Goal: Task Accomplishment & Management: Manage account settings

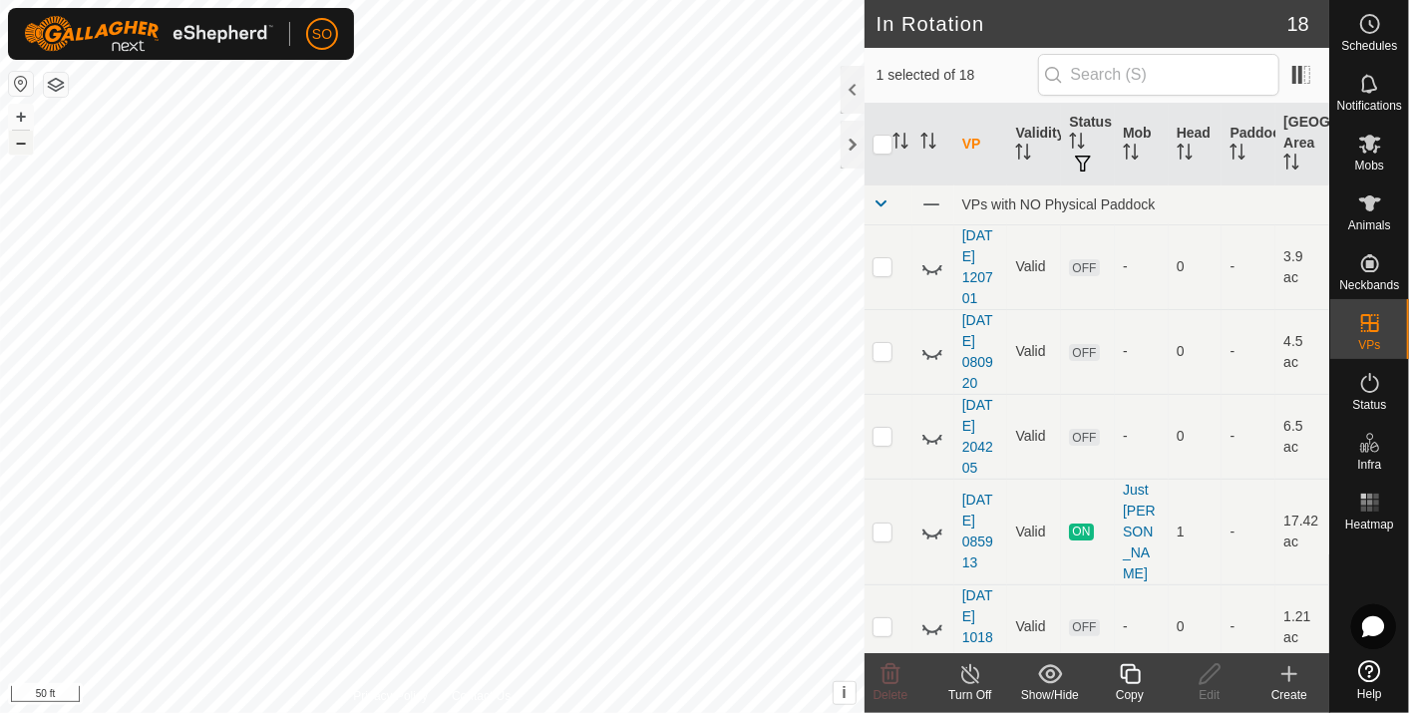
click at [20, 142] on button "–" at bounding box center [21, 143] width 24 height 24
click at [19, 108] on button "+" at bounding box center [21, 117] width 24 height 24
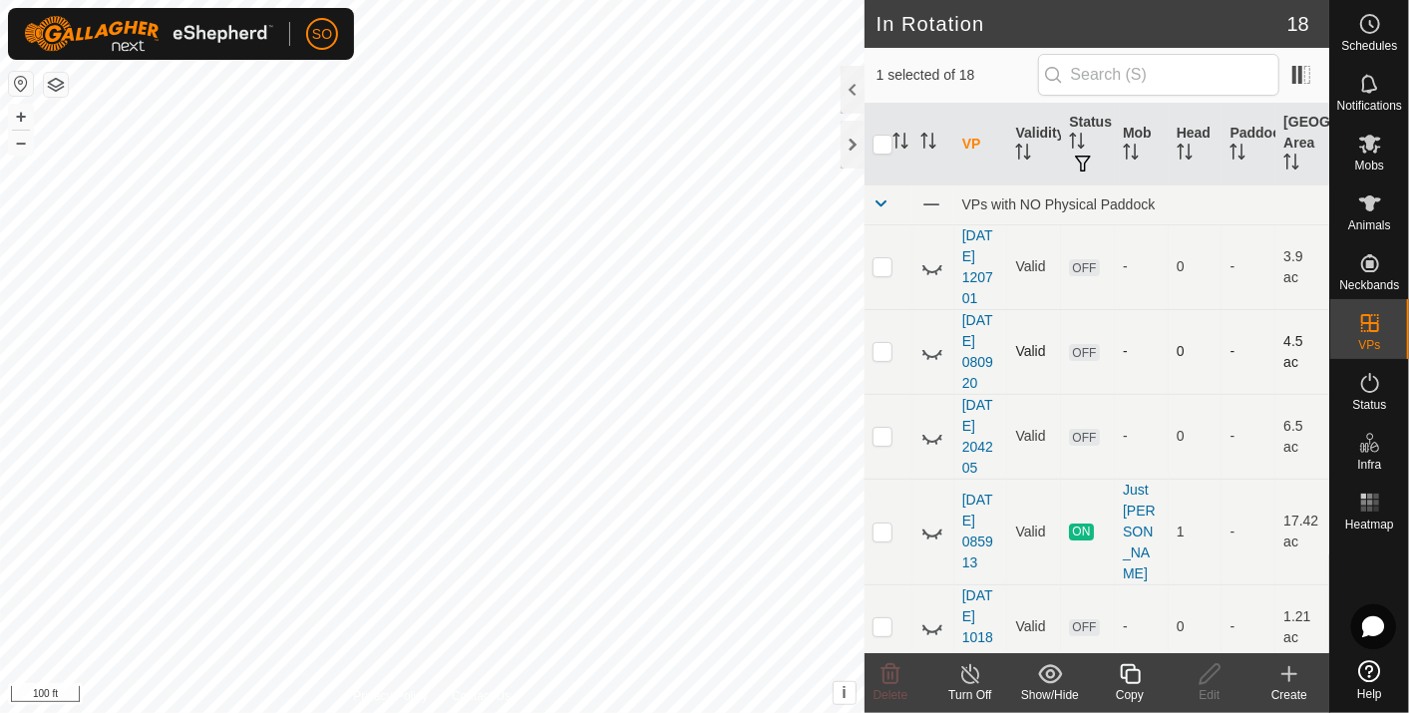
click at [871, 369] on div "In Rotation 18 1 selected of 18 VP Validity Status Mob Head Paddock Grazing Are…" at bounding box center [664, 356] width 1329 height 713
click at [1294, 672] on icon at bounding box center [1289, 674] width 24 height 24
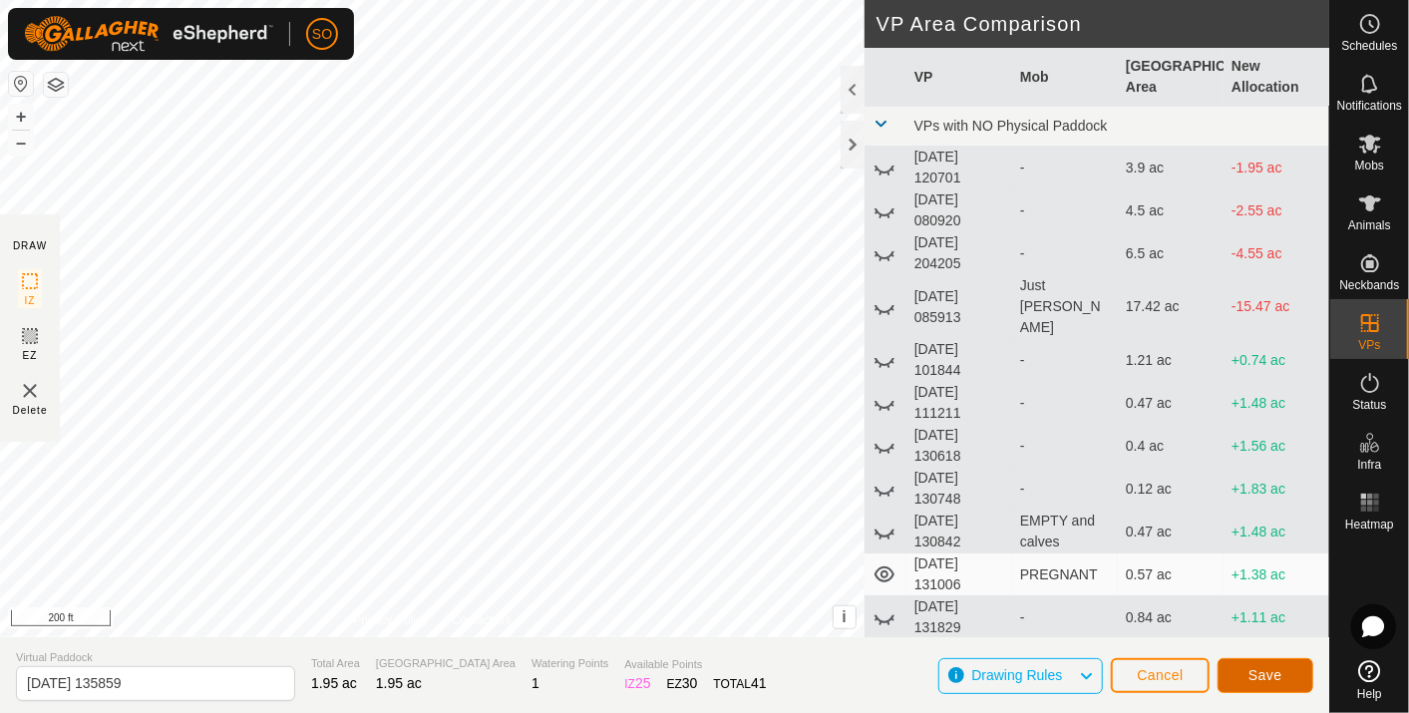
click at [1263, 672] on span "Save" at bounding box center [1265, 675] width 34 height 16
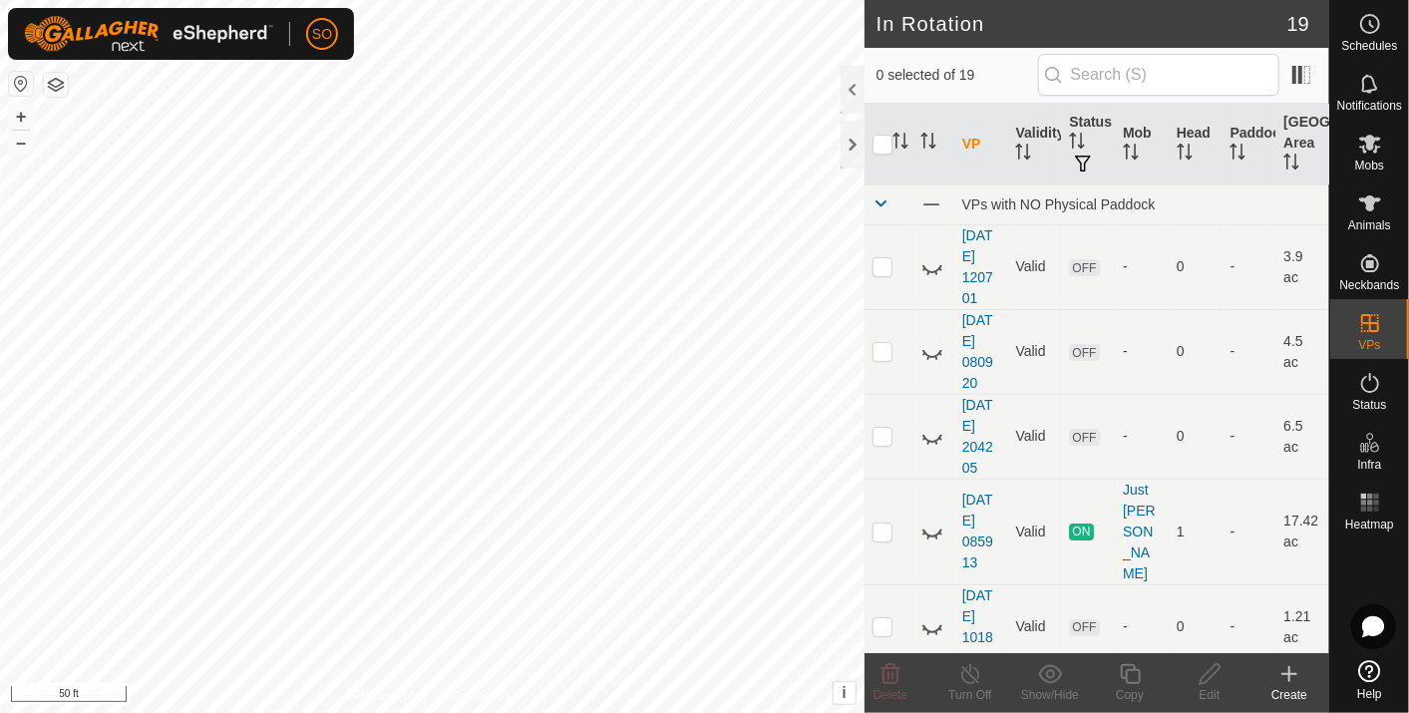
click at [1289, 676] on icon at bounding box center [1289, 674] width 0 height 14
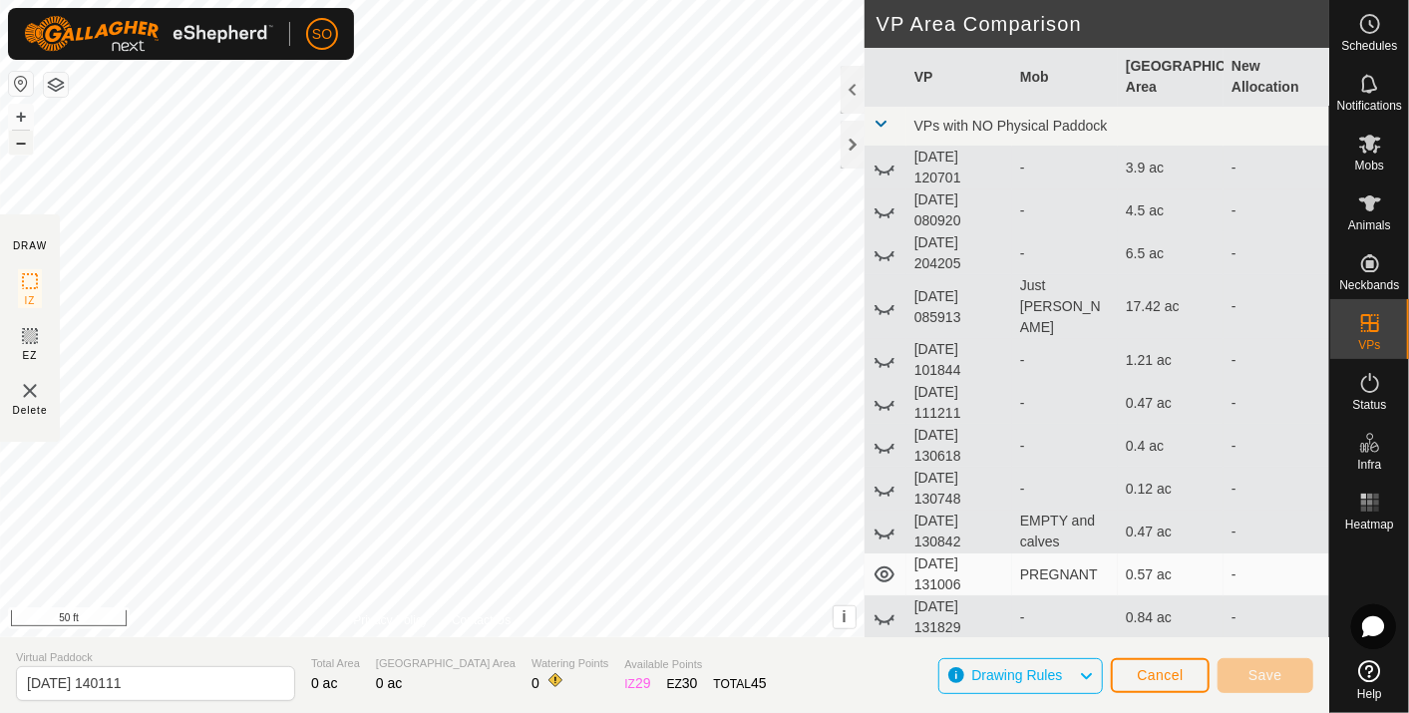
click at [14, 144] on button "–" at bounding box center [21, 143] width 24 height 24
click at [1176, 662] on button "Cancel" at bounding box center [1159, 675] width 99 height 35
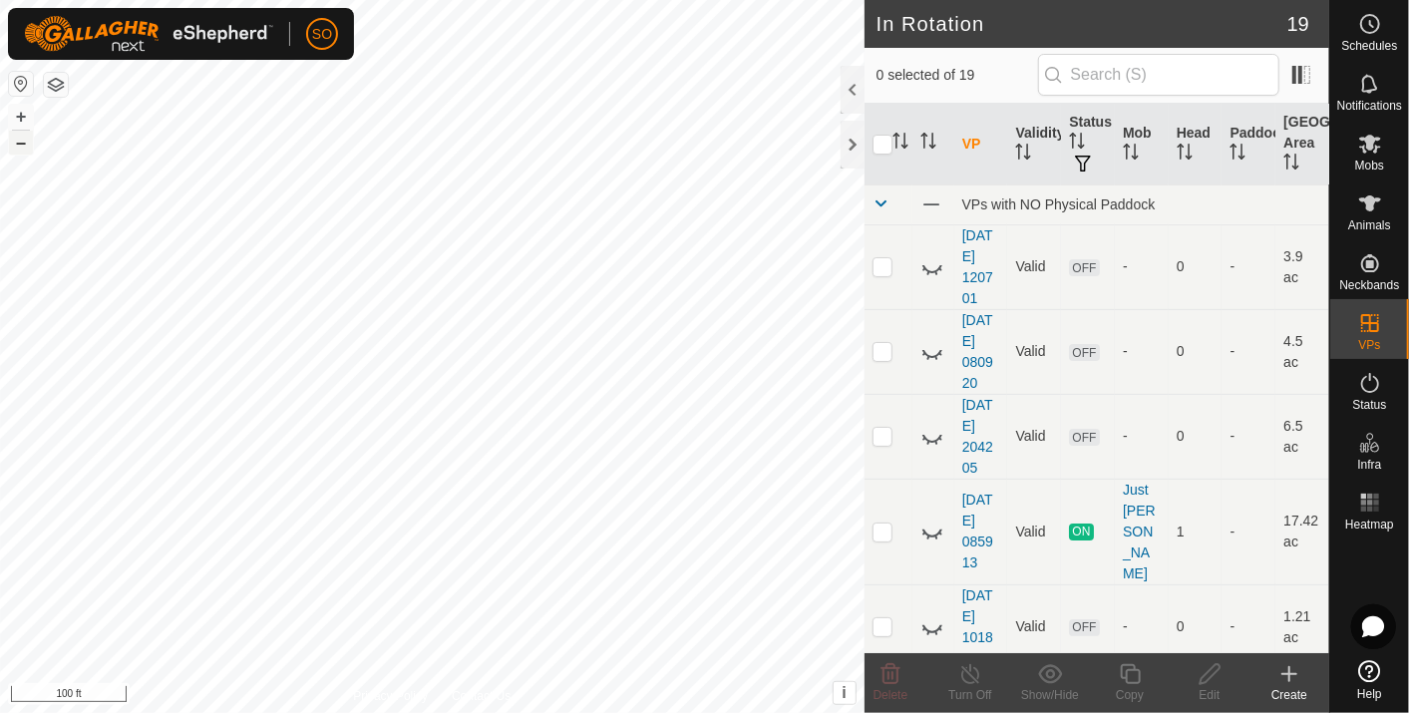
click at [18, 140] on button "–" at bounding box center [21, 143] width 24 height 24
click at [23, 113] on button "+" at bounding box center [21, 117] width 24 height 24
click at [1293, 667] on icon at bounding box center [1289, 674] width 24 height 24
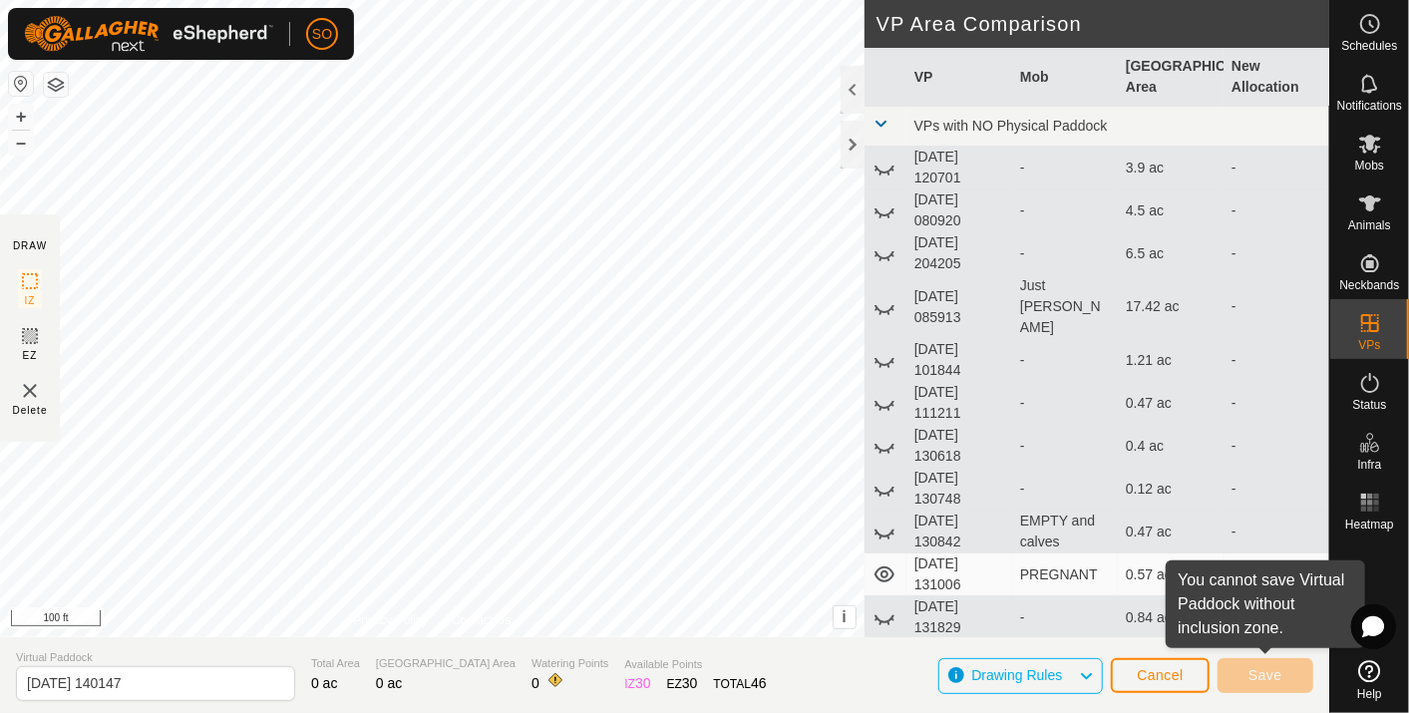
click at [990, 466] on div "DRAW IZ EZ Delete Privacy Policy Contact Us + – ⇧ i This application includes H…" at bounding box center [664, 356] width 1329 height 713
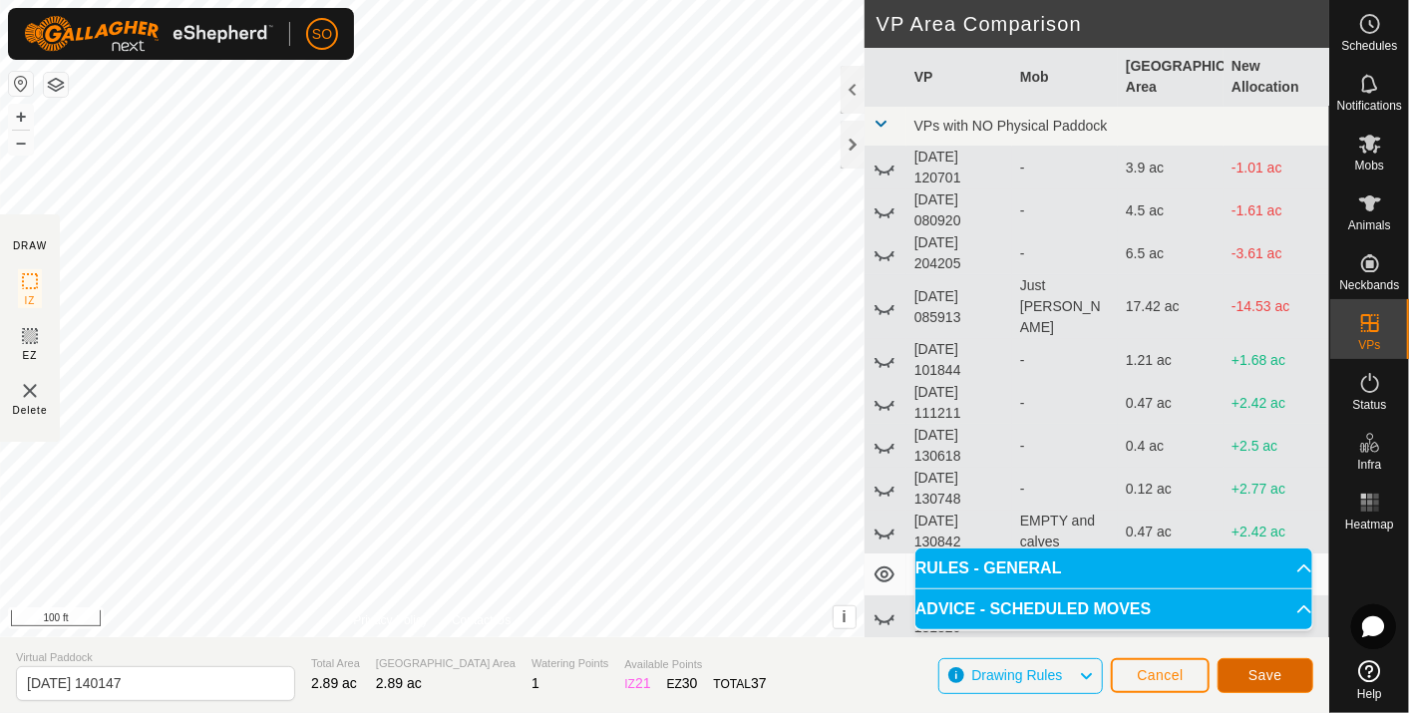
click at [1264, 672] on span "Save" at bounding box center [1265, 675] width 34 height 16
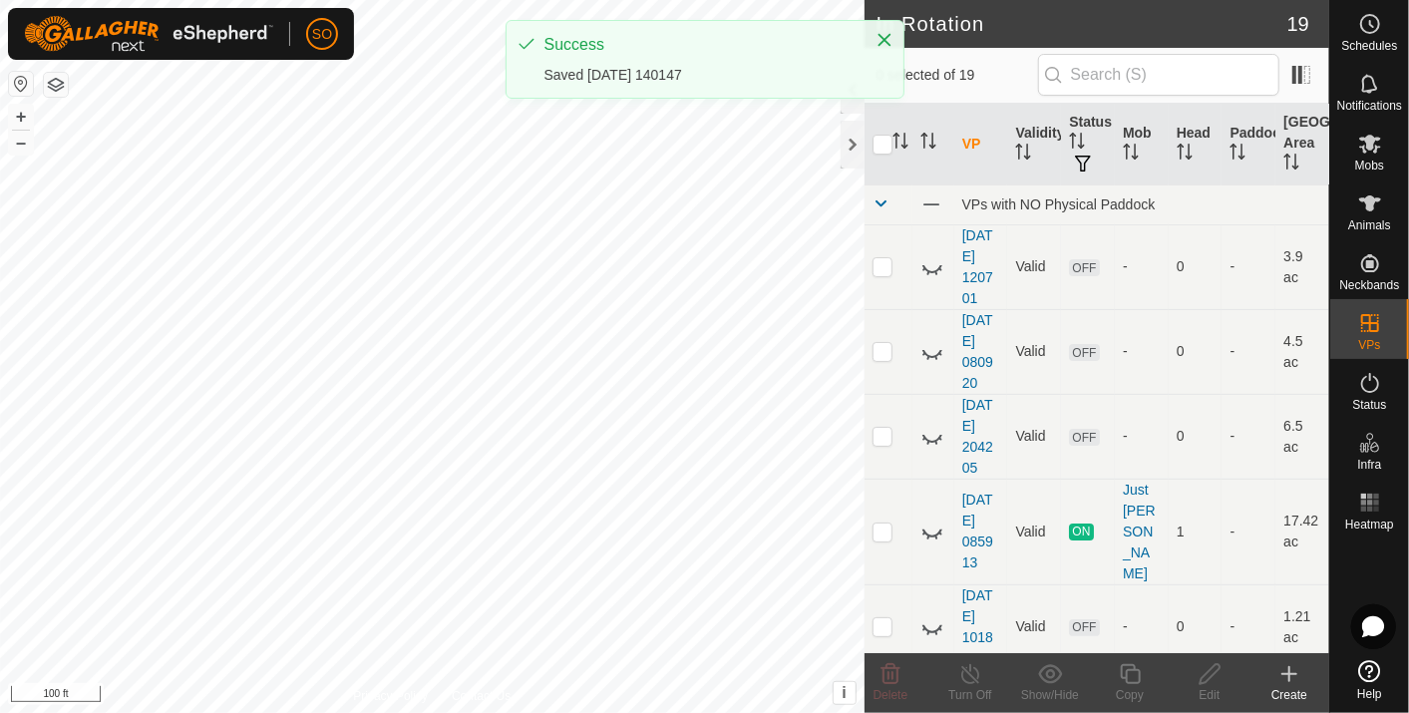
click at [1264, 672] on create-svg-icon at bounding box center [1289, 674] width 80 height 24
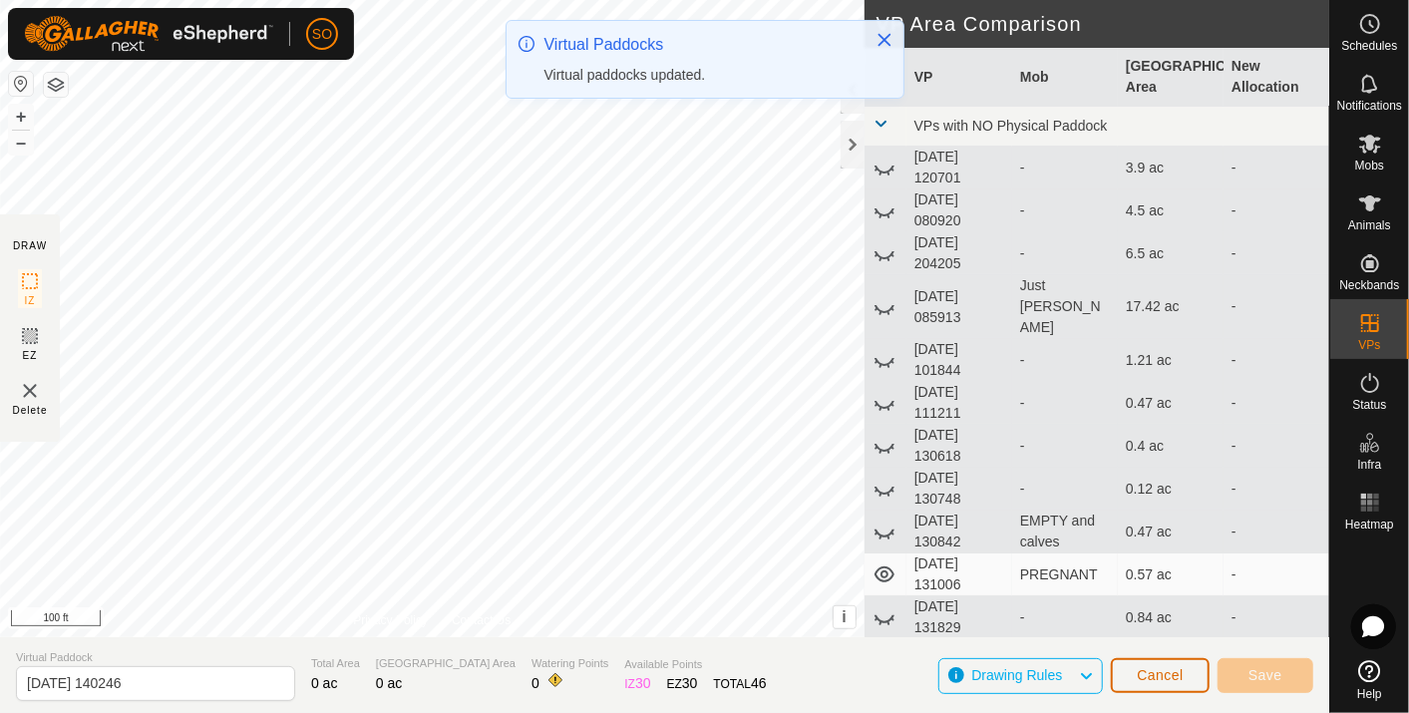
click at [1181, 675] on span "Cancel" at bounding box center [1159, 675] width 47 height 16
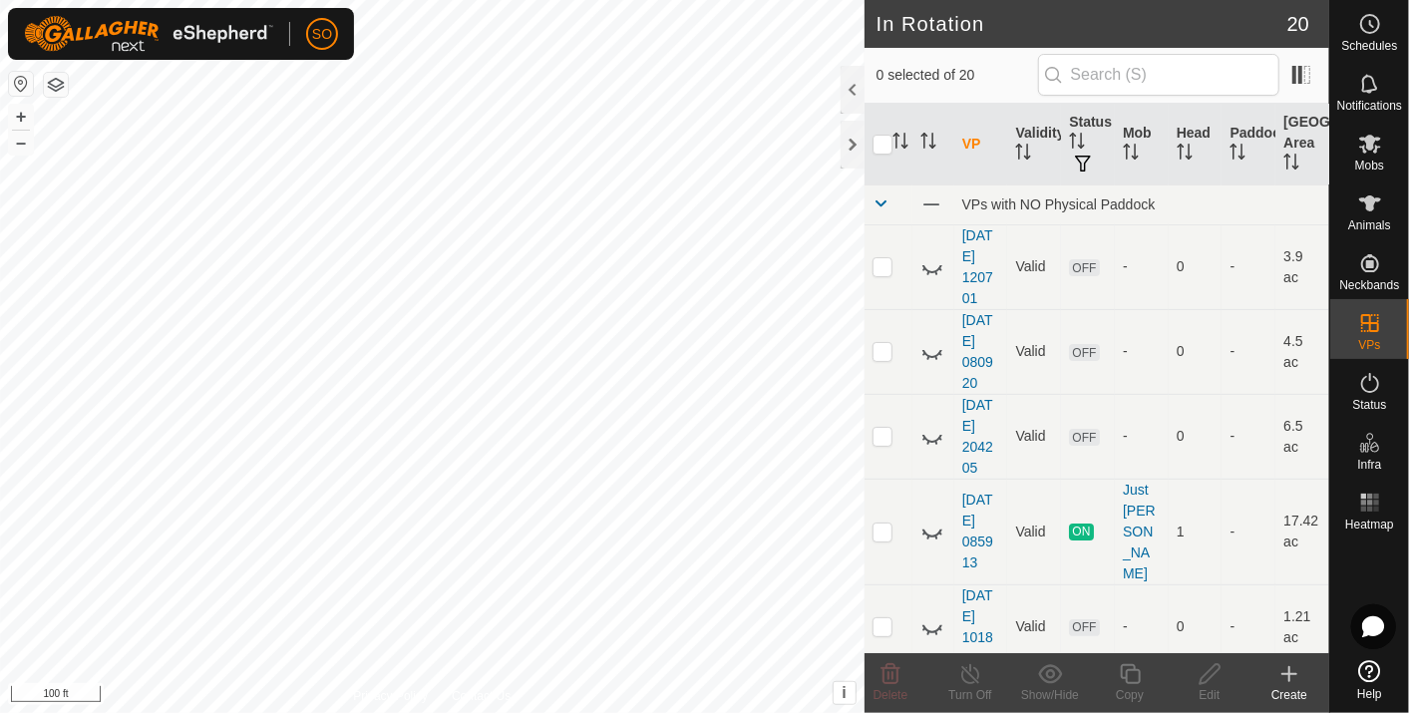
checkbox input "true"
click at [1368, 16] on icon at bounding box center [1370, 24] width 24 height 24
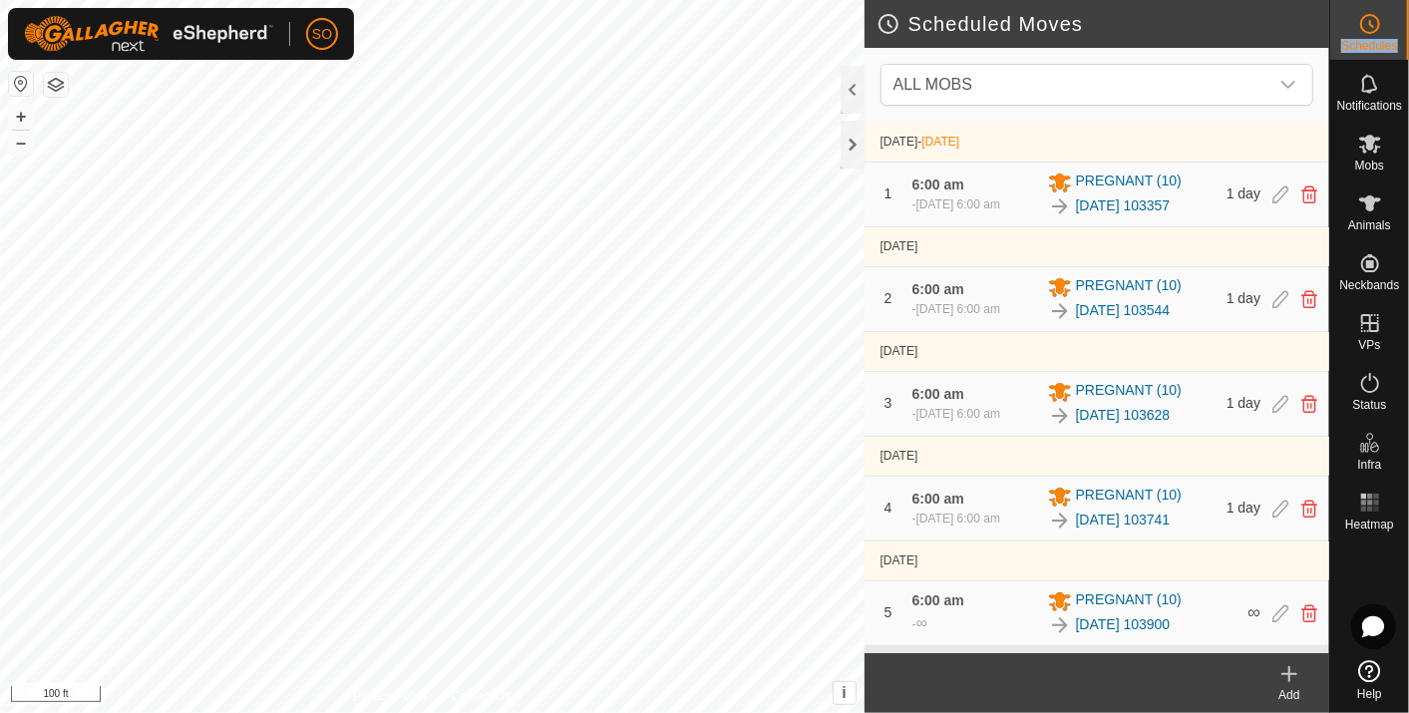
click at [1368, 16] on icon at bounding box center [1370, 24] width 24 height 24
click at [1365, 19] on icon at bounding box center [1370, 24] width 24 height 24
click at [1285, 669] on icon at bounding box center [1289, 674] width 24 height 24
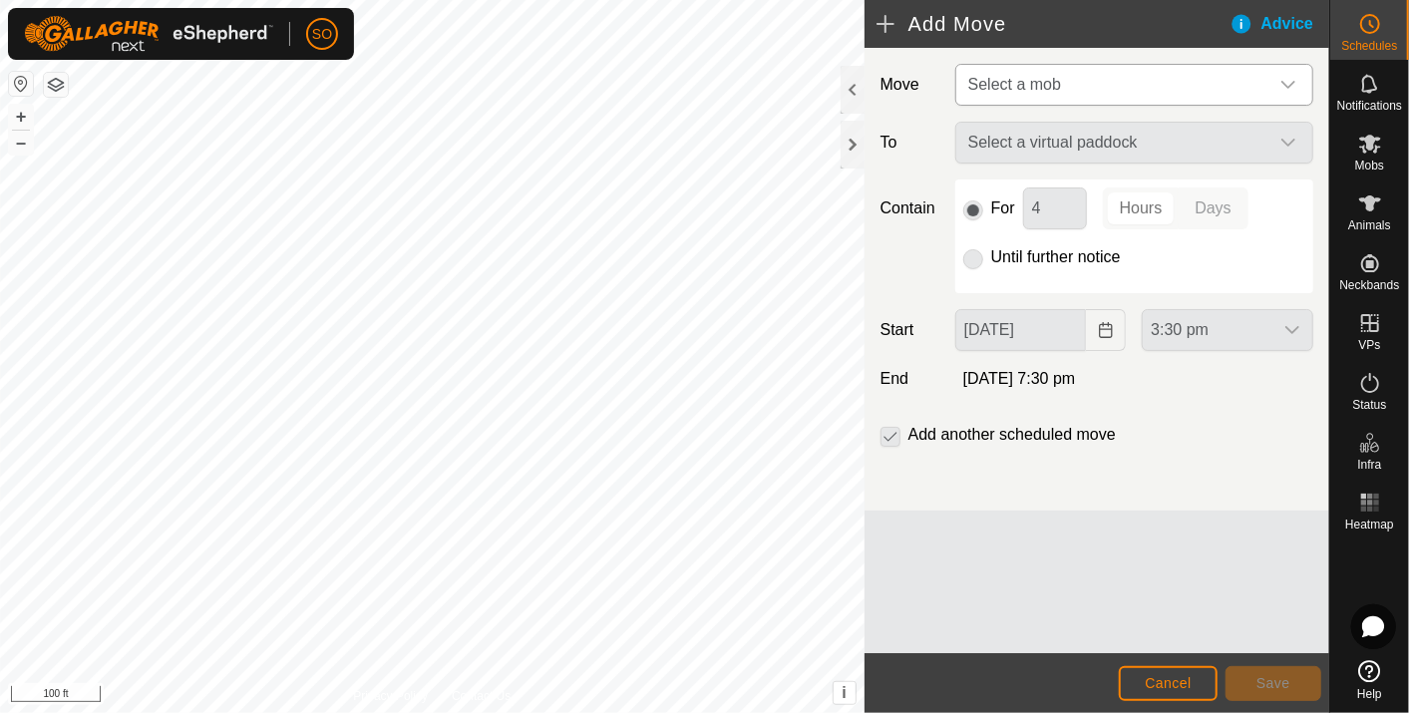
click at [1287, 80] on icon "dropdown trigger" at bounding box center [1288, 85] width 16 height 16
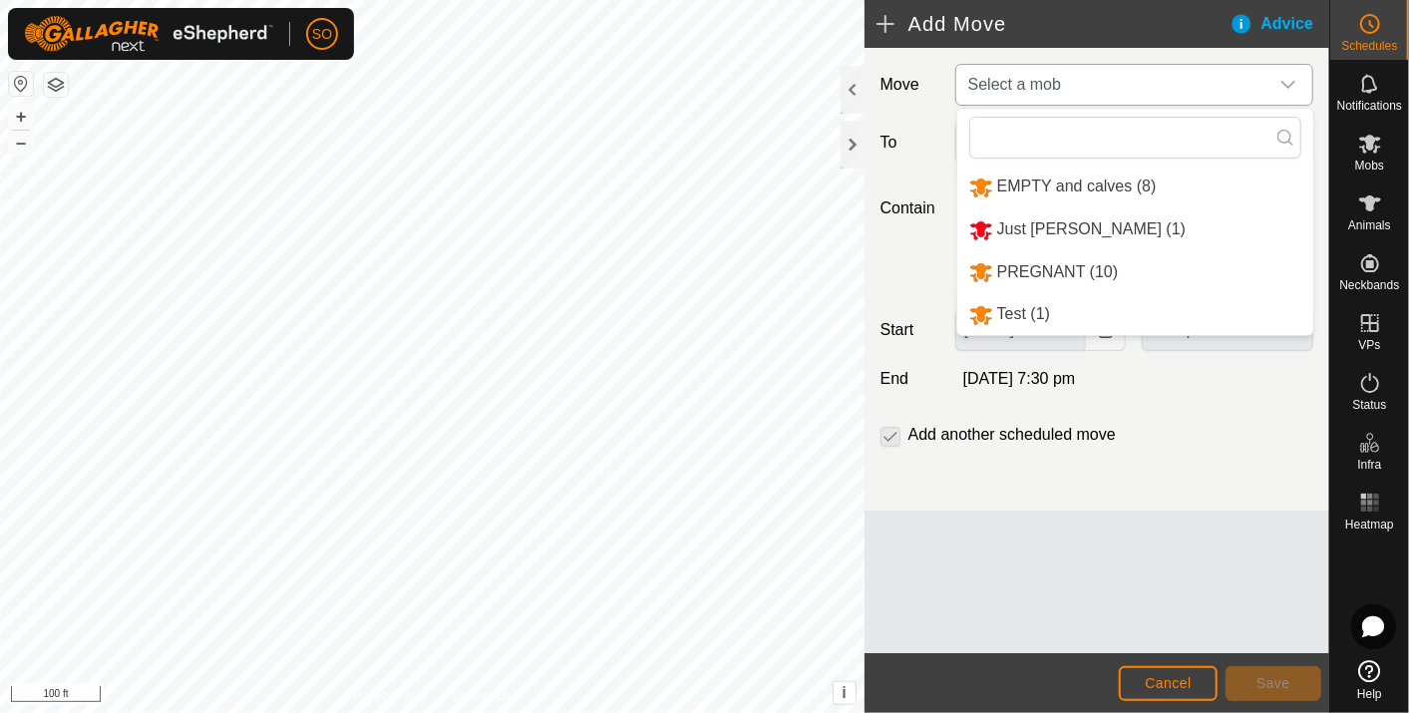
click at [1088, 173] on li "EMPTY and calves (8)" at bounding box center [1135, 186] width 356 height 41
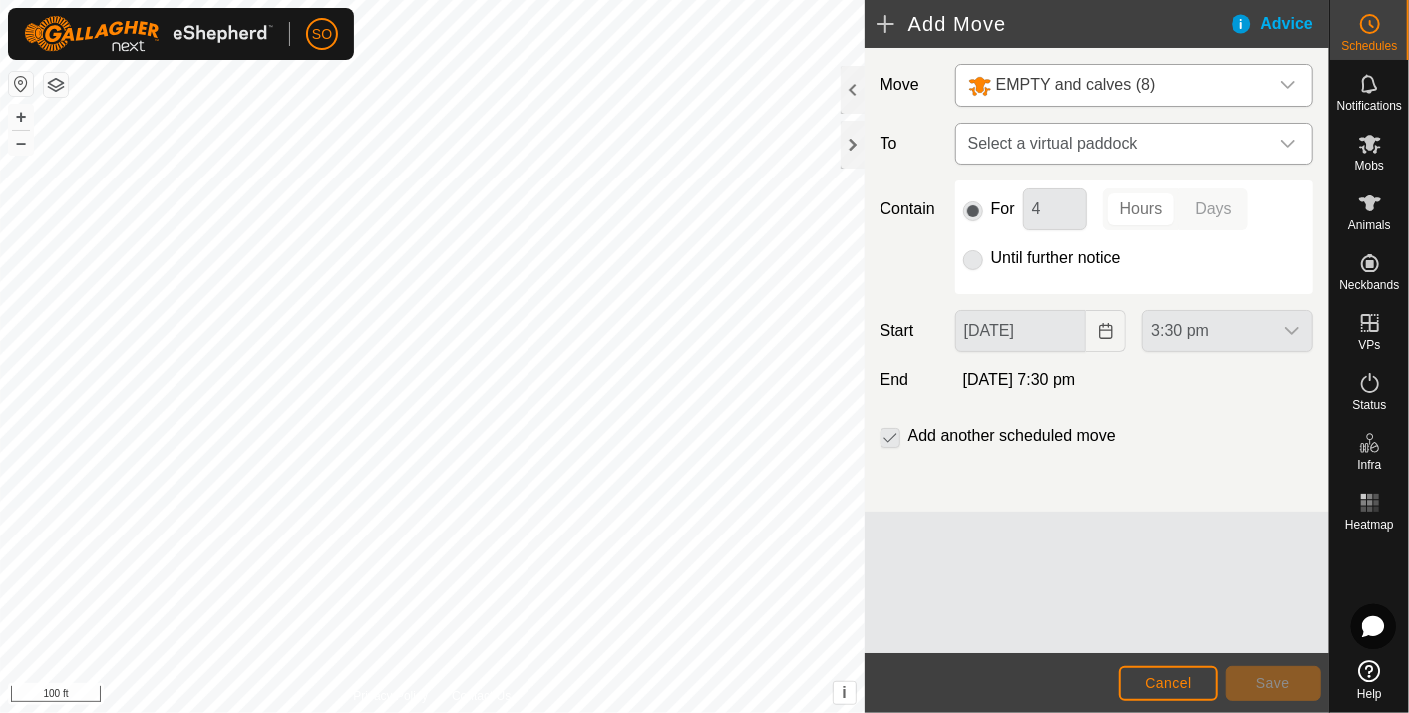
click at [1283, 142] on icon "dropdown trigger" at bounding box center [1288, 144] width 14 height 8
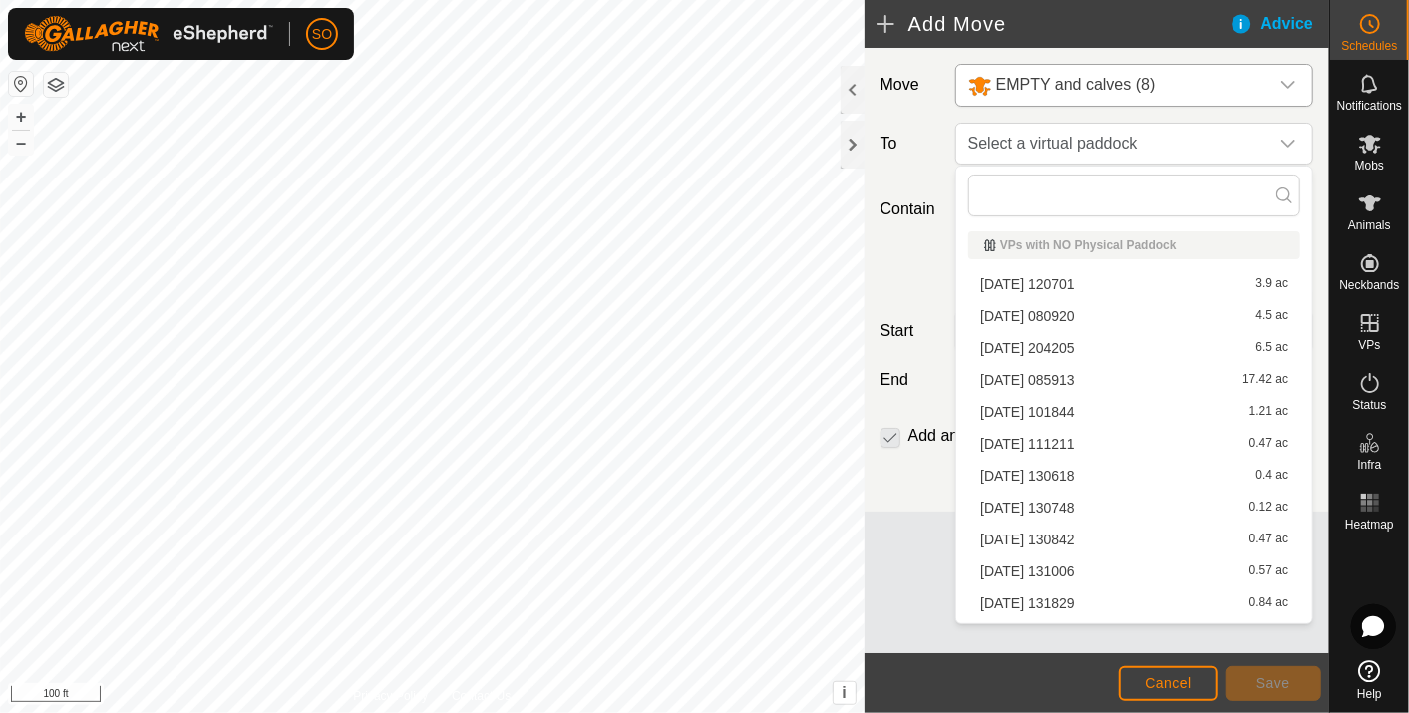
scroll to position [282, 0]
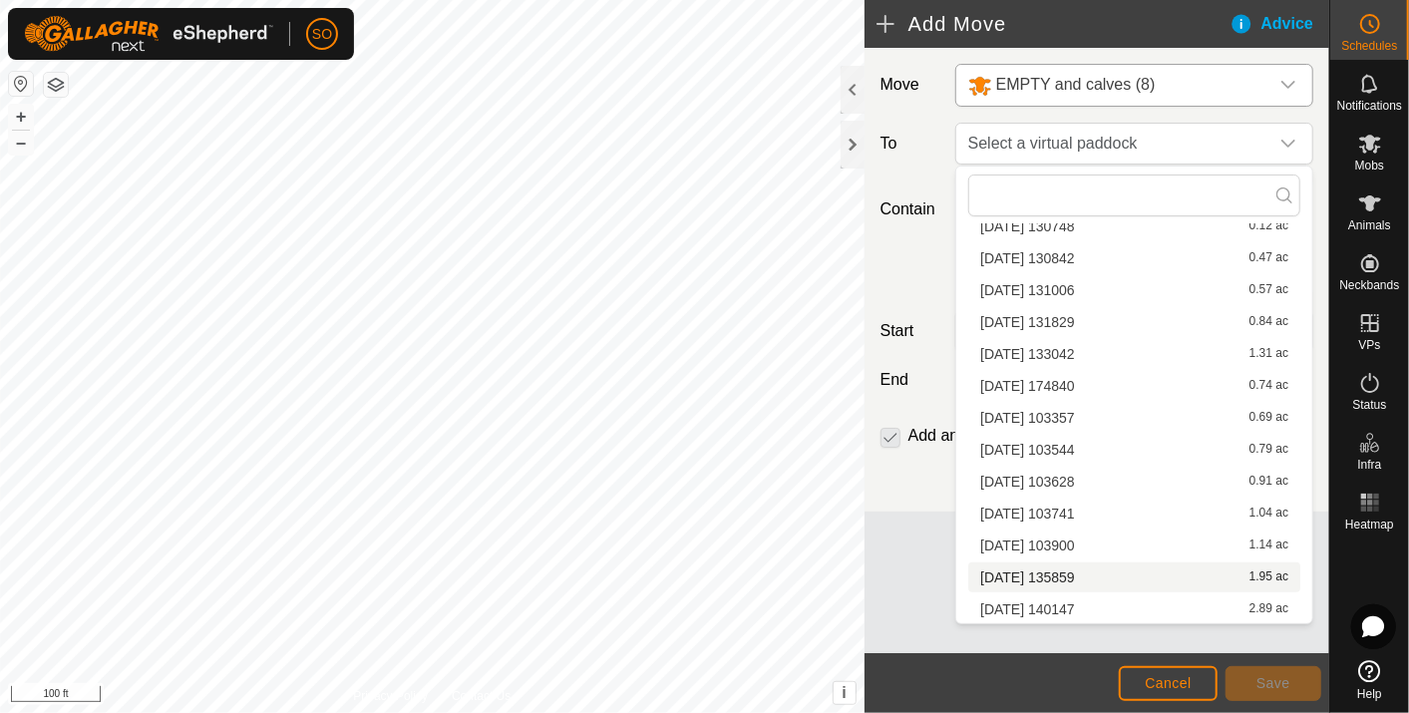
click at [1077, 566] on li "[DATE] 135859 1.95 ac" at bounding box center [1134, 577] width 332 height 30
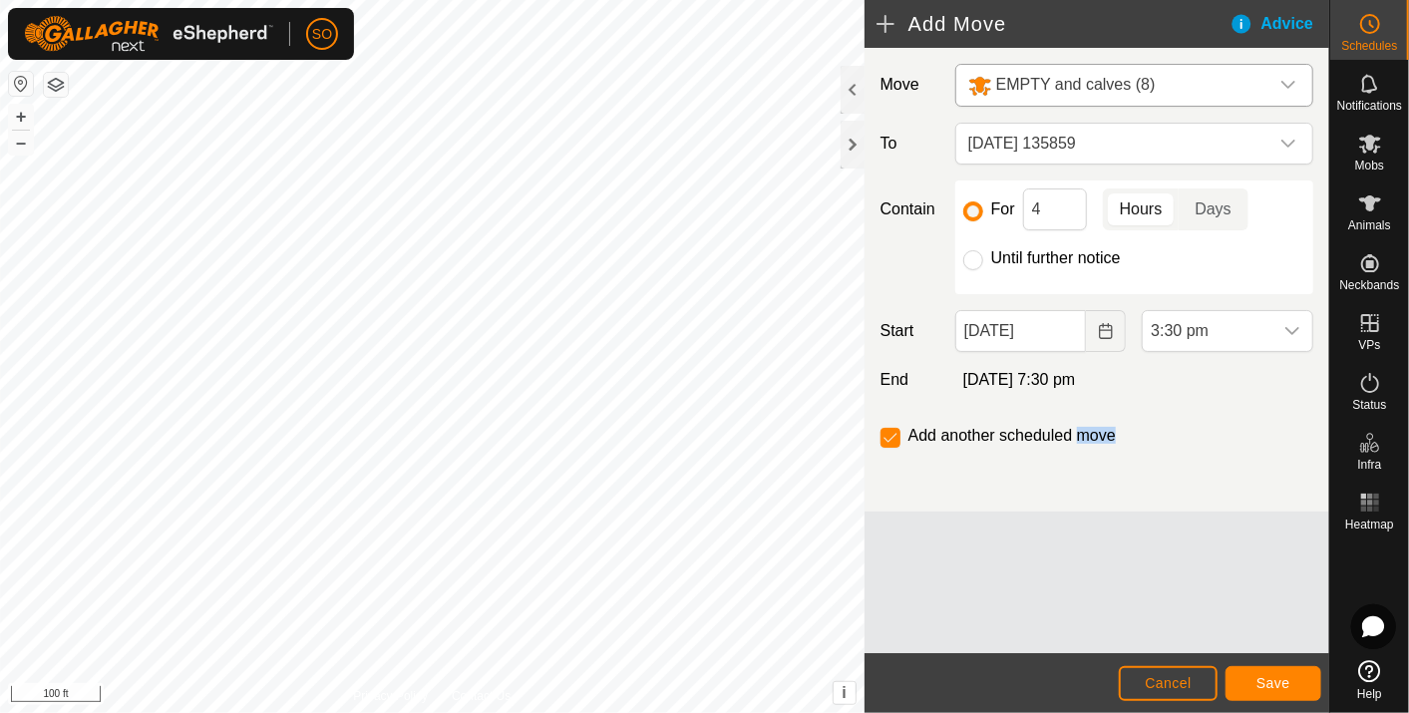
click at [1077, 566] on div "Move EMPTY and calves (8) To [DATE] 135859 Contain For 4 Hours Days Until furth…" at bounding box center [1096, 350] width 465 height 605
drag, startPoint x: 1077, startPoint y: 566, endPoint x: 970, endPoint y: 256, distance: 327.9
click at [970, 256] on input "Until further notice" at bounding box center [973, 260] width 20 height 20
radio input "true"
checkbox input "false"
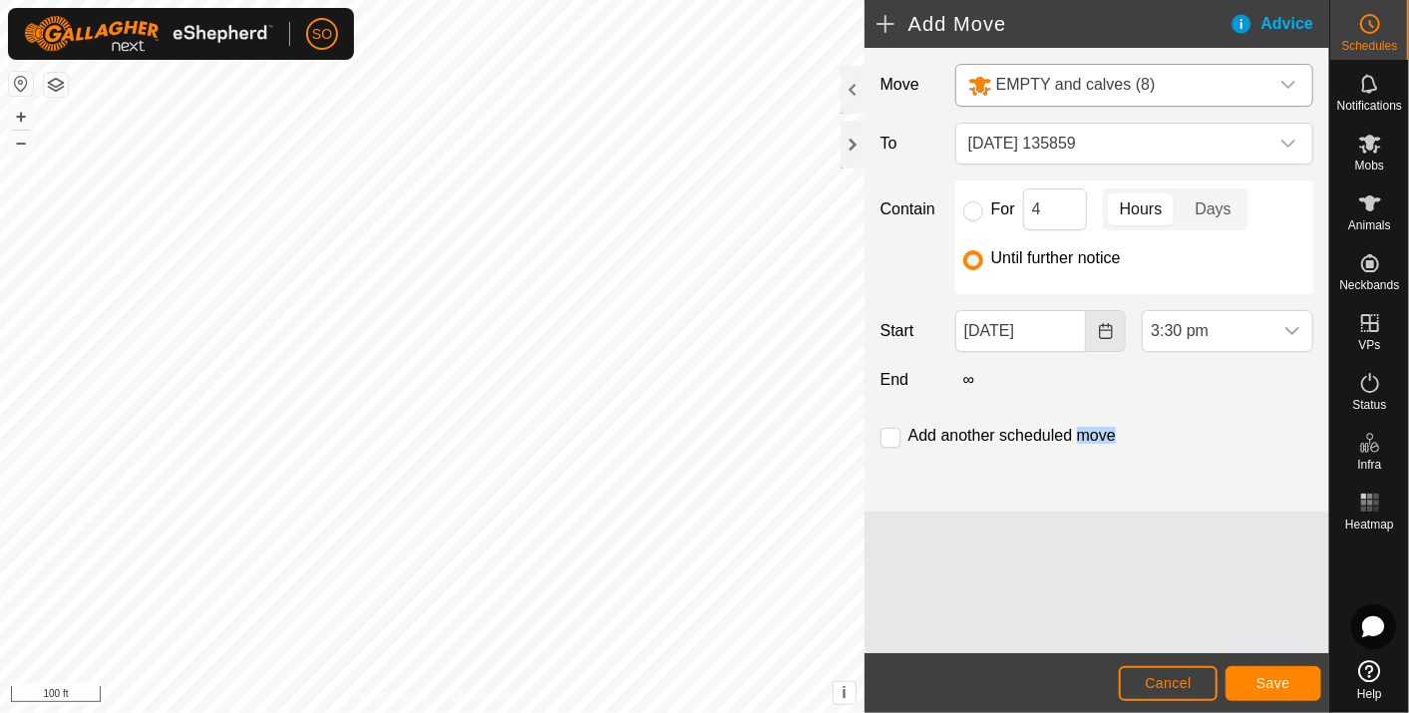
click at [1104, 324] on icon "Choose Date" at bounding box center [1106, 331] width 16 height 16
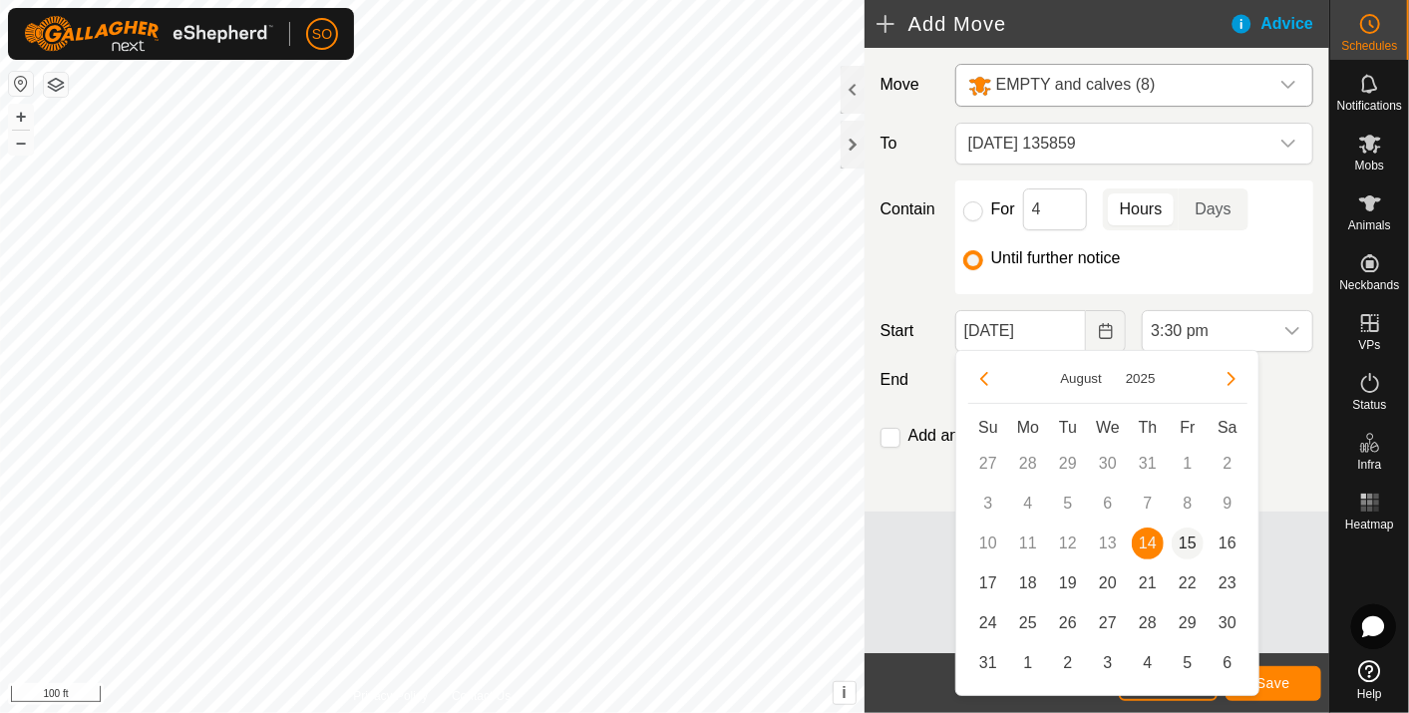
click at [1187, 540] on span "15" at bounding box center [1187, 543] width 32 height 32
type input "[DATE]"
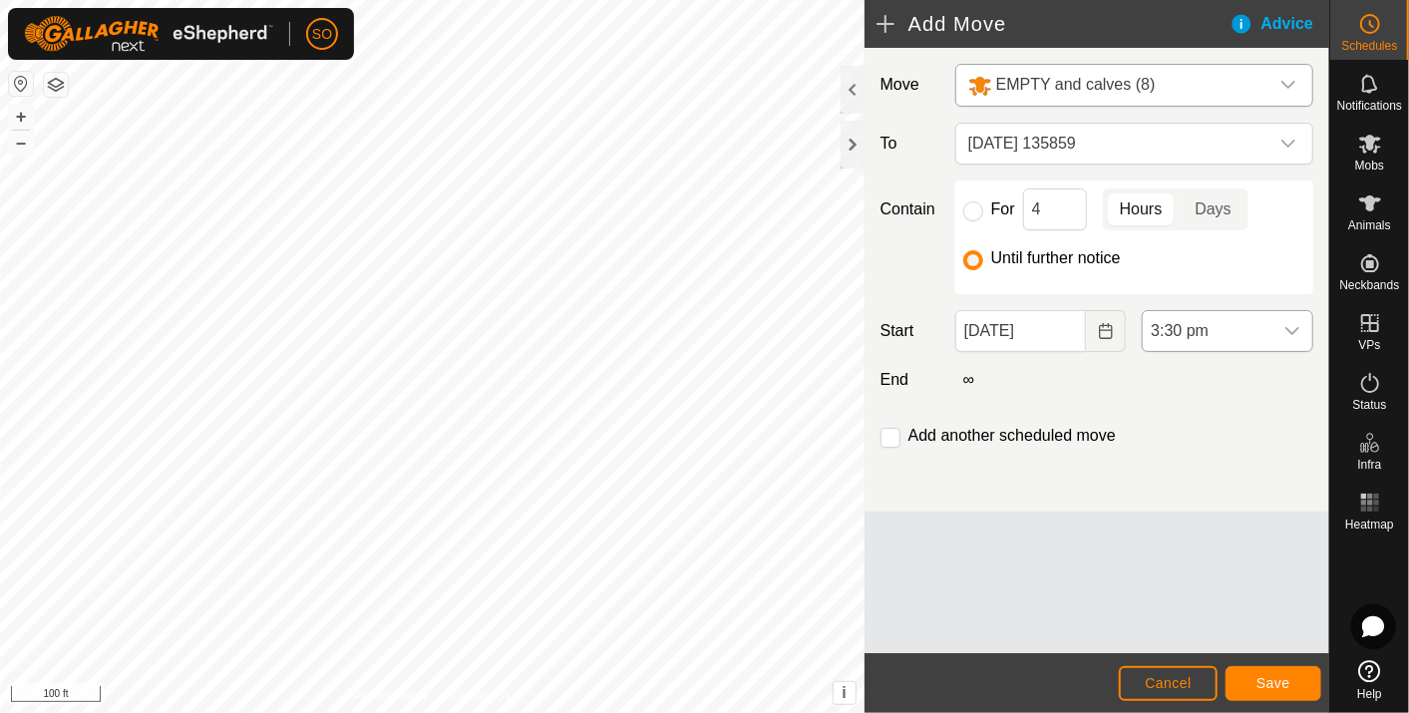
click at [1287, 325] on icon "dropdown trigger" at bounding box center [1292, 331] width 16 height 16
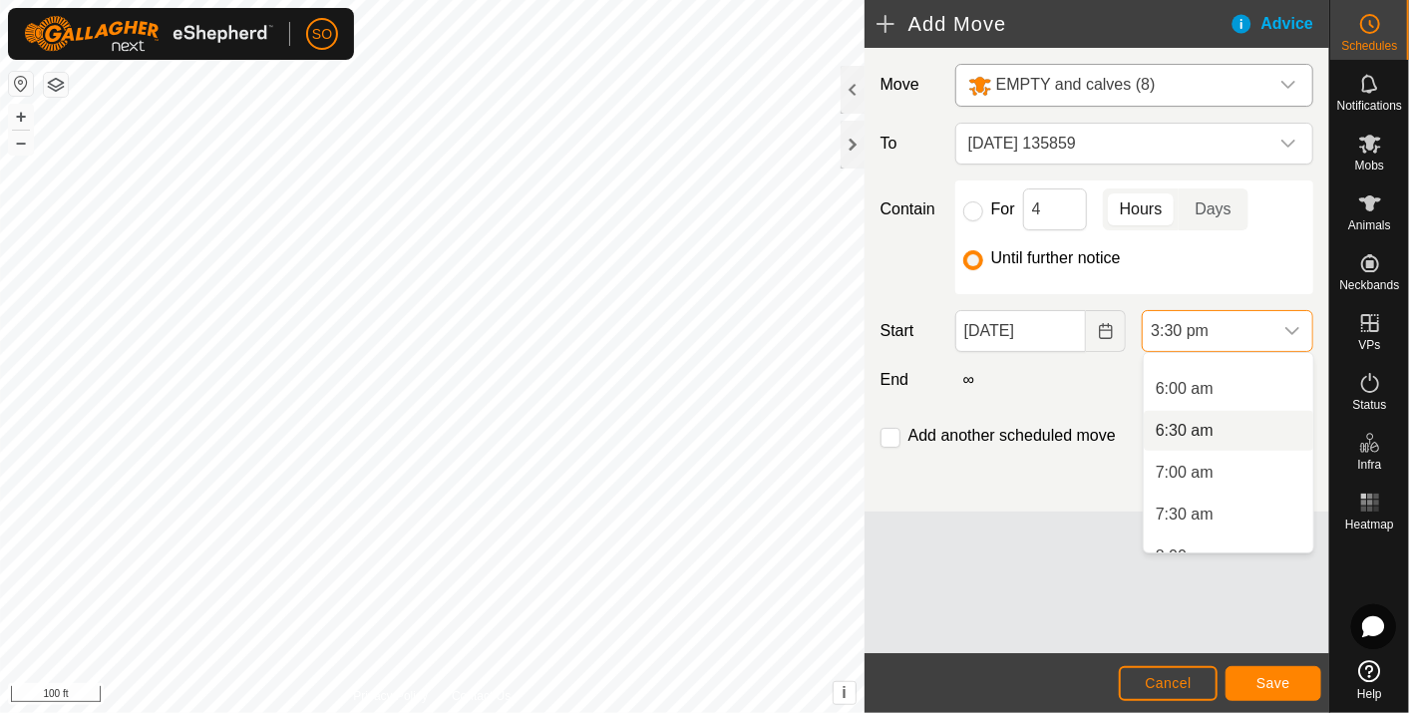
scroll to position [484, 0]
click at [1198, 381] on li "6:00 am" at bounding box center [1227, 391] width 169 height 40
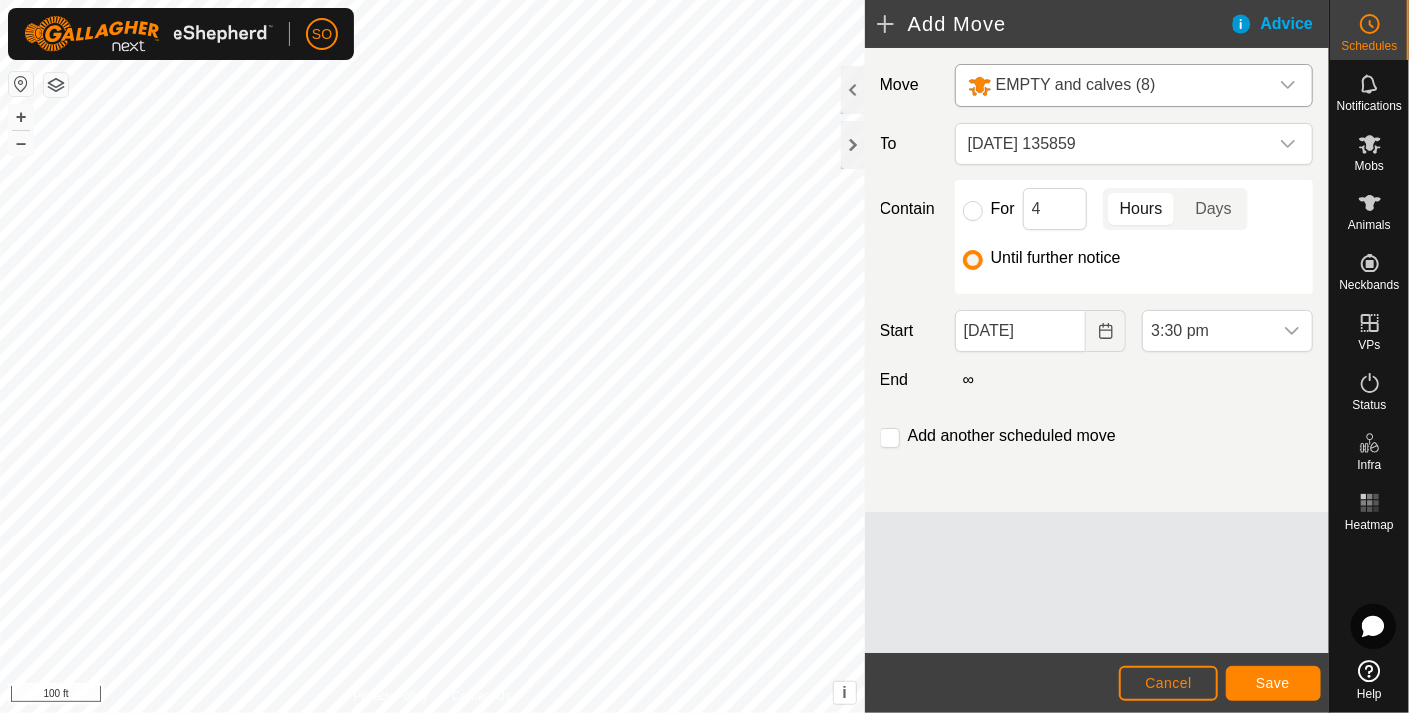
scroll to position [1137, 0]
drag, startPoint x: 1282, startPoint y: 677, endPoint x: 881, endPoint y: 568, distance: 415.2
click at [881, 568] on div "Move EMPTY and calves (8) To [DATE] 135859 Contain For 4 Hours Days Until furth…" at bounding box center [1096, 350] width 465 height 605
click at [1287, 680] on span "Save" at bounding box center [1273, 683] width 34 height 16
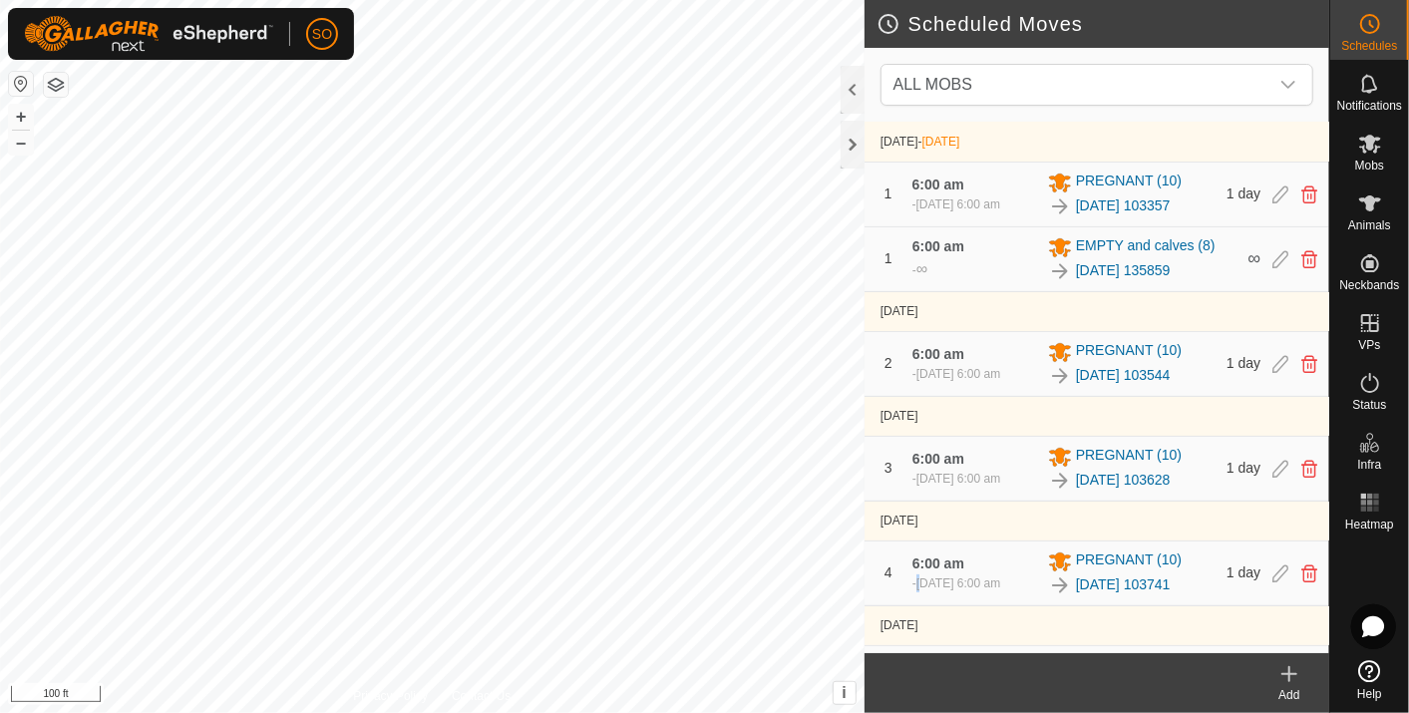
drag, startPoint x: 1293, startPoint y: 675, endPoint x: 922, endPoint y: 579, distance: 383.0
click at [922, 579] on span "[DATE] 6:00 am" at bounding box center [958, 583] width 84 height 14
click at [1287, 666] on icon at bounding box center [1289, 674] width 24 height 24
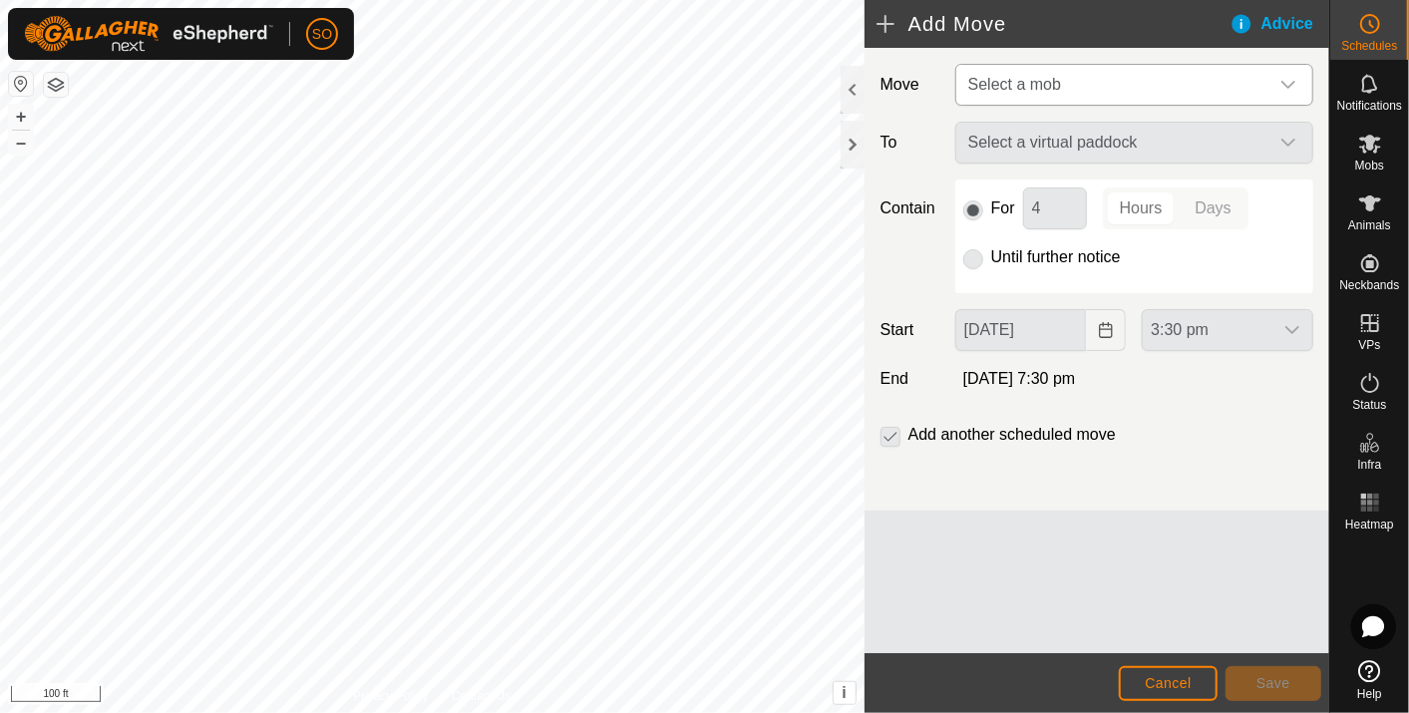
drag, startPoint x: 1293, startPoint y: 87, endPoint x: 1192, endPoint y: 79, distance: 101.0
click at [1192, 79] on span "Select a mob" at bounding box center [1114, 85] width 308 height 40
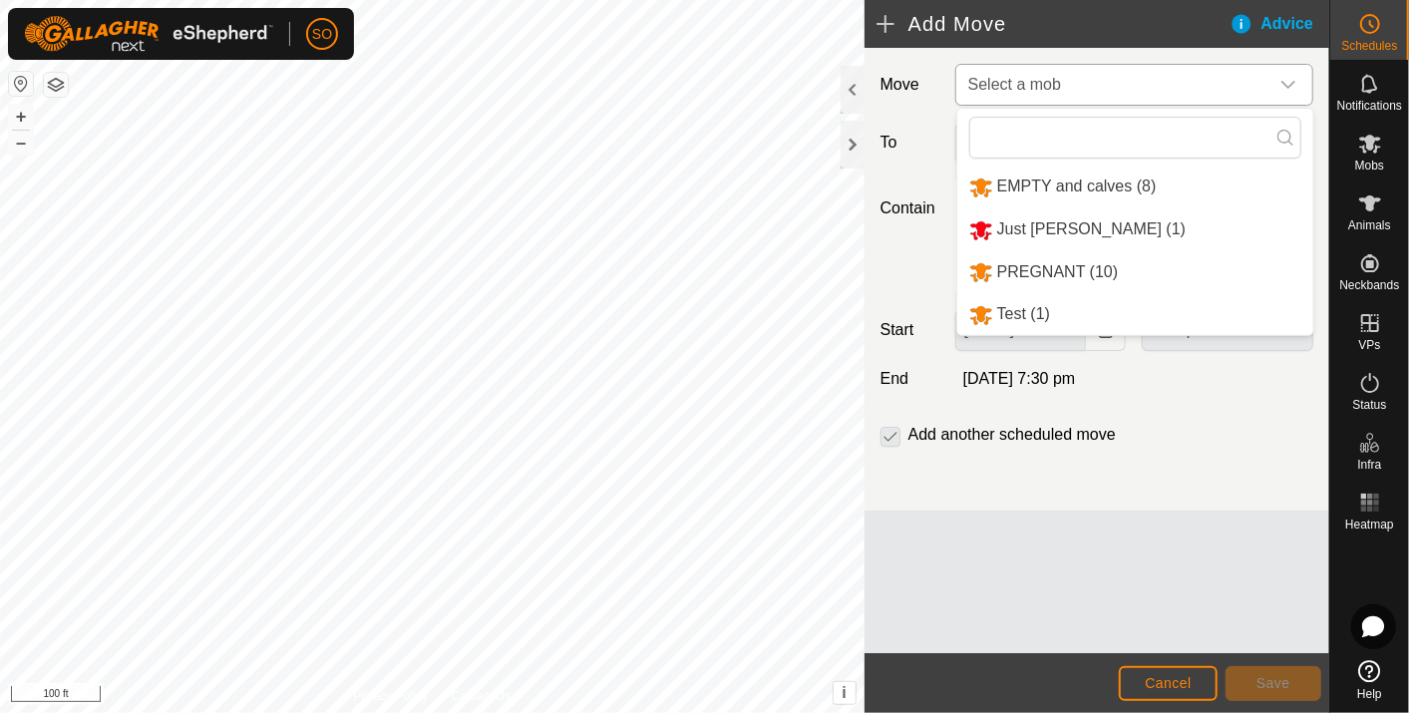
click at [1064, 181] on li "EMPTY and calves (8)" at bounding box center [1135, 186] width 356 height 41
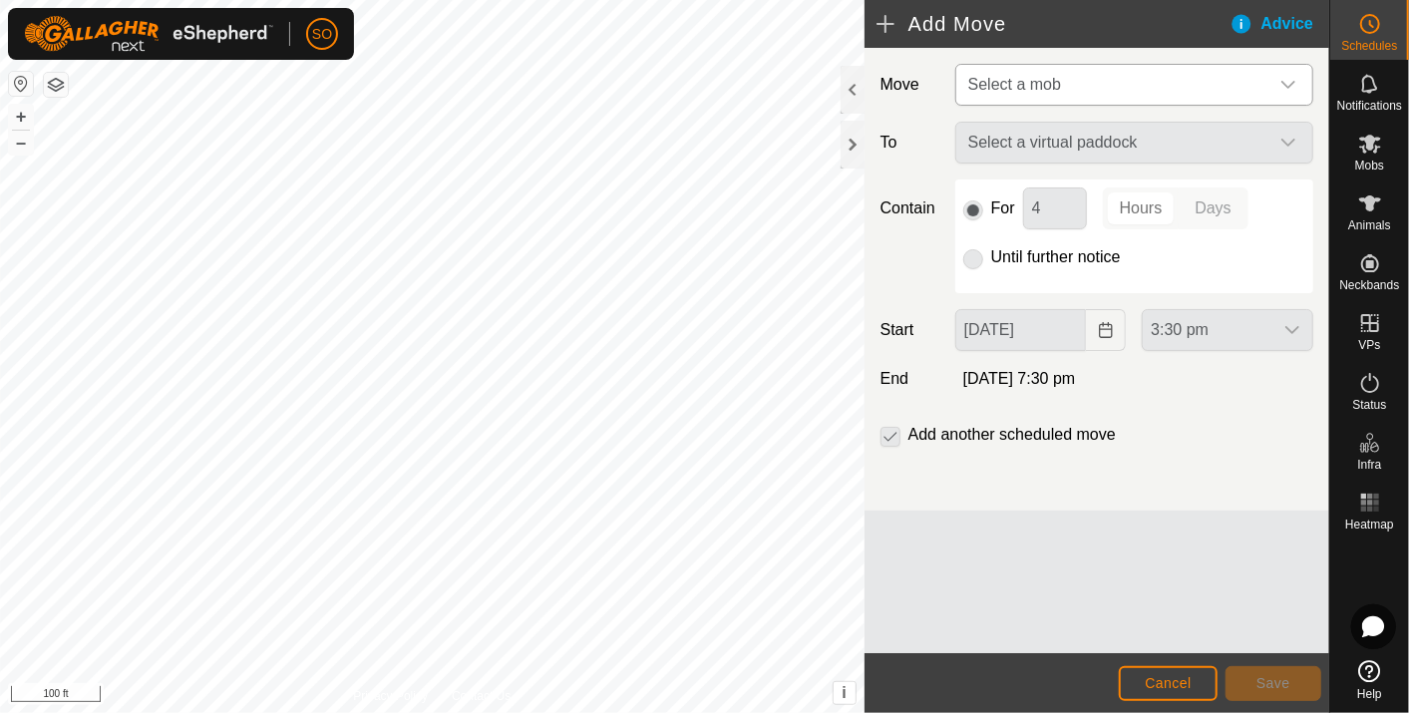
type input "[DATE]"
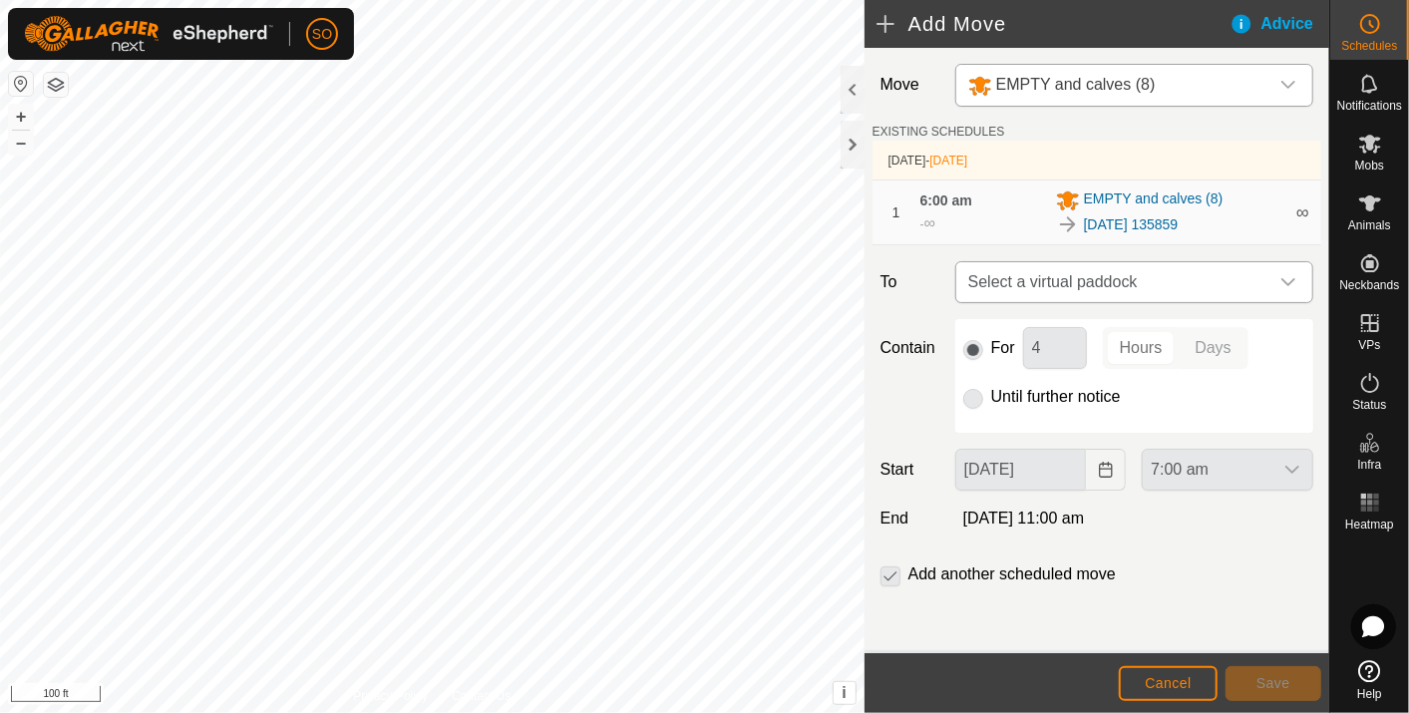
click at [1286, 275] on icon "dropdown trigger" at bounding box center [1288, 282] width 16 height 16
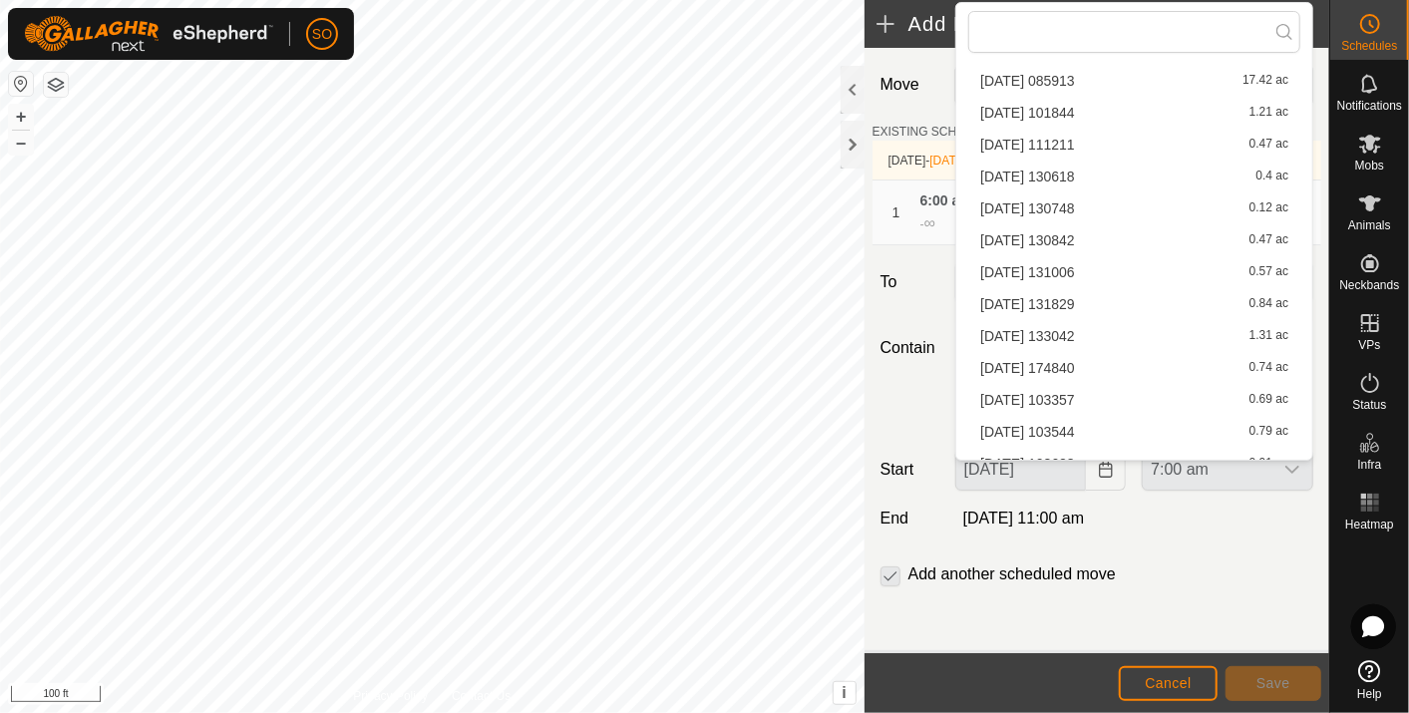
scroll to position [250, 0]
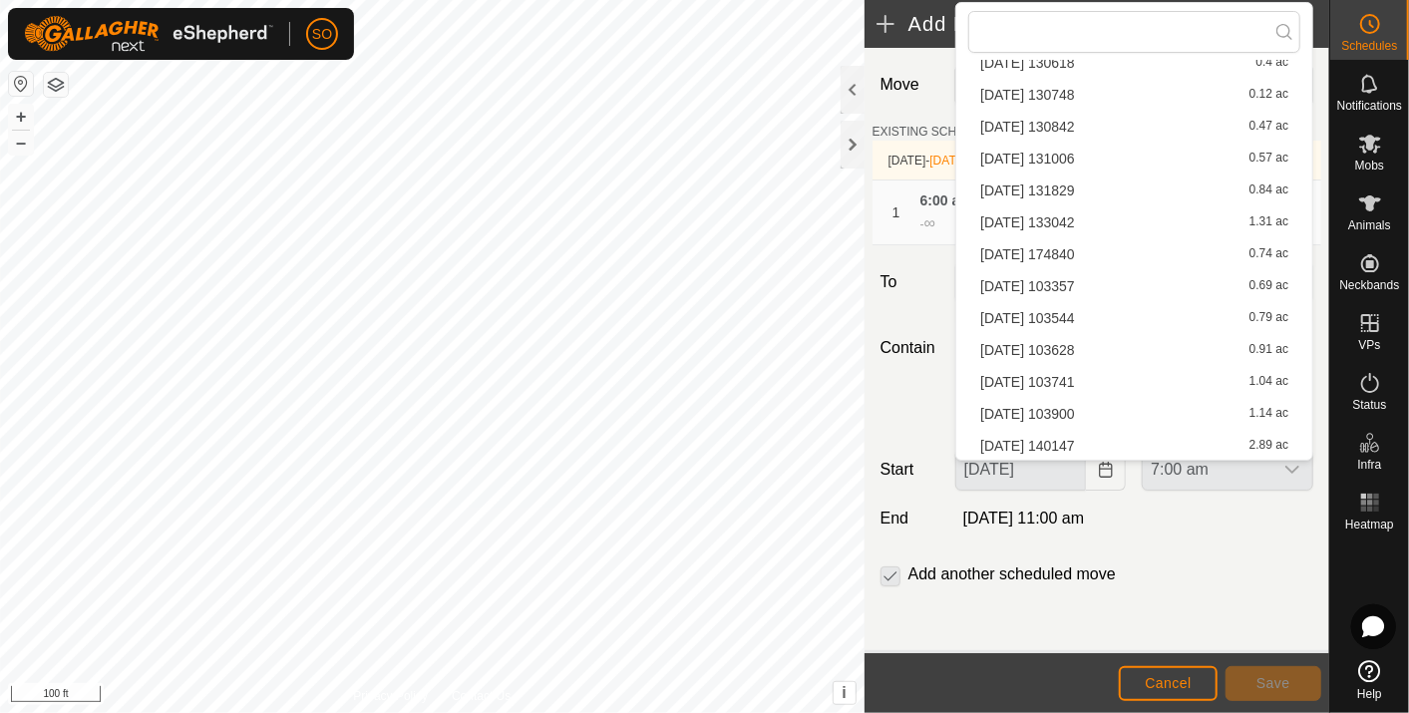
click at [1078, 436] on li "[DATE] 140147 2.89 ac" at bounding box center [1134, 446] width 332 height 30
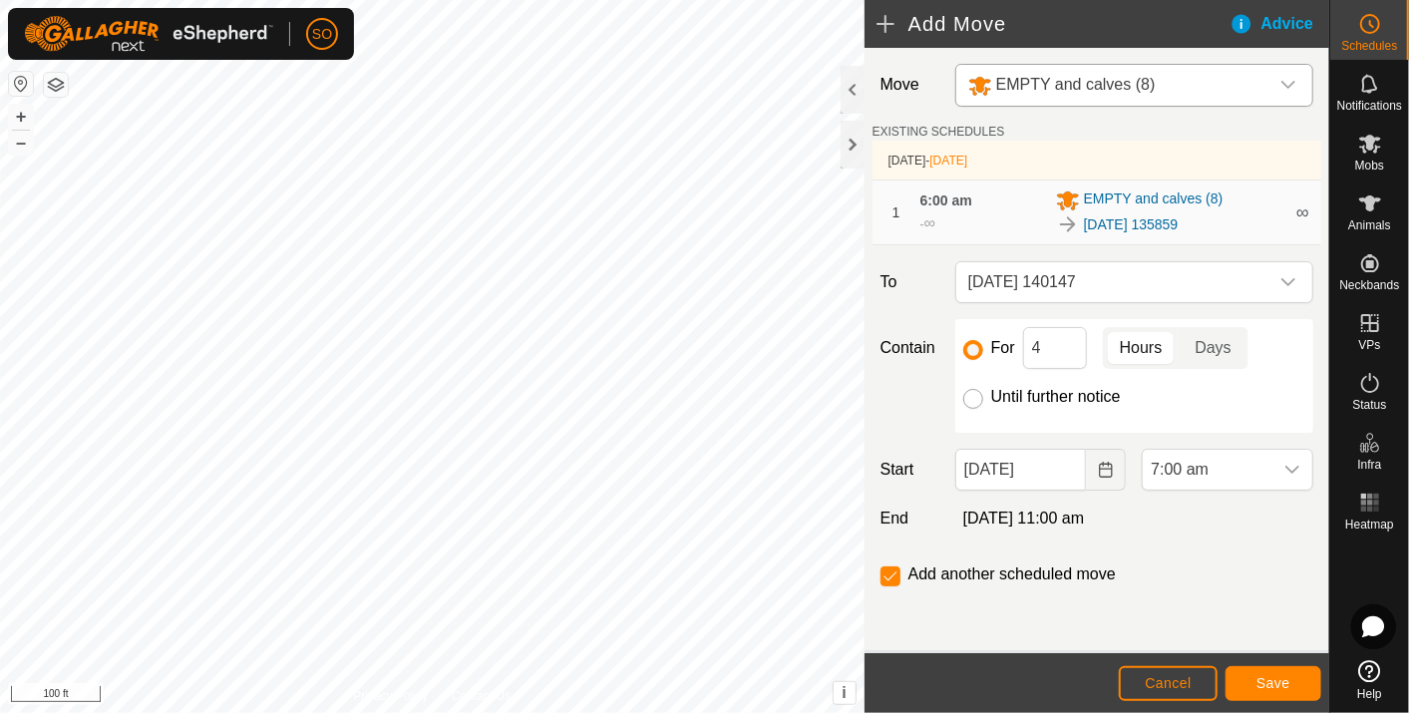
click at [967, 392] on input "Until further notice" at bounding box center [973, 399] width 20 height 20
radio input "true"
checkbox input "false"
click at [1109, 464] on icon "Choose Date" at bounding box center [1106, 470] width 16 height 16
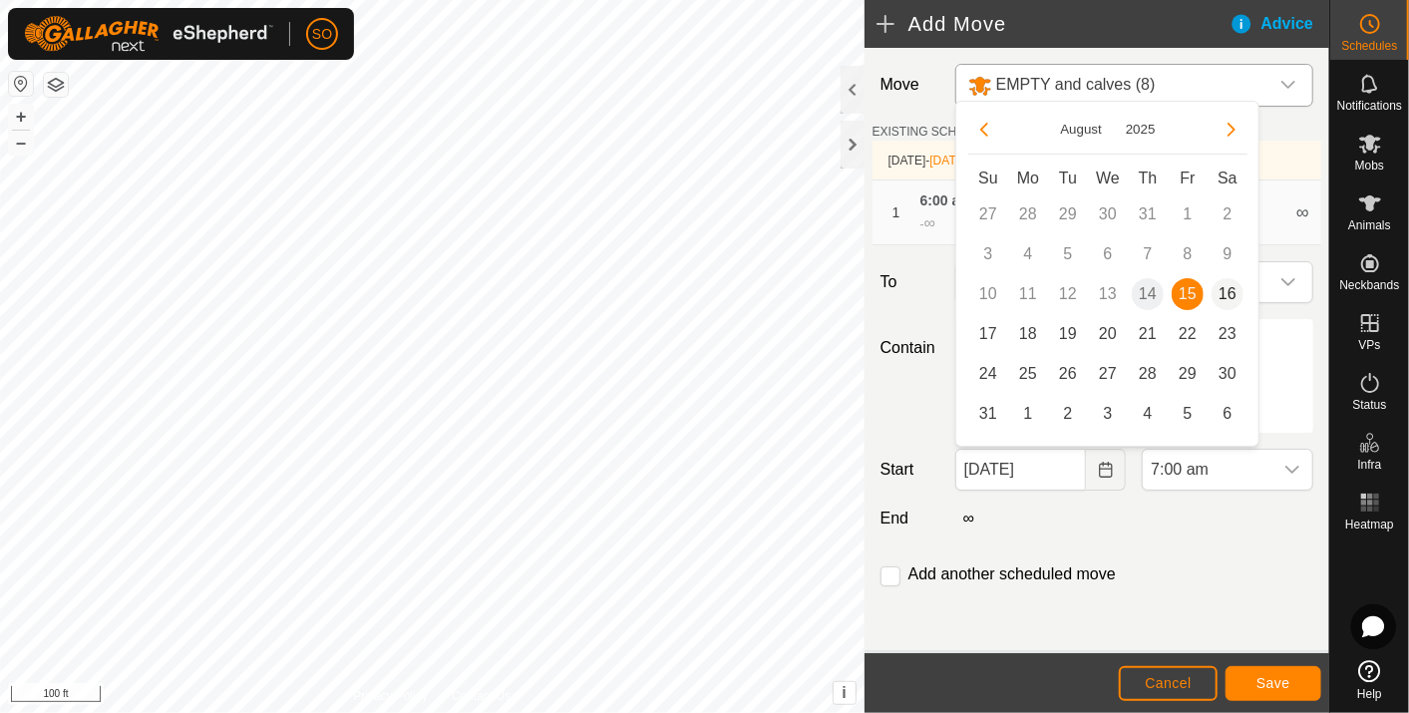
click at [1227, 290] on span "16" at bounding box center [1227, 294] width 32 height 32
type input "[DATE]"
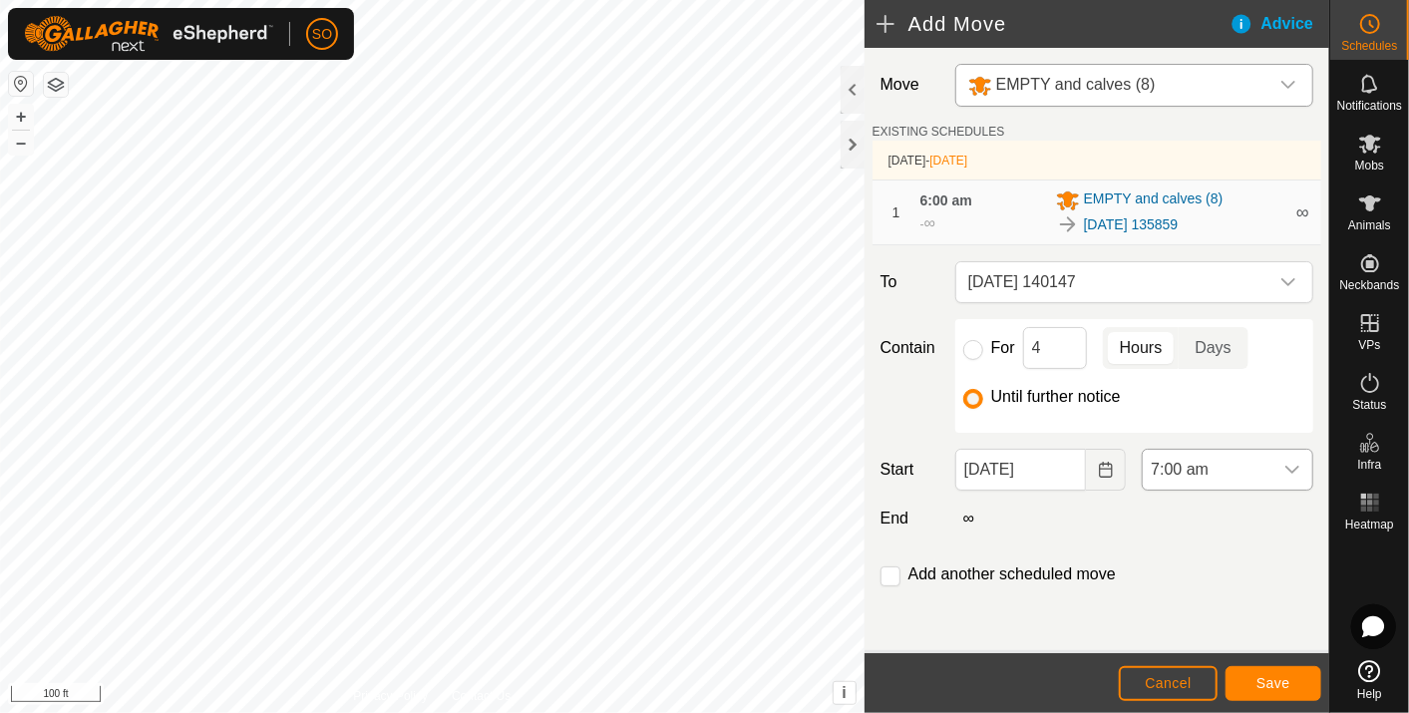
click at [1297, 463] on icon "dropdown trigger" at bounding box center [1292, 470] width 16 height 16
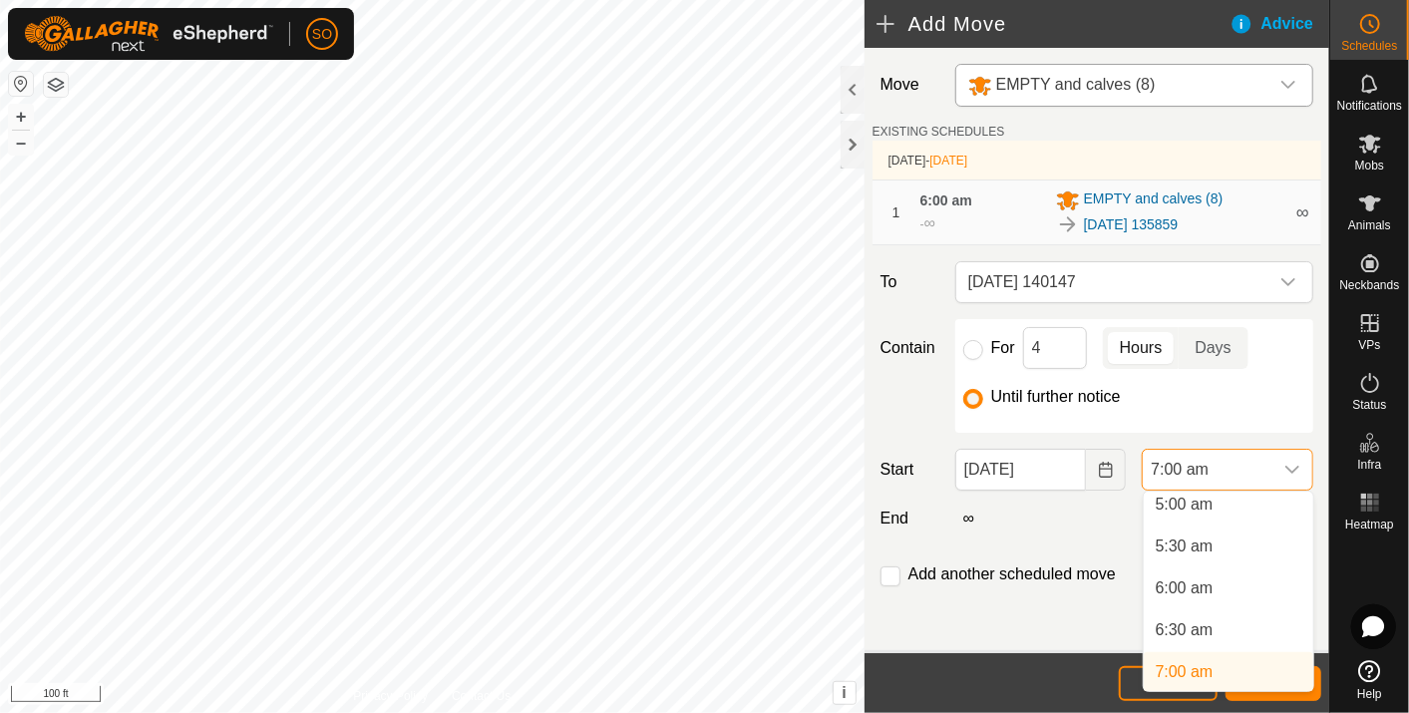
scroll to position [419, 0]
click at [1207, 590] on li "6:00 am" at bounding box center [1227, 595] width 169 height 40
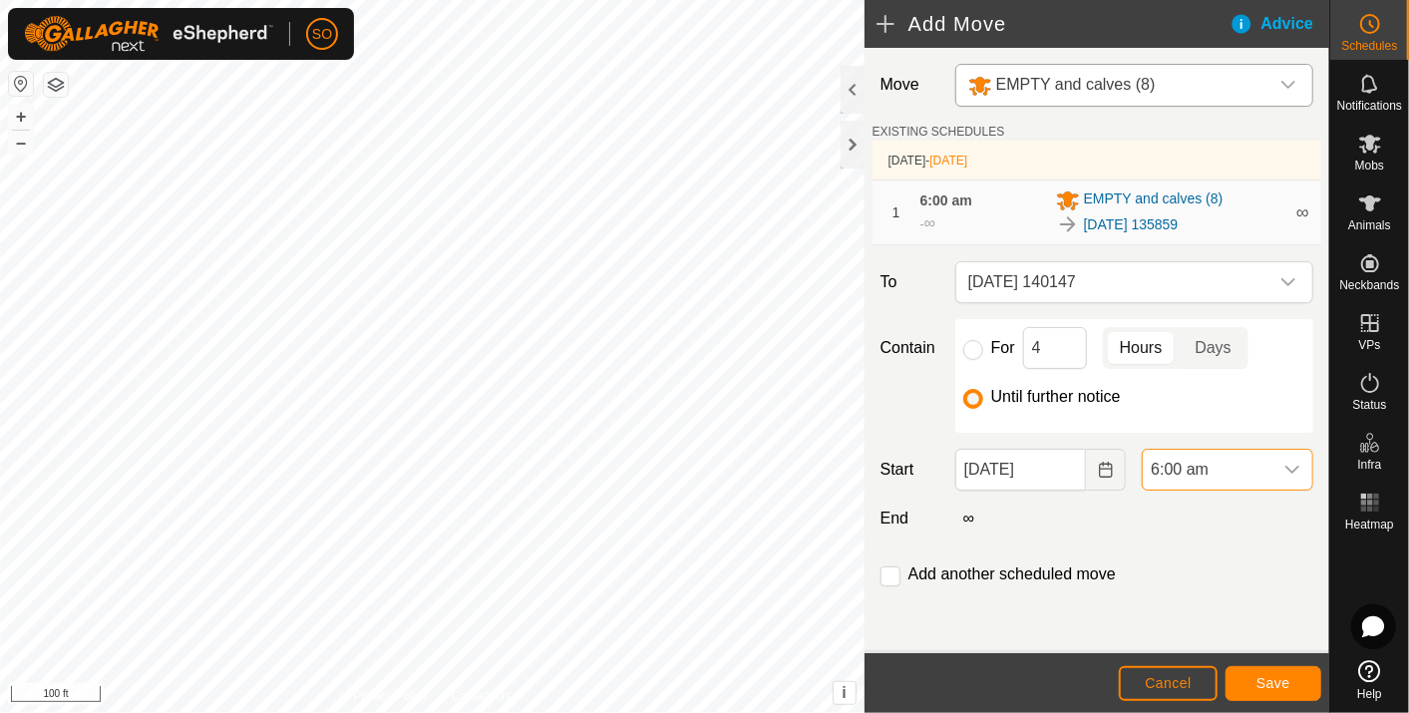
scroll to position [426, 0]
click at [1261, 686] on span "Save" at bounding box center [1273, 683] width 34 height 16
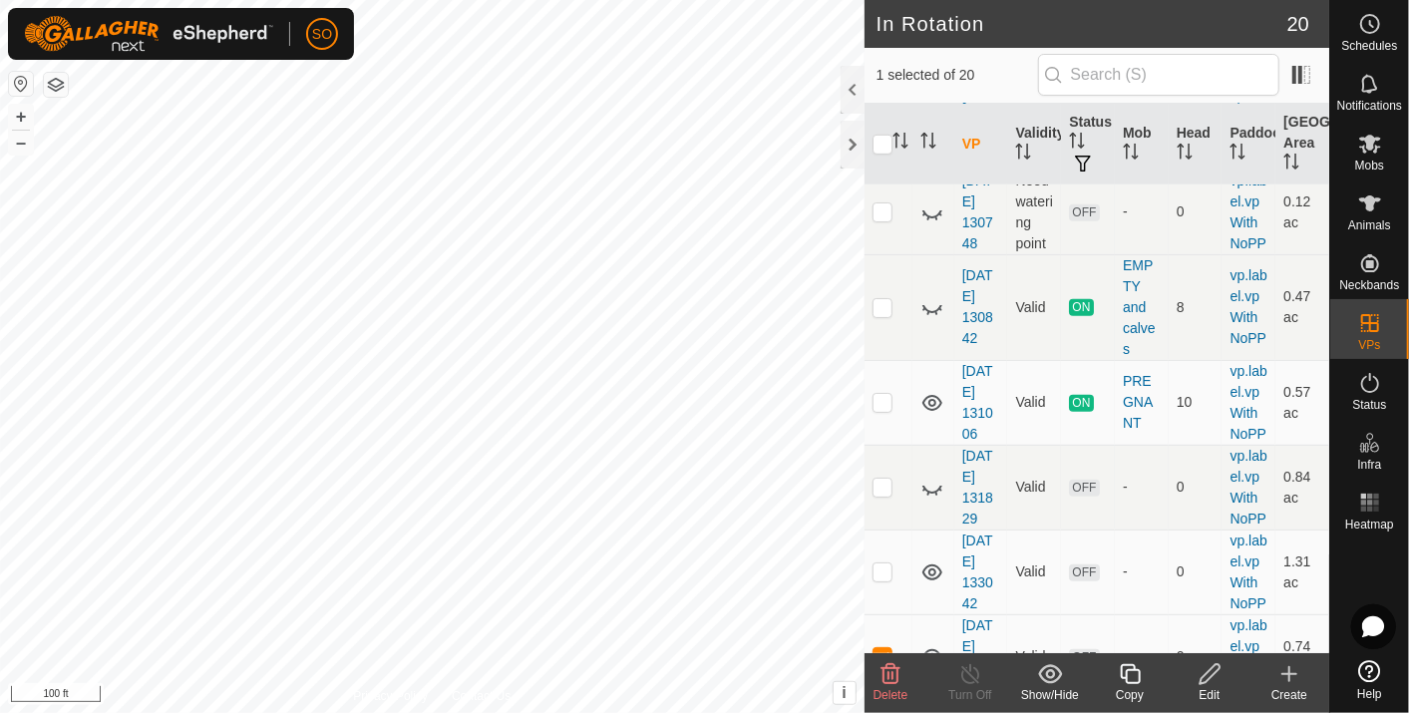
scroll to position [670, 0]
click at [1071, 315] on span "ON" at bounding box center [1081, 306] width 24 height 17
click at [929, 318] on icon at bounding box center [932, 306] width 24 height 24
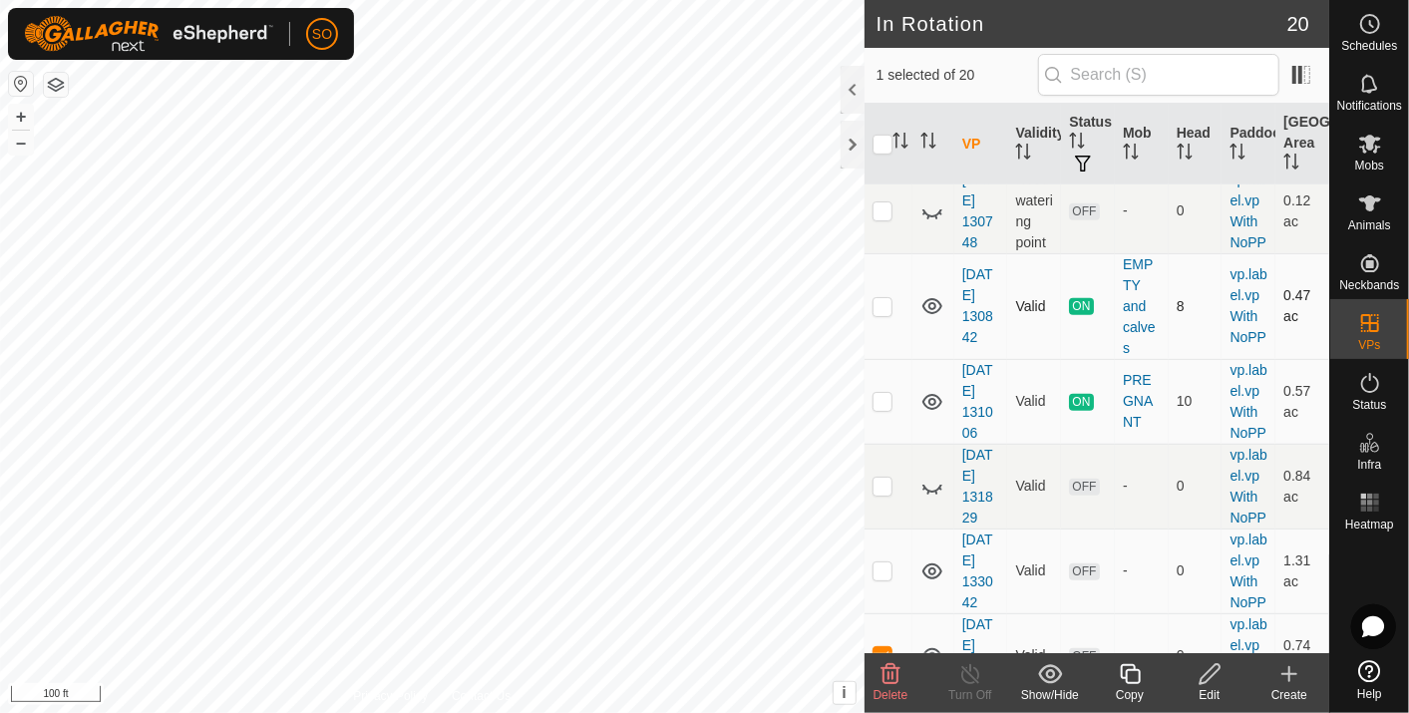
click at [929, 318] on icon at bounding box center [932, 306] width 24 height 24
click at [928, 318] on icon at bounding box center [932, 306] width 24 height 24
click at [929, 314] on icon at bounding box center [932, 306] width 20 height 16
click at [929, 318] on icon at bounding box center [932, 306] width 24 height 24
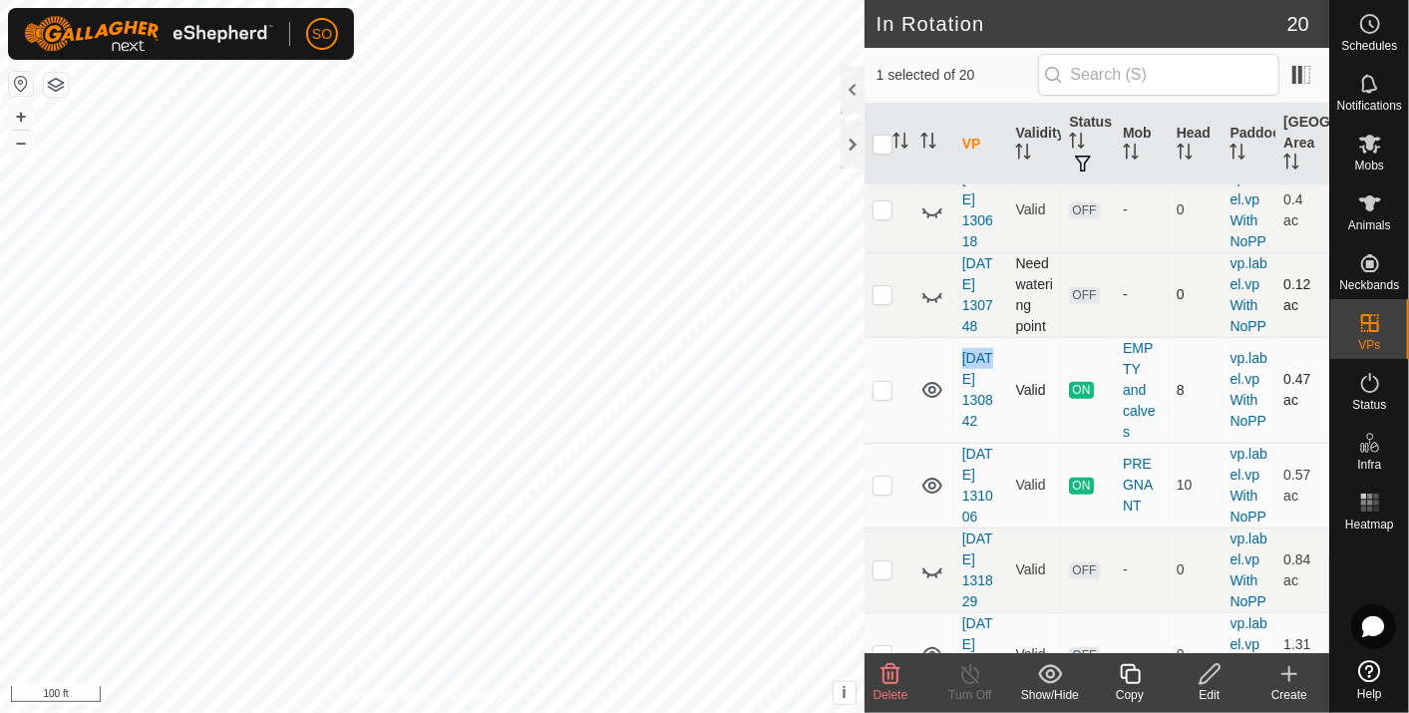
scroll to position [0, 0]
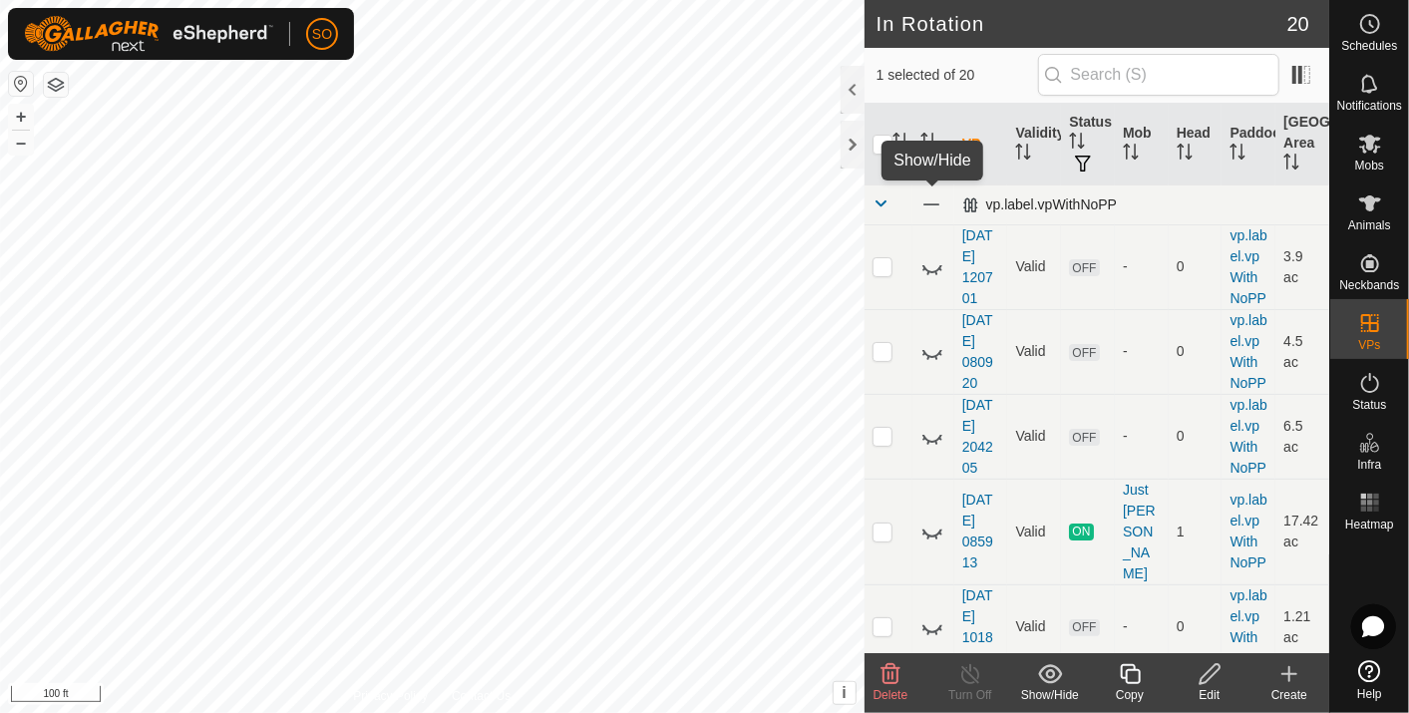
click at [922, 199] on span at bounding box center [931, 204] width 22 height 22
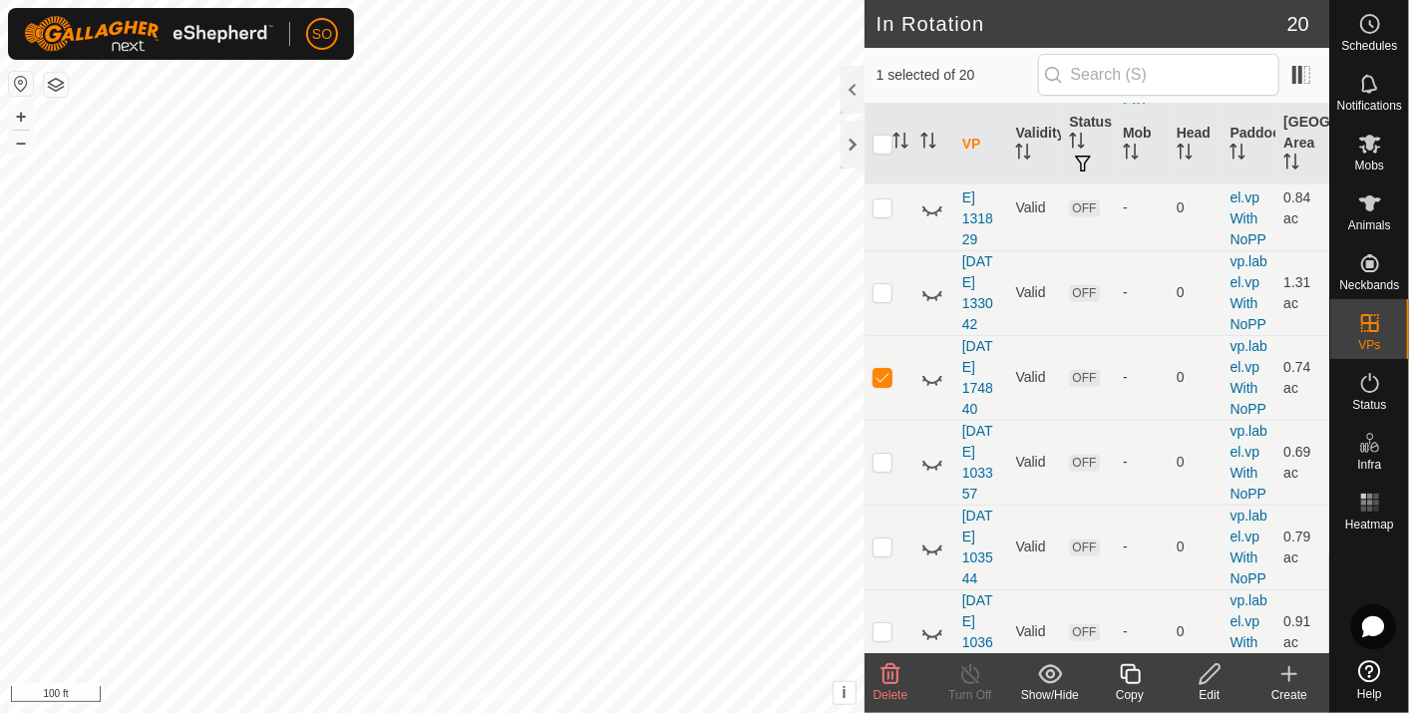
scroll to position [933, 0]
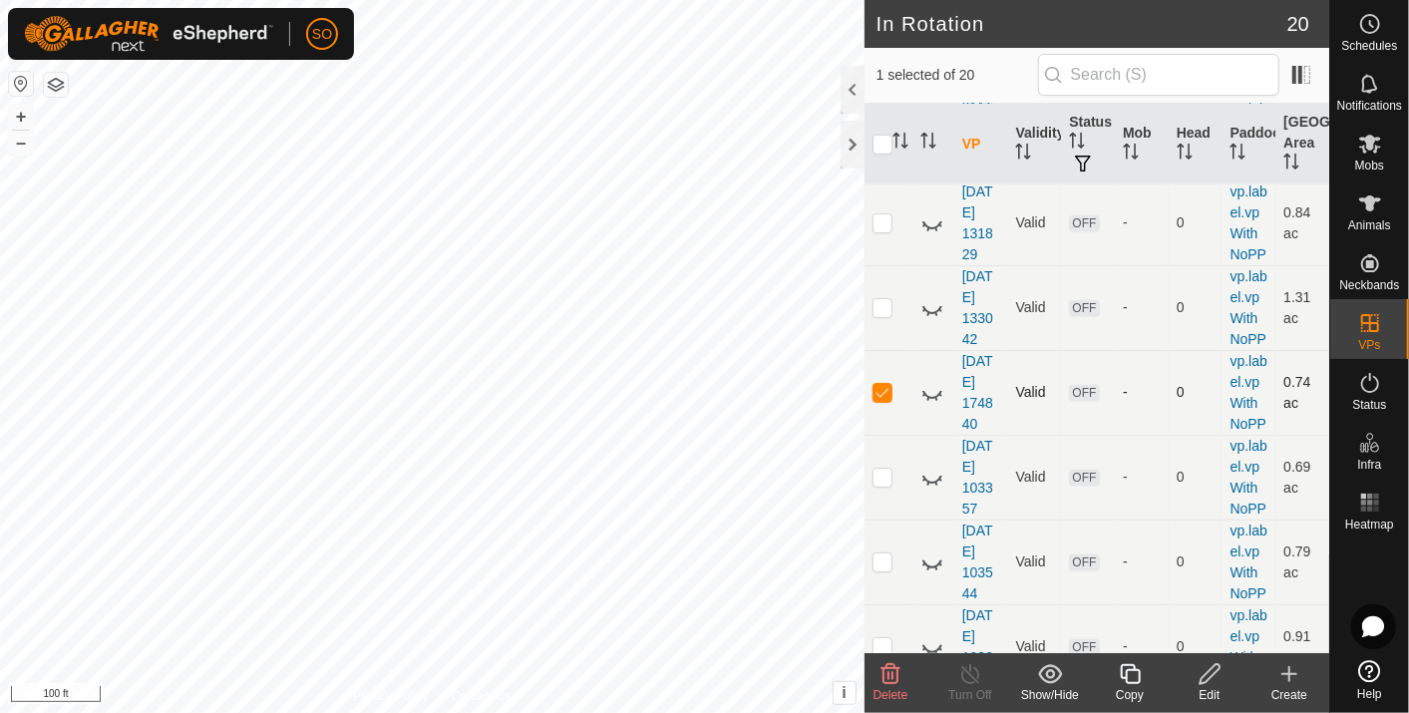
click at [880, 400] on p-checkbox at bounding box center [882, 392] width 20 height 16
checkbox input "false"
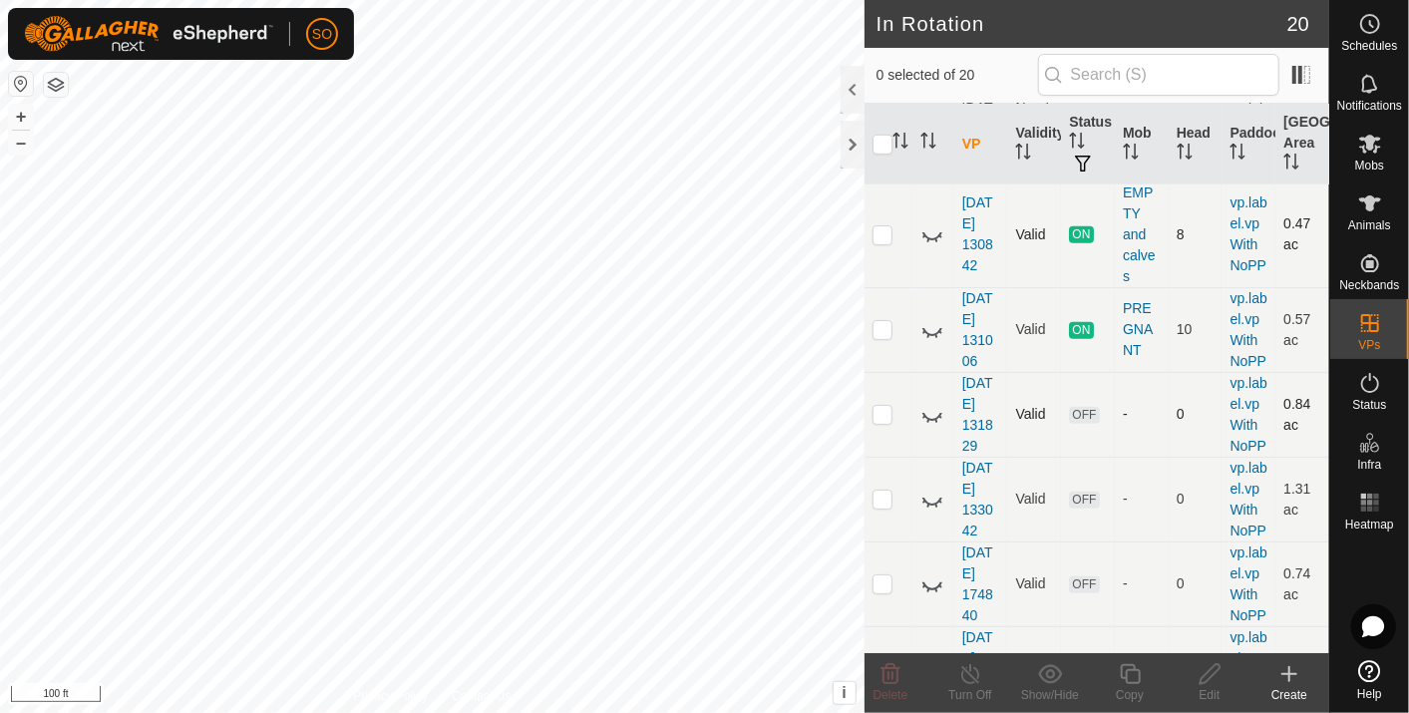
scroll to position [743, 0]
click at [929, 245] on icon at bounding box center [932, 233] width 24 height 24
click at [932, 241] on icon at bounding box center [932, 233] width 20 height 16
click at [932, 245] on icon at bounding box center [932, 233] width 24 height 24
click at [932, 241] on icon at bounding box center [932, 233] width 20 height 16
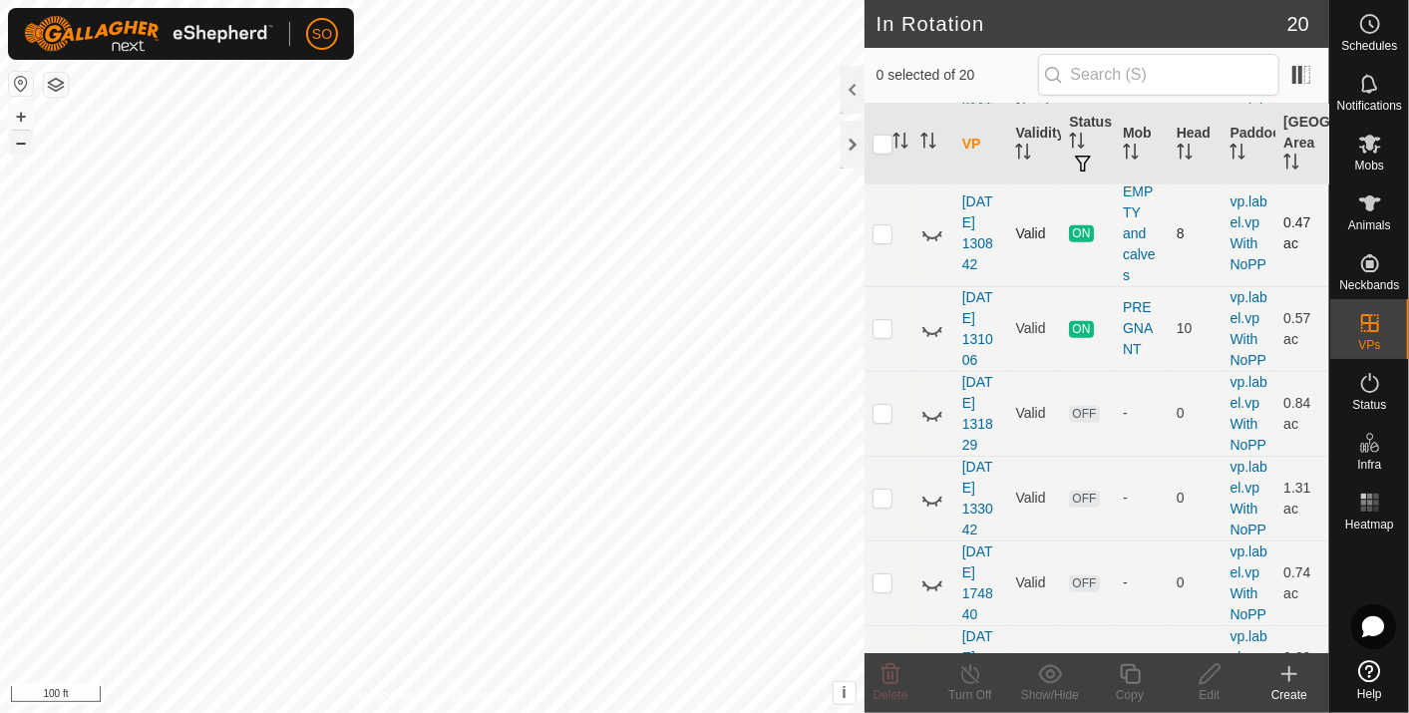
click at [15, 140] on button "–" at bounding box center [21, 143] width 24 height 24
drag, startPoint x: 931, startPoint y: 375, endPoint x: 936, endPoint y: 392, distance: 17.7
click at [936, 286] on td at bounding box center [933, 233] width 42 height 106
click at [928, 245] on icon at bounding box center [932, 233] width 24 height 24
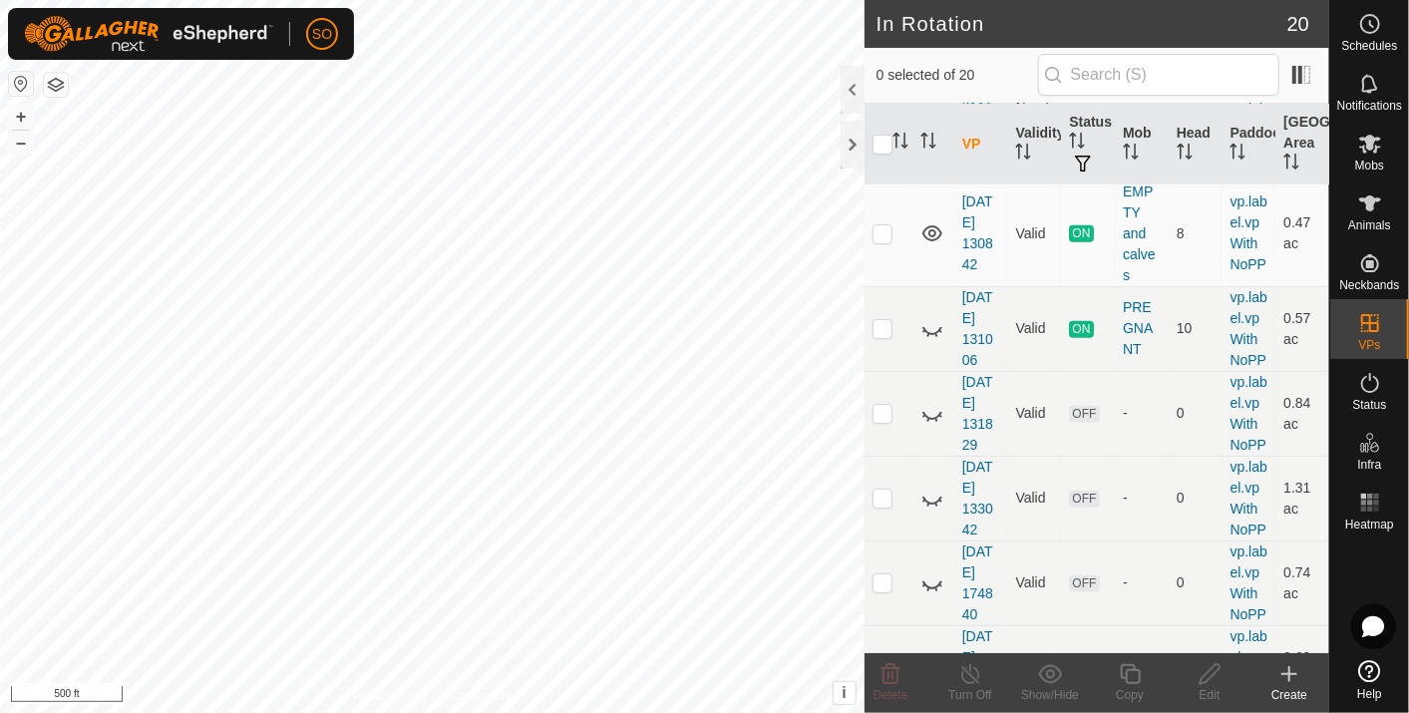
drag, startPoint x: 928, startPoint y: 373, endPoint x: 921, endPoint y: 410, distance: 37.5
click at [921, 286] on td at bounding box center [933, 233] width 42 height 106
click at [932, 245] on icon at bounding box center [932, 233] width 24 height 24
click at [928, 341] on icon at bounding box center [932, 329] width 24 height 24
click at [928, 337] on icon at bounding box center [932, 329] width 20 height 16
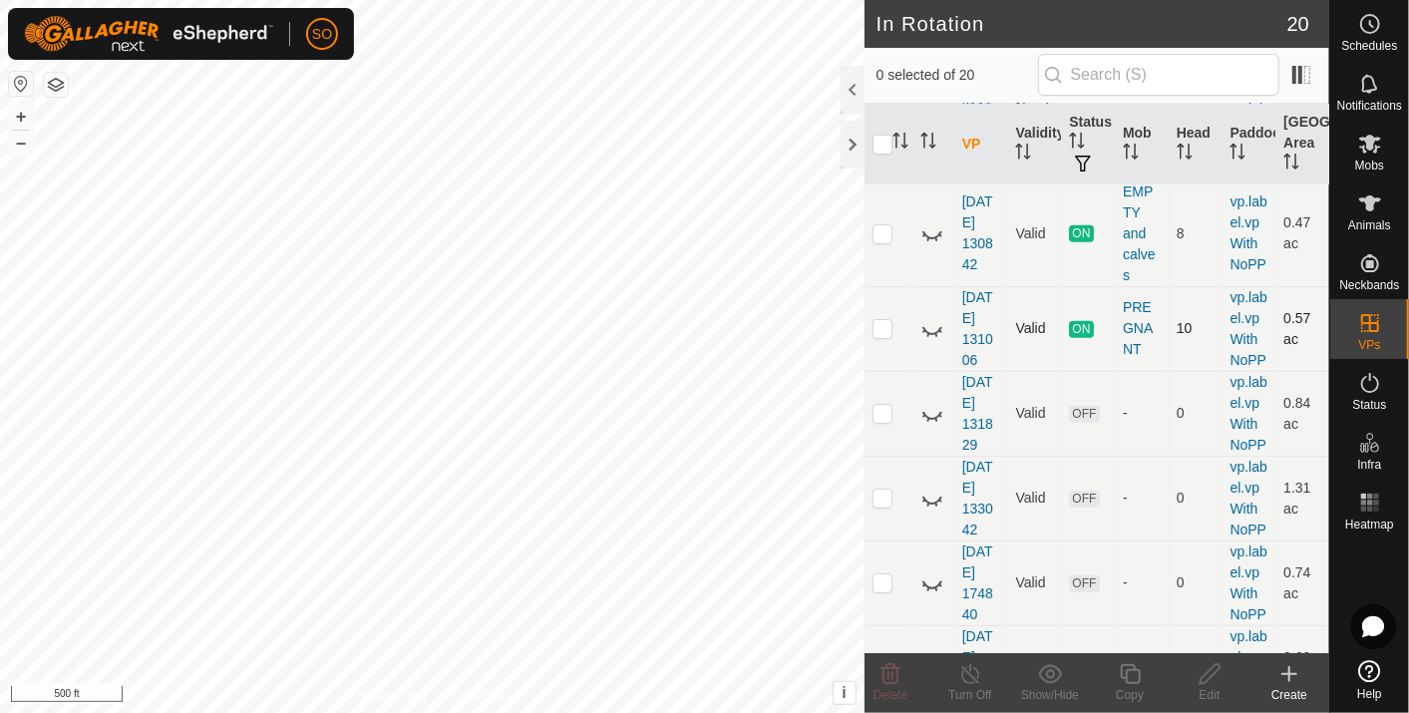
click at [934, 245] on icon at bounding box center [932, 233] width 24 height 24
click at [928, 245] on icon at bounding box center [932, 233] width 24 height 24
click at [25, 112] on button "+" at bounding box center [21, 117] width 24 height 24
click at [20, 107] on button "+" at bounding box center [21, 117] width 24 height 24
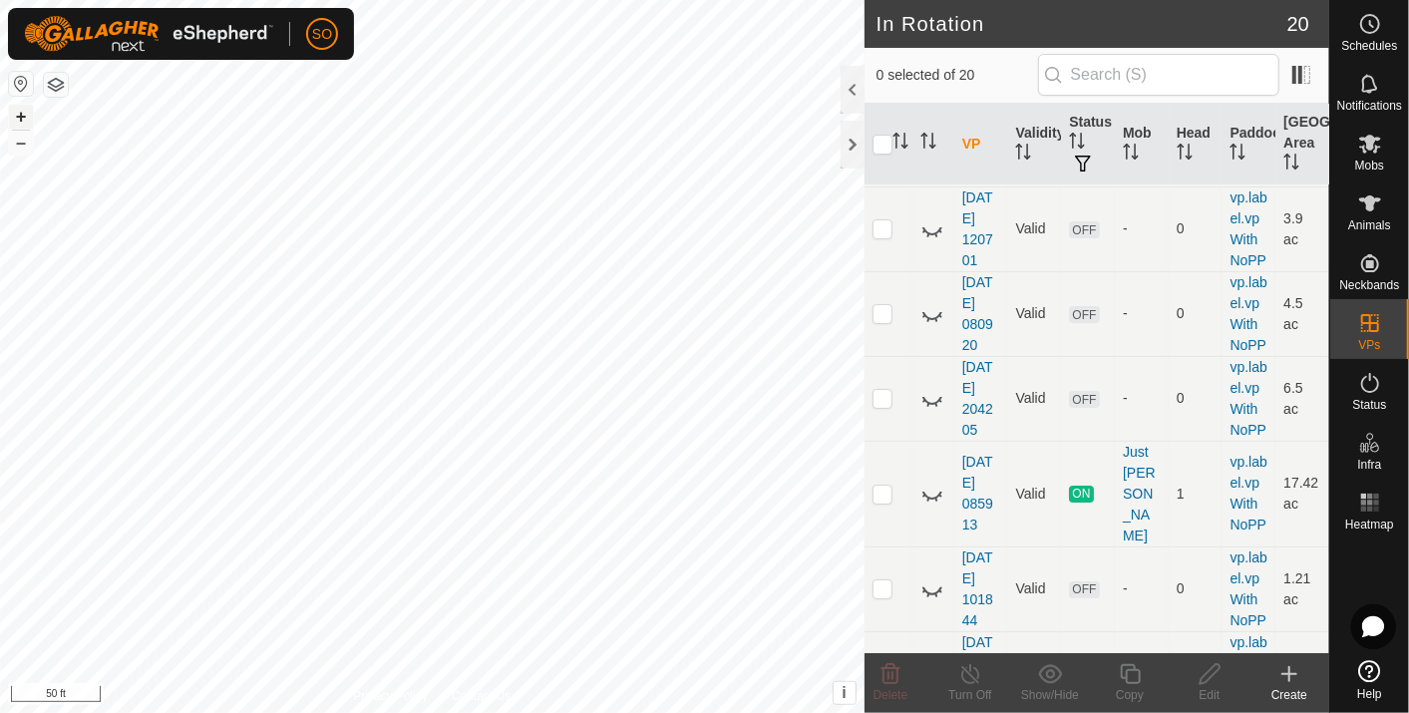
scroll to position [0, 0]
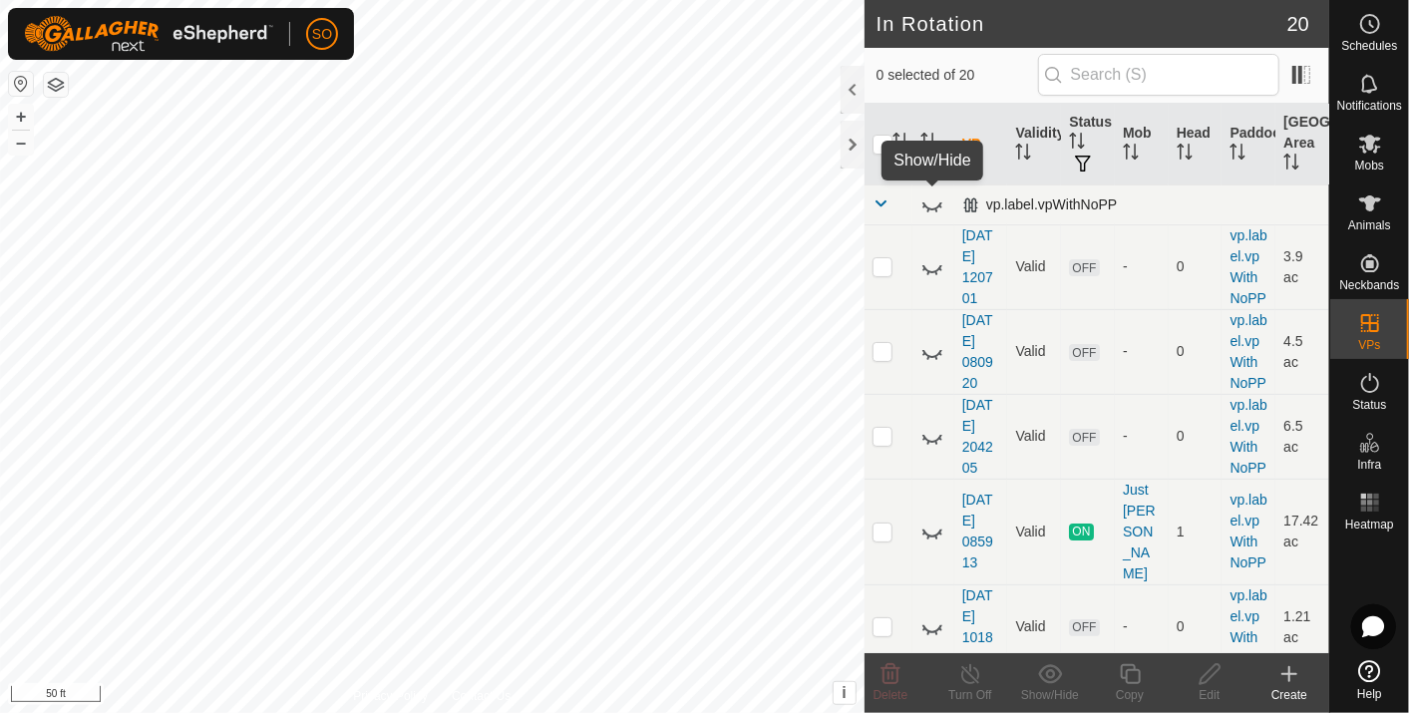
click at [939, 202] on icon at bounding box center [932, 206] width 20 height 8
checkbox input "true"
click at [928, 198] on icon at bounding box center [932, 204] width 20 height 16
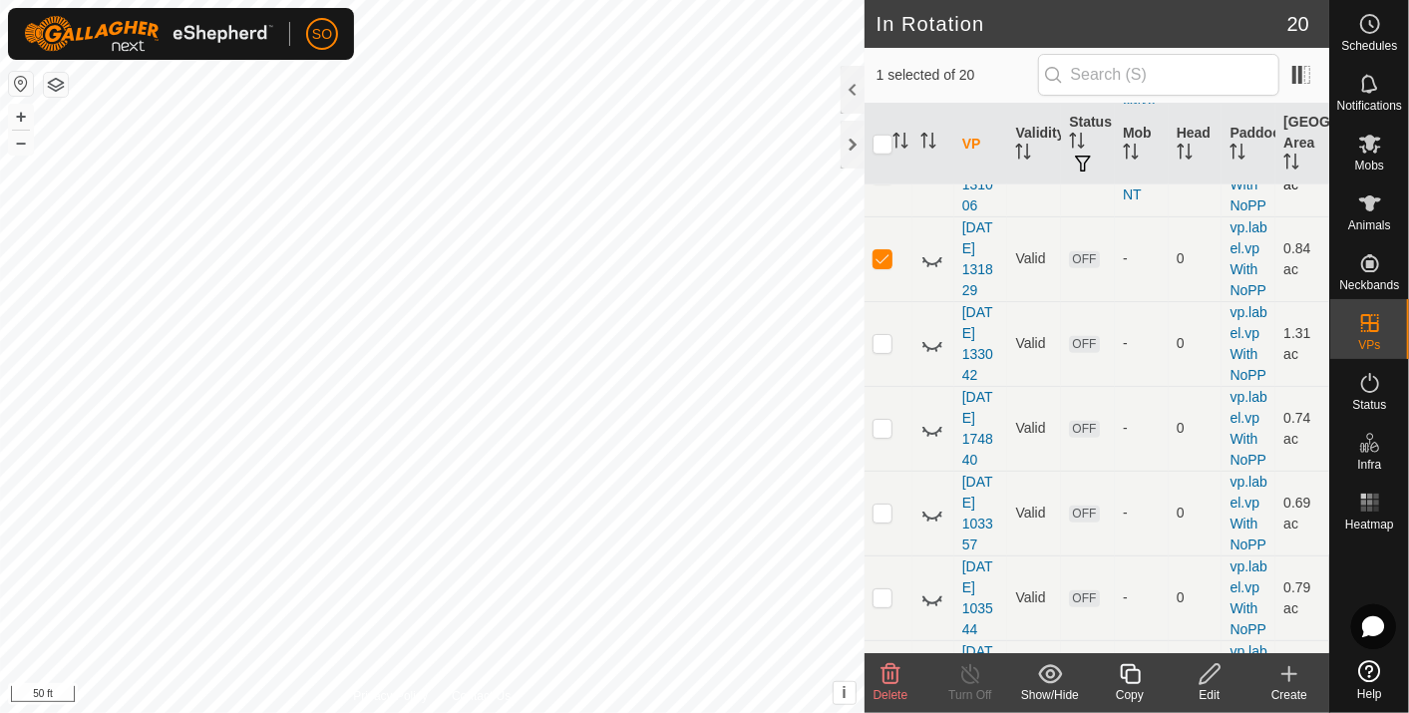
scroll to position [899, 0]
click at [974, 381] on link "[DATE] 133042" at bounding box center [977, 341] width 31 height 79
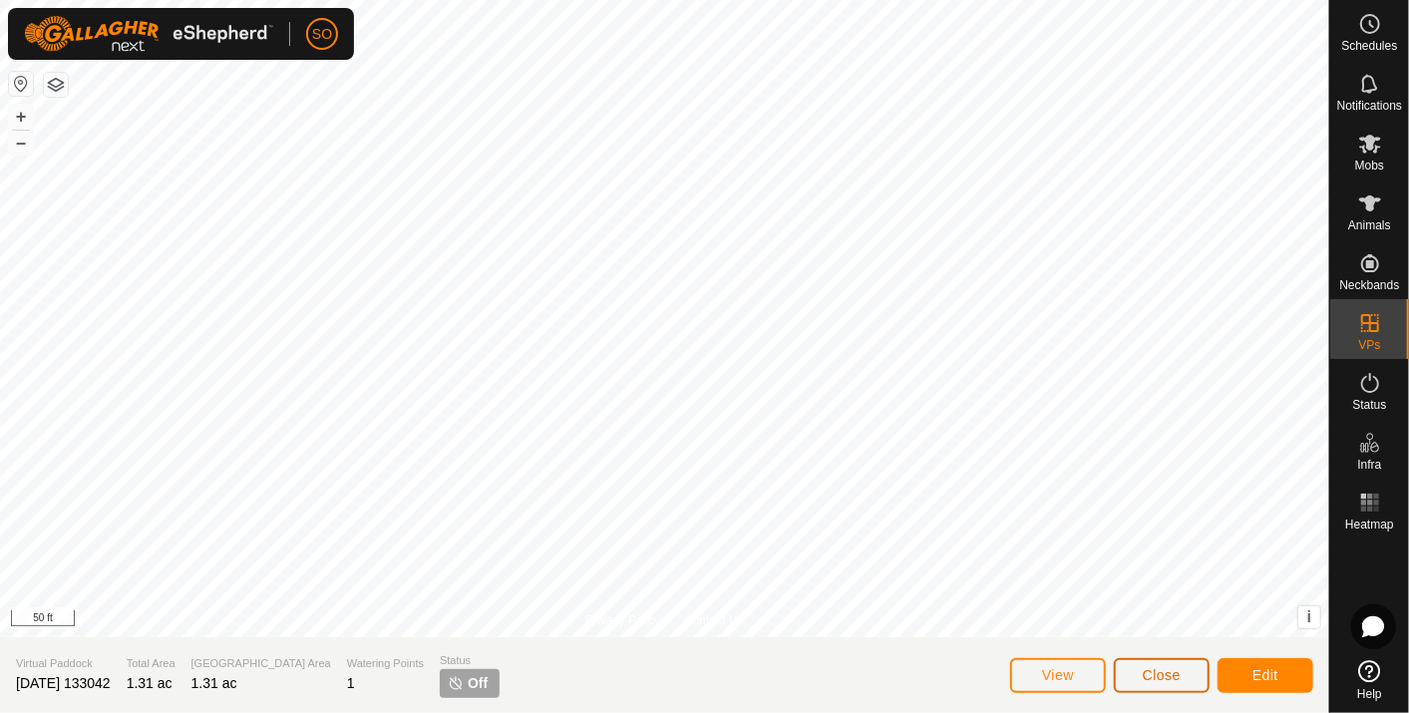
click at [1162, 669] on span "Close" at bounding box center [1161, 675] width 38 height 16
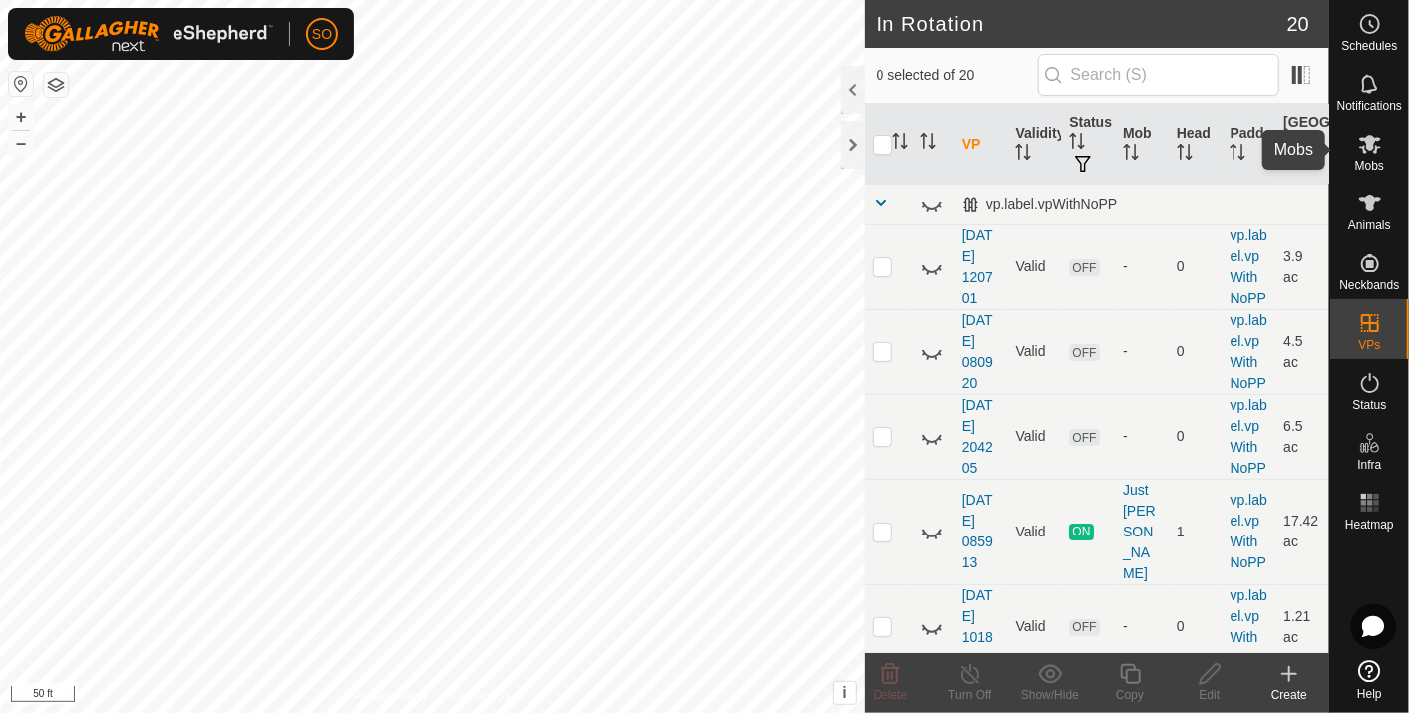
click at [1366, 140] on icon at bounding box center [1370, 144] width 22 height 19
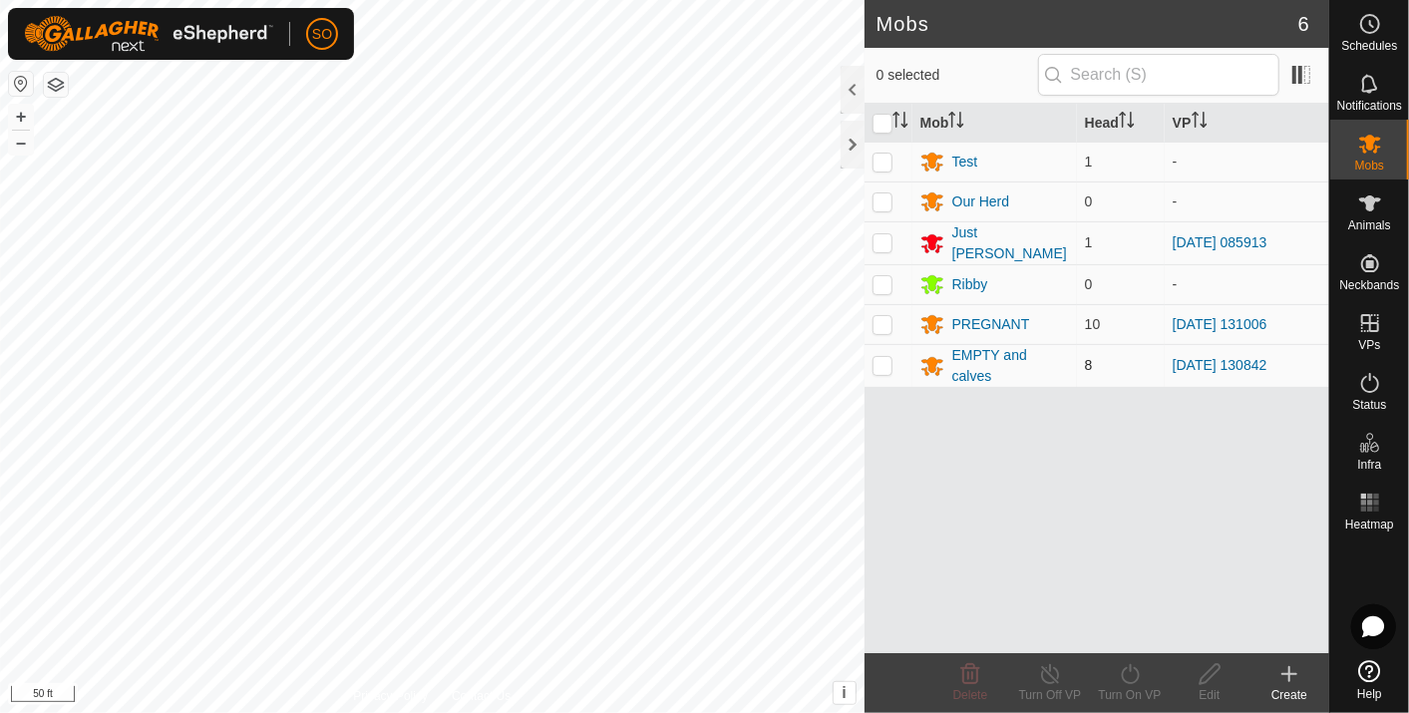
click at [881, 362] on p-checkbox at bounding box center [882, 365] width 20 height 16
checkbox input "true"
click at [1136, 669] on icon at bounding box center [1129, 674] width 25 height 24
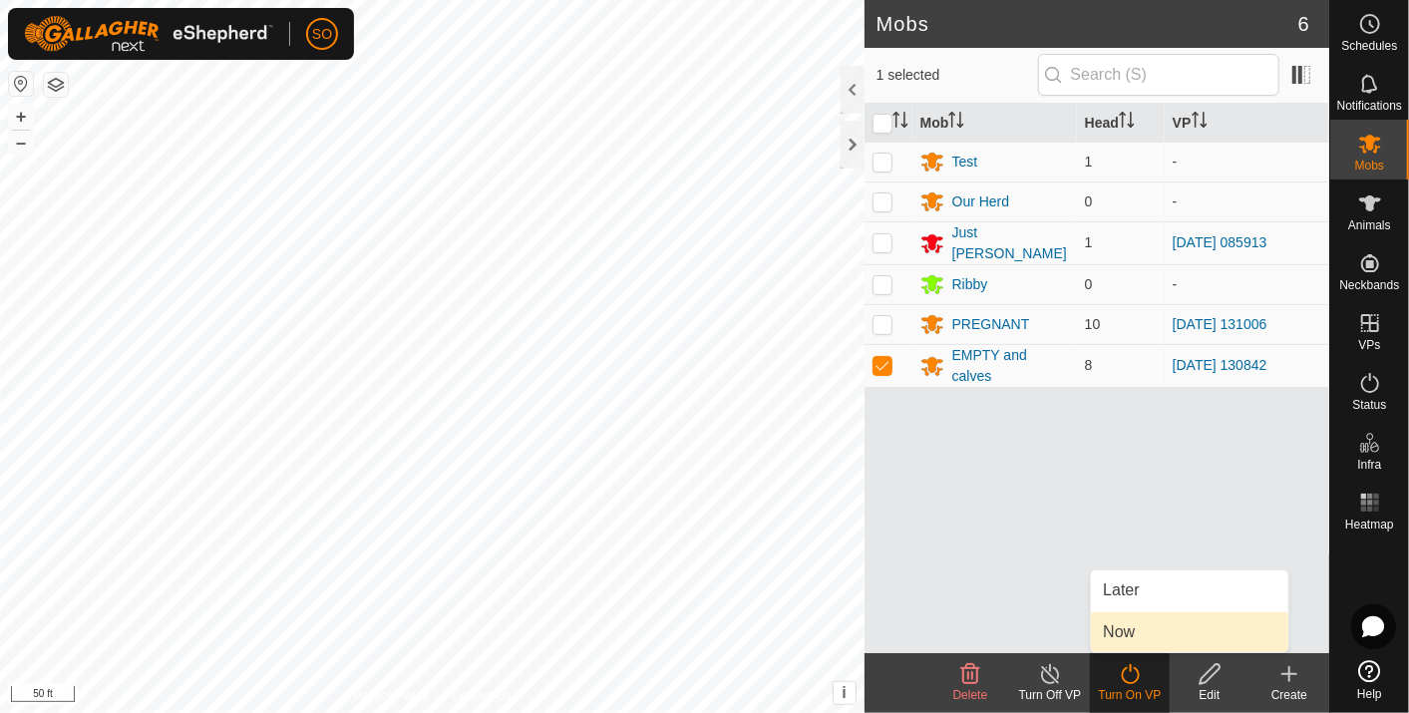
click at [1122, 628] on link "Now" at bounding box center [1189, 632] width 197 height 40
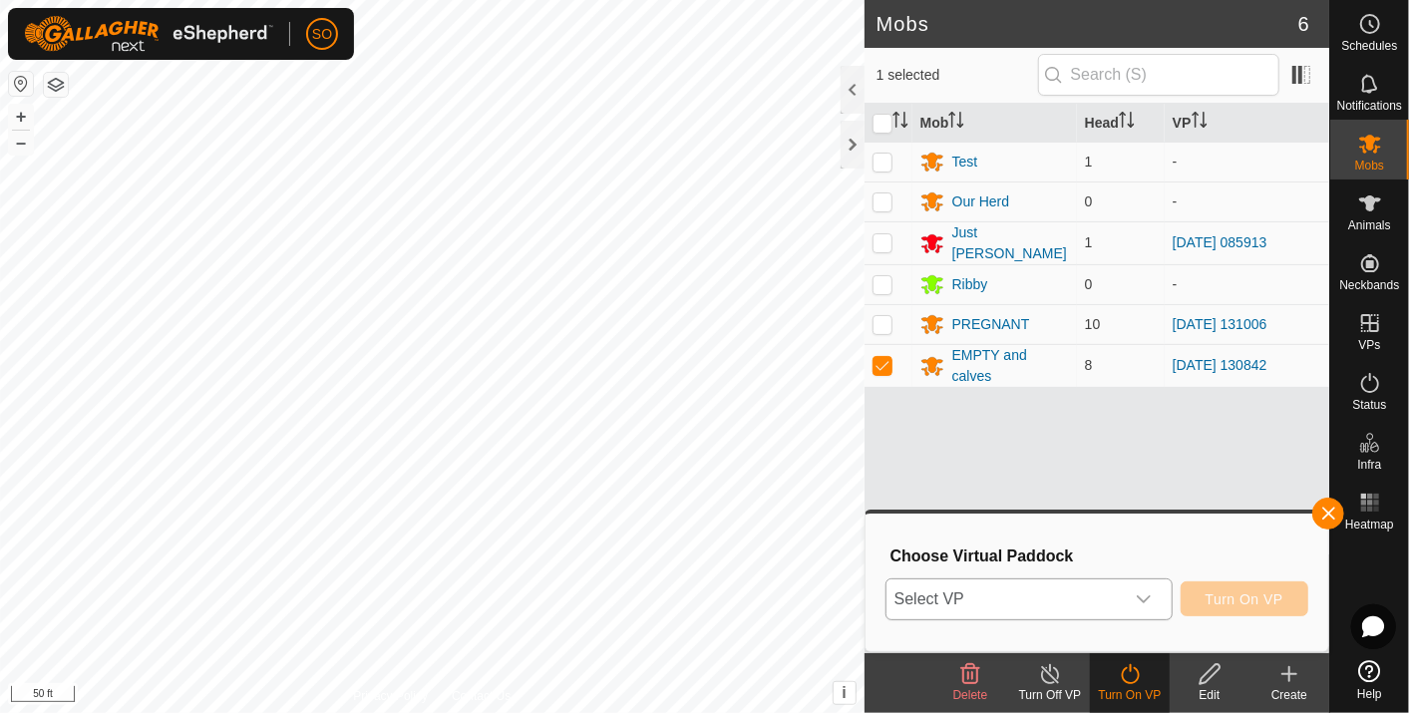
click at [1147, 591] on icon "dropdown trigger" at bounding box center [1143, 599] width 16 height 16
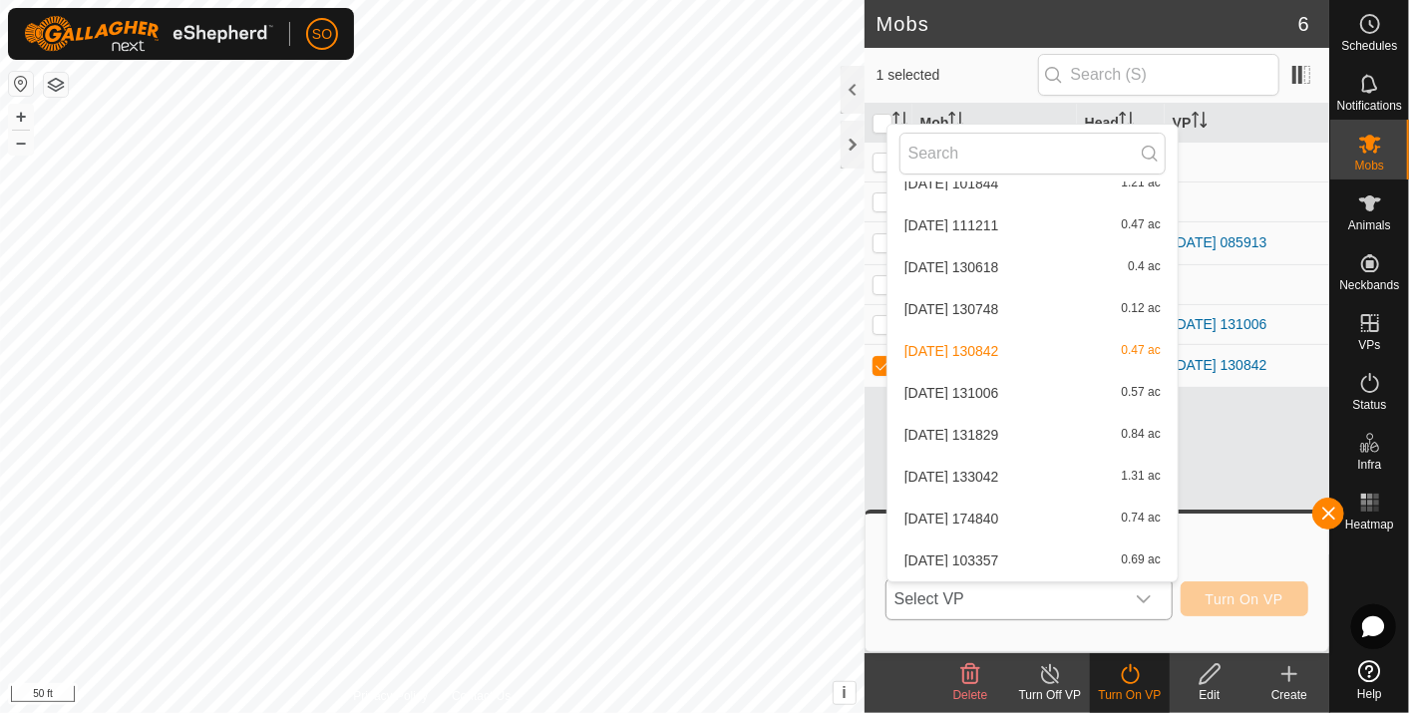
scroll to position [238, 0]
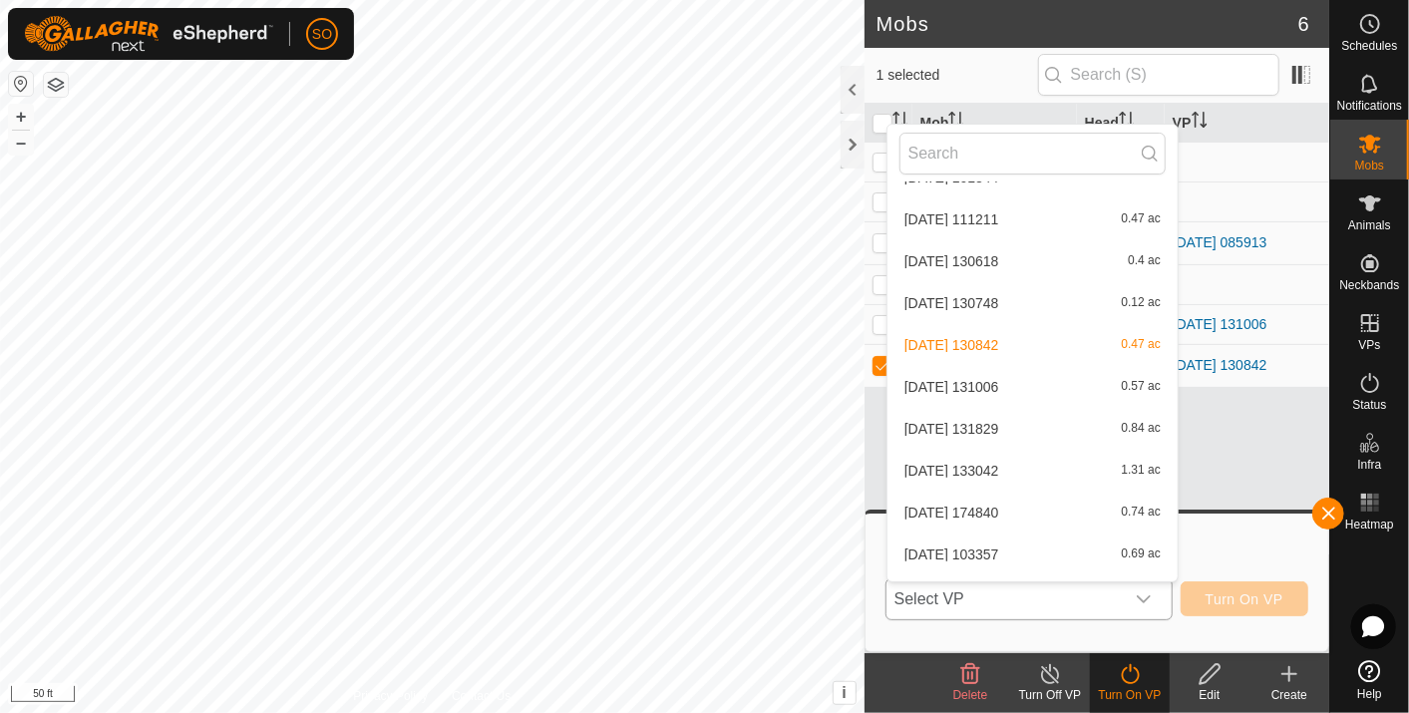
drag, startPoint x: 995, startPoint y: 462, endPoint x: 935, endPoint y: 469, distance: 60.2
click at [935, 469] on li "[DATE] 133042 1.31 ac" at bounding box center [1032, 471] width 290 height 40
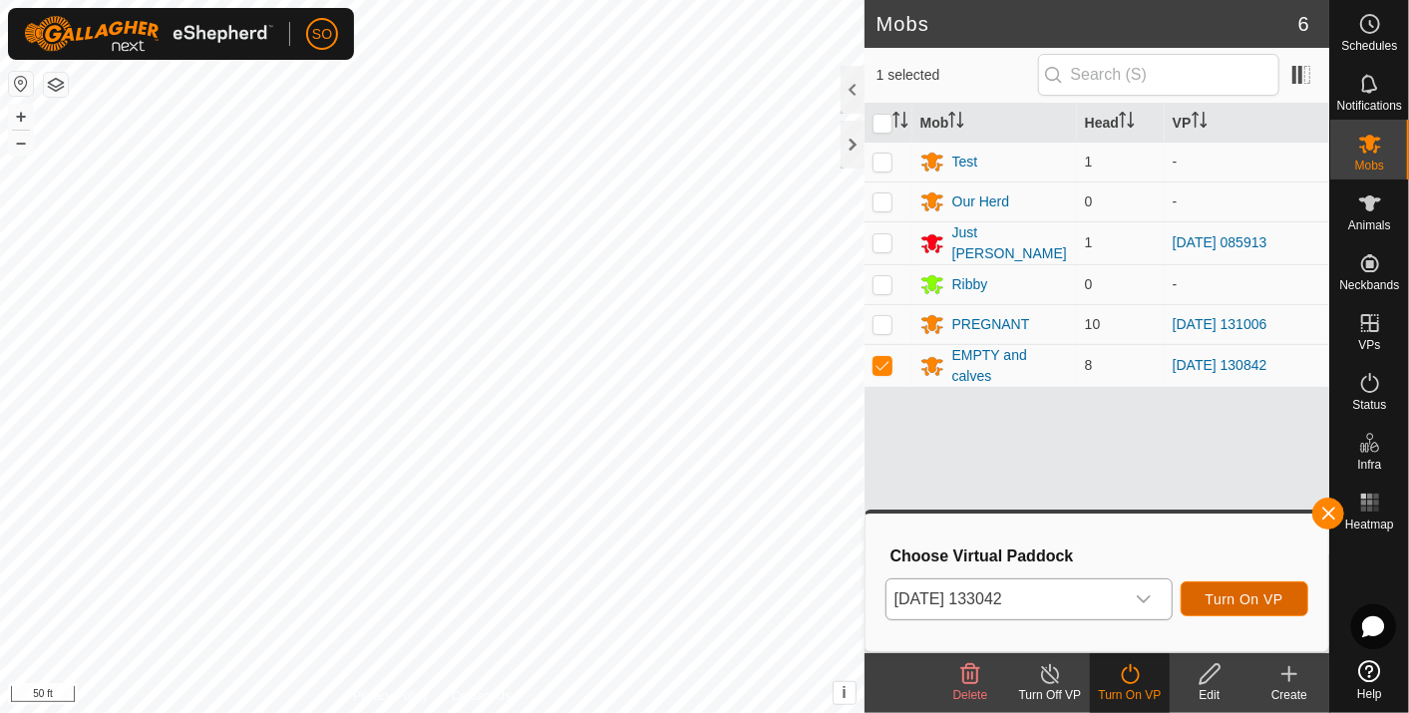
click at [1237, 593] on span "Turn On VP" at bounding box center [1244, 599] width 78 height 16
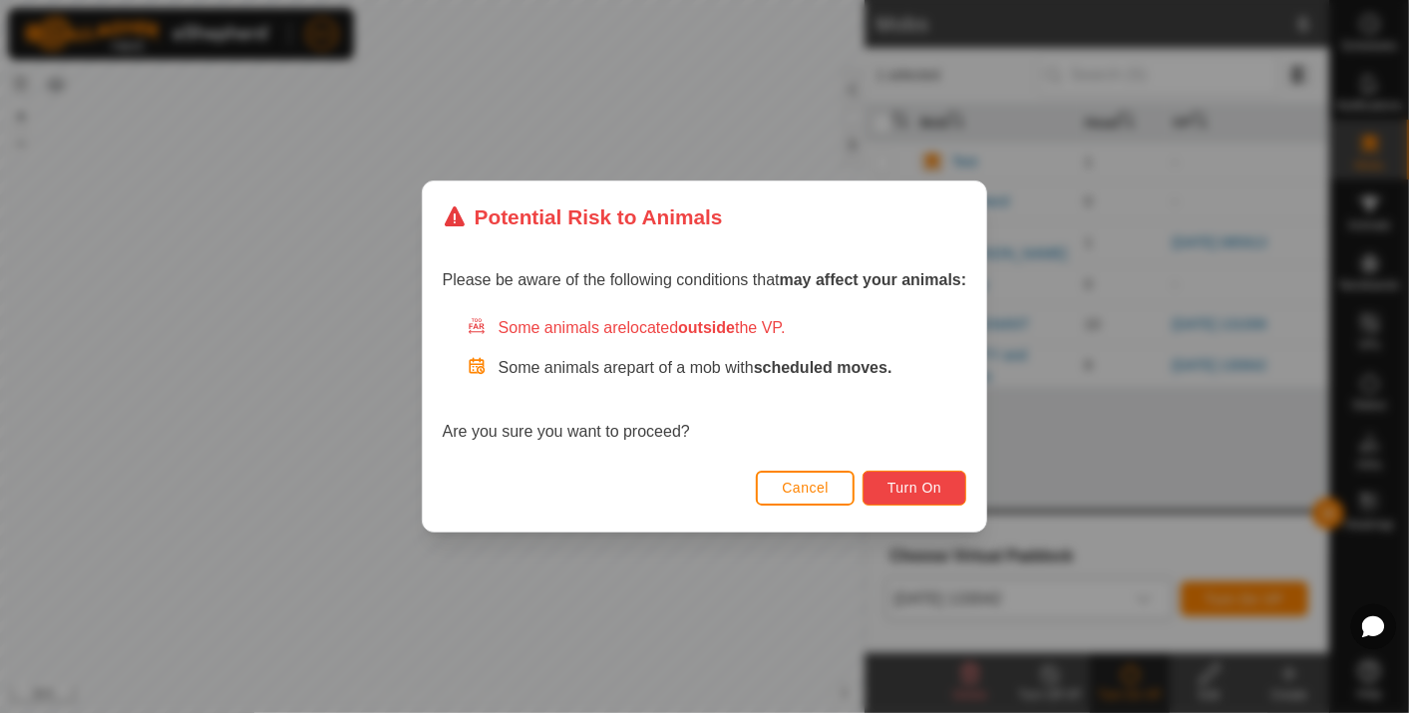
click at [905, 485] on span "Turn On" at bounding box center [914, 487] width 54 height 16
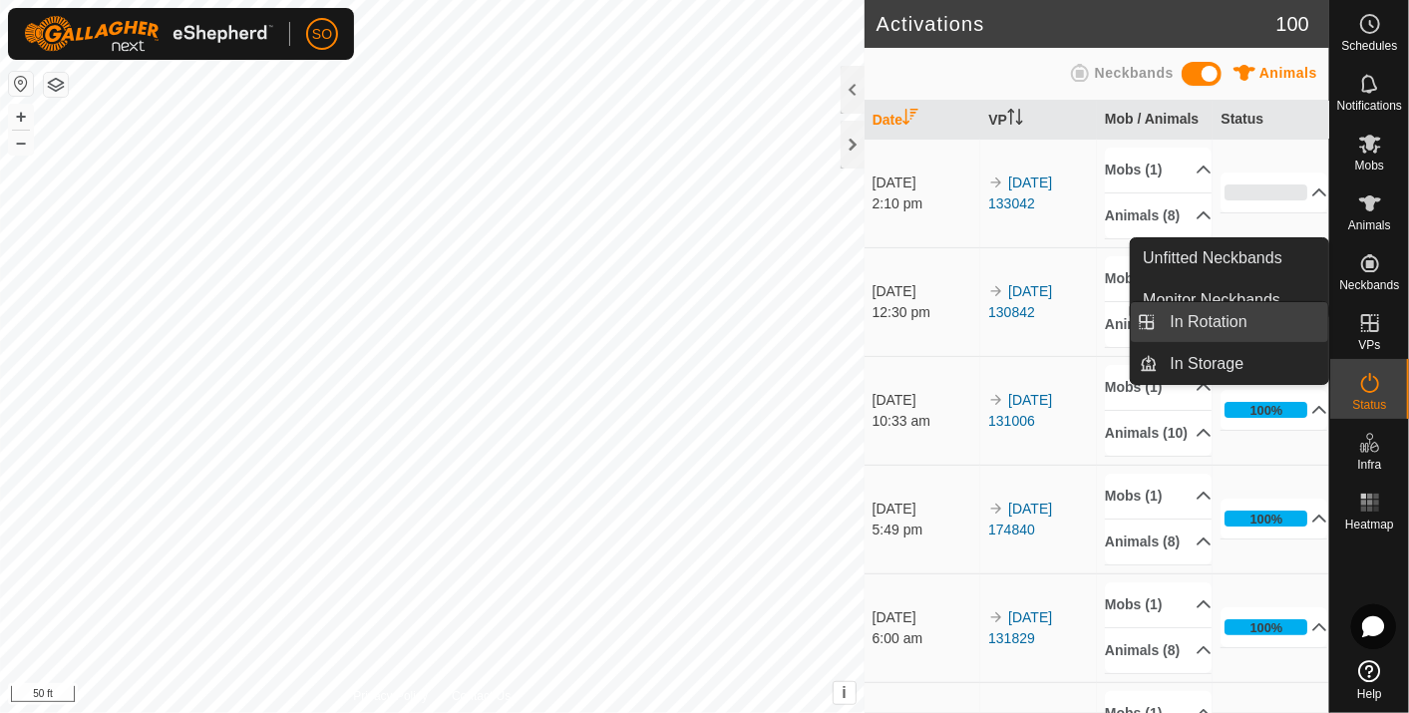
click at [1255, 314] on link "In Rotation" at bounding box center [1243, 322] width 170 height 40
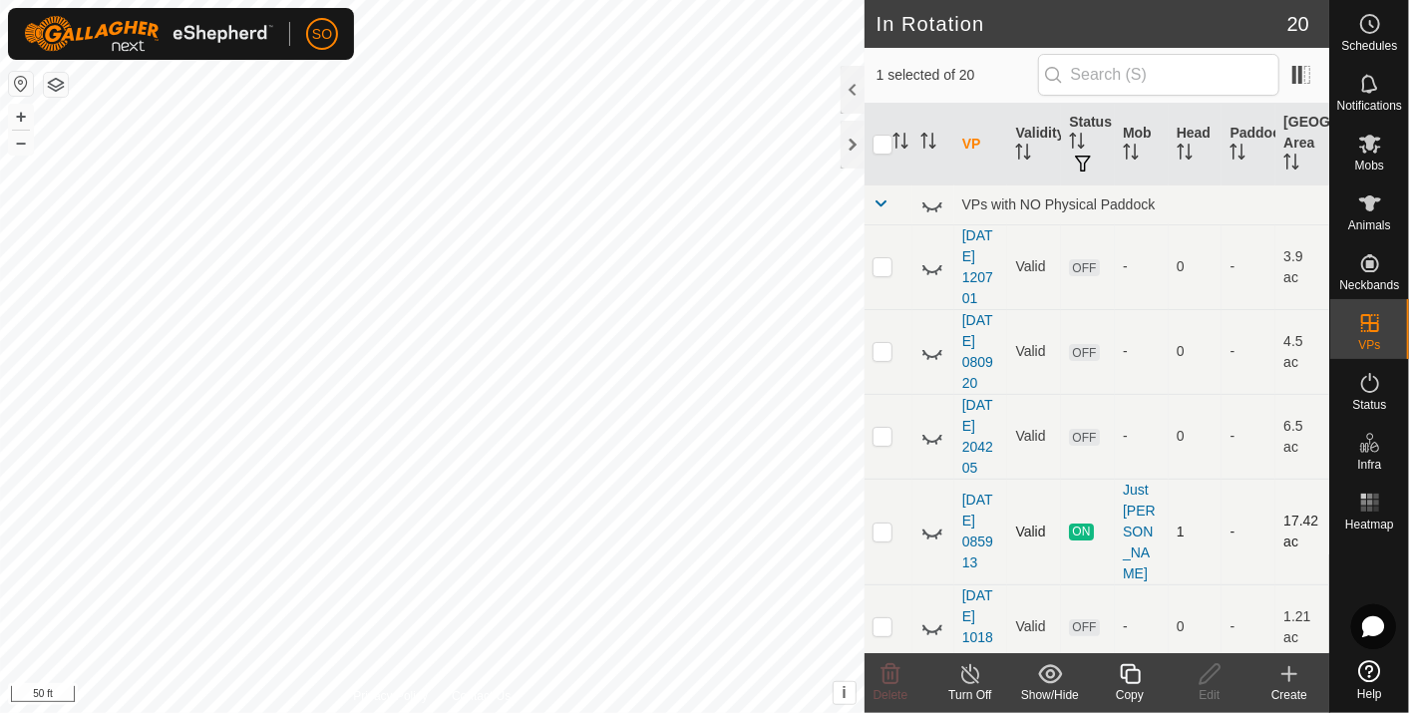
click at [1061, 531] on td "ON" at bounding box center [1088, 531] width 54 height 106
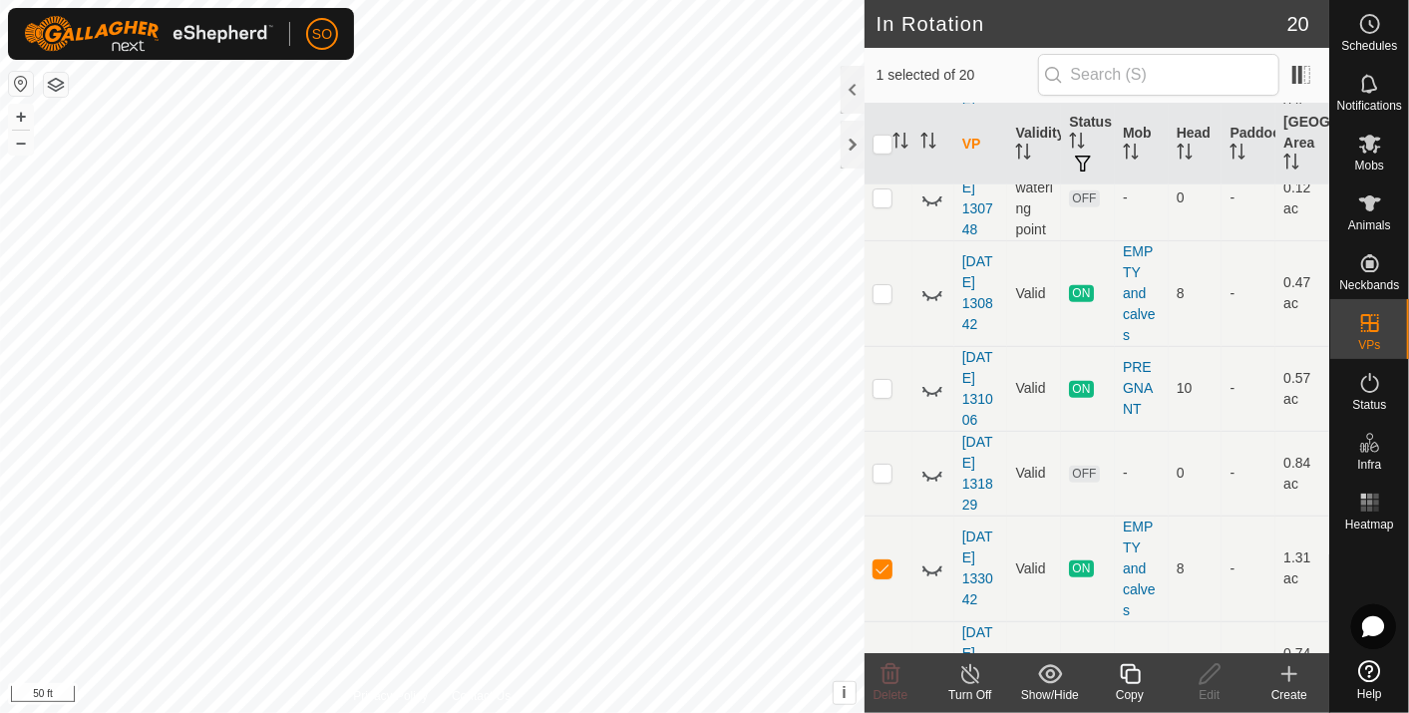
scroll to position [688, 0]
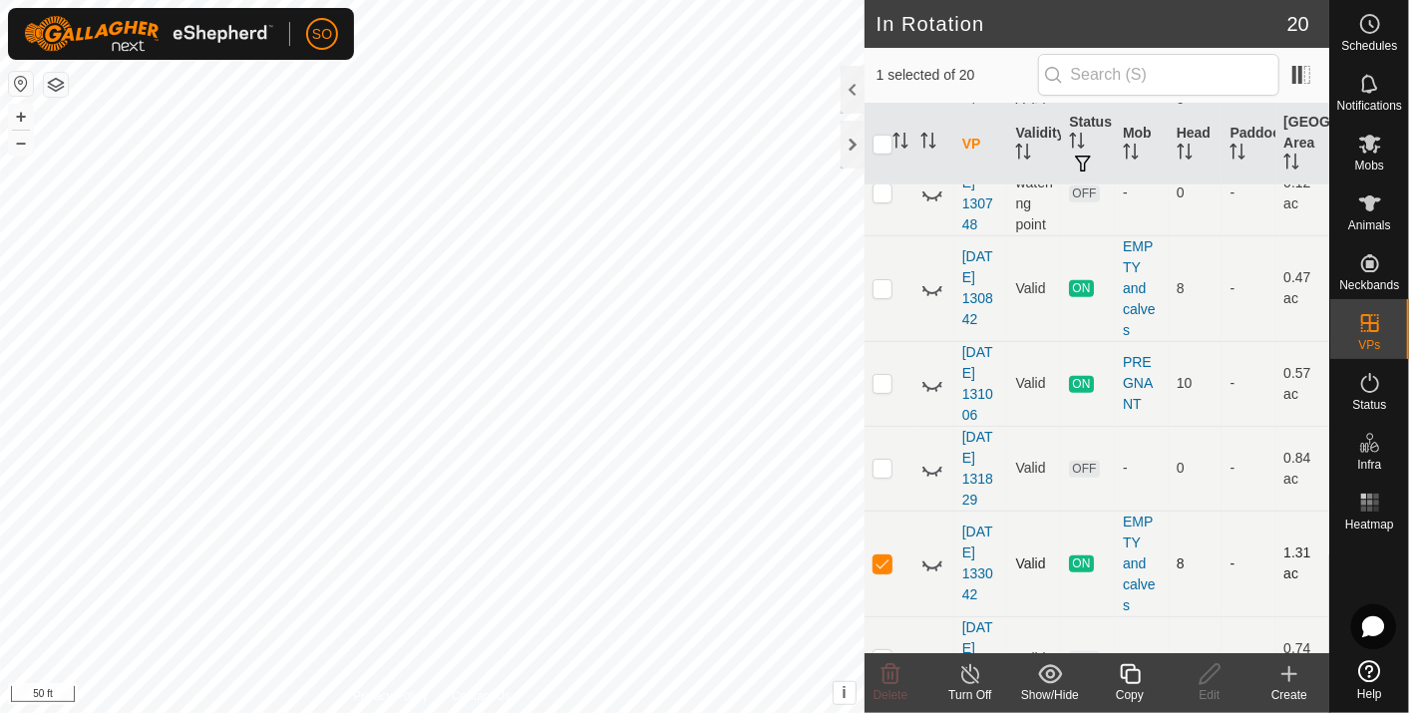
click at [878, 555] on p-checkbox at bounding box center [882, 563] width 20 height 16
checkbox input "false"
click at [931, 551] on icon at bounding box center [932, 563] width 24 height 24
click at [1374, 20] on icon at bounding box center [1370, 24] width 24 height 24
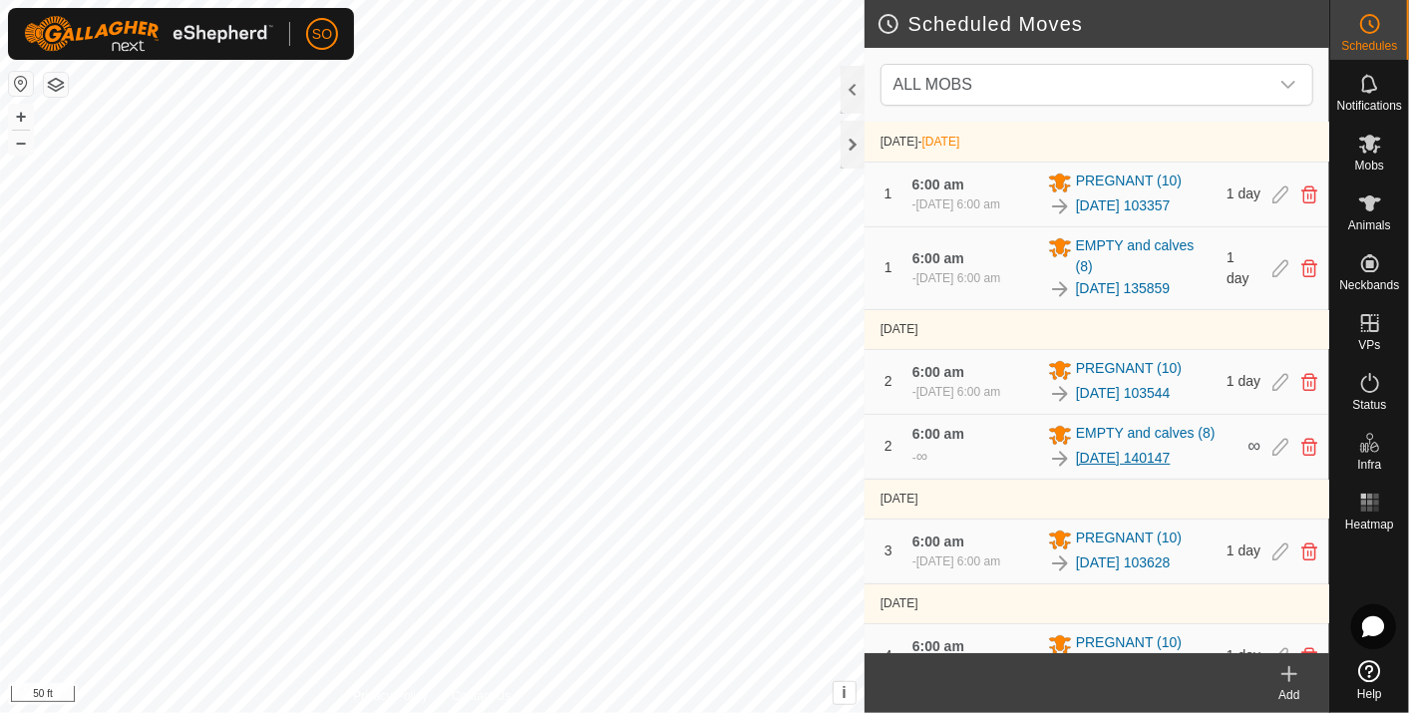
click at [1170, 461] on link "[DATE] 140147" at bounding box center [1123, 458] width 95 height 21
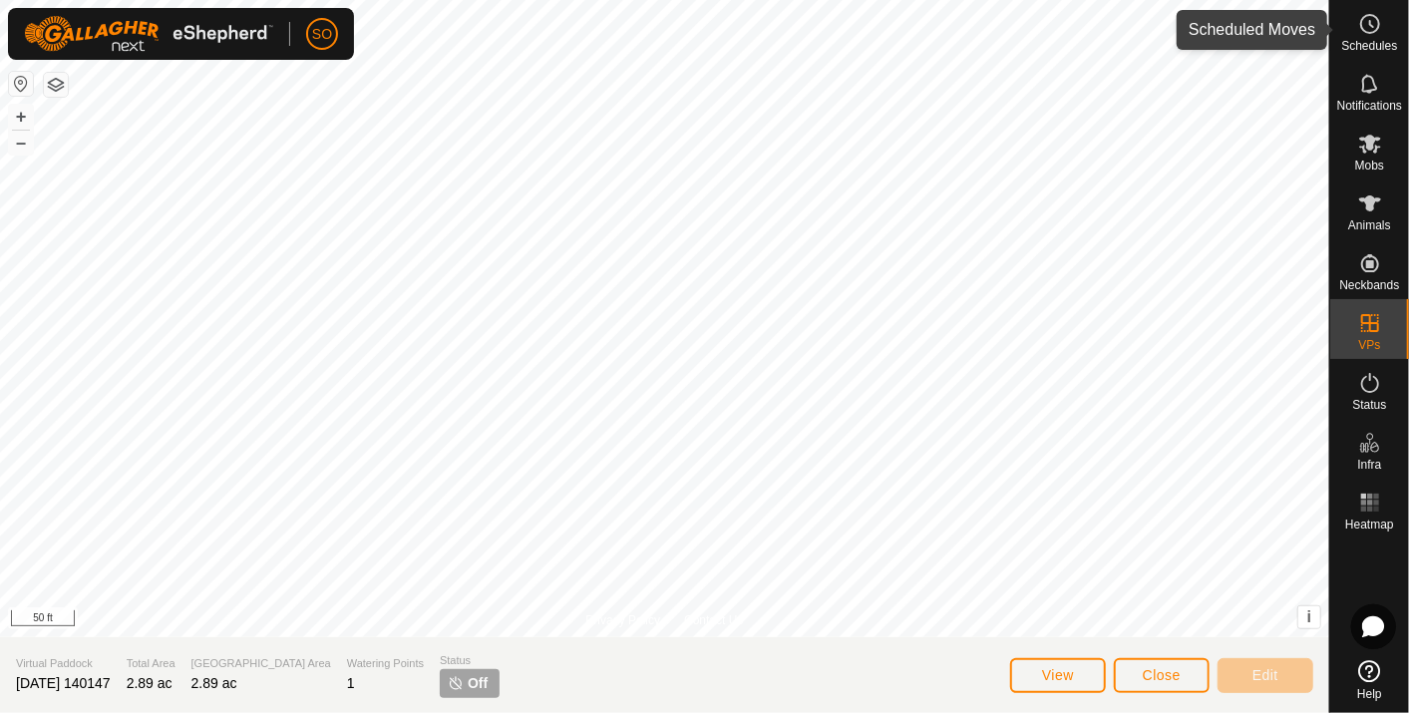
click at [1376, 22] on icon at bounding box center [1370, 24] width 24 height 24
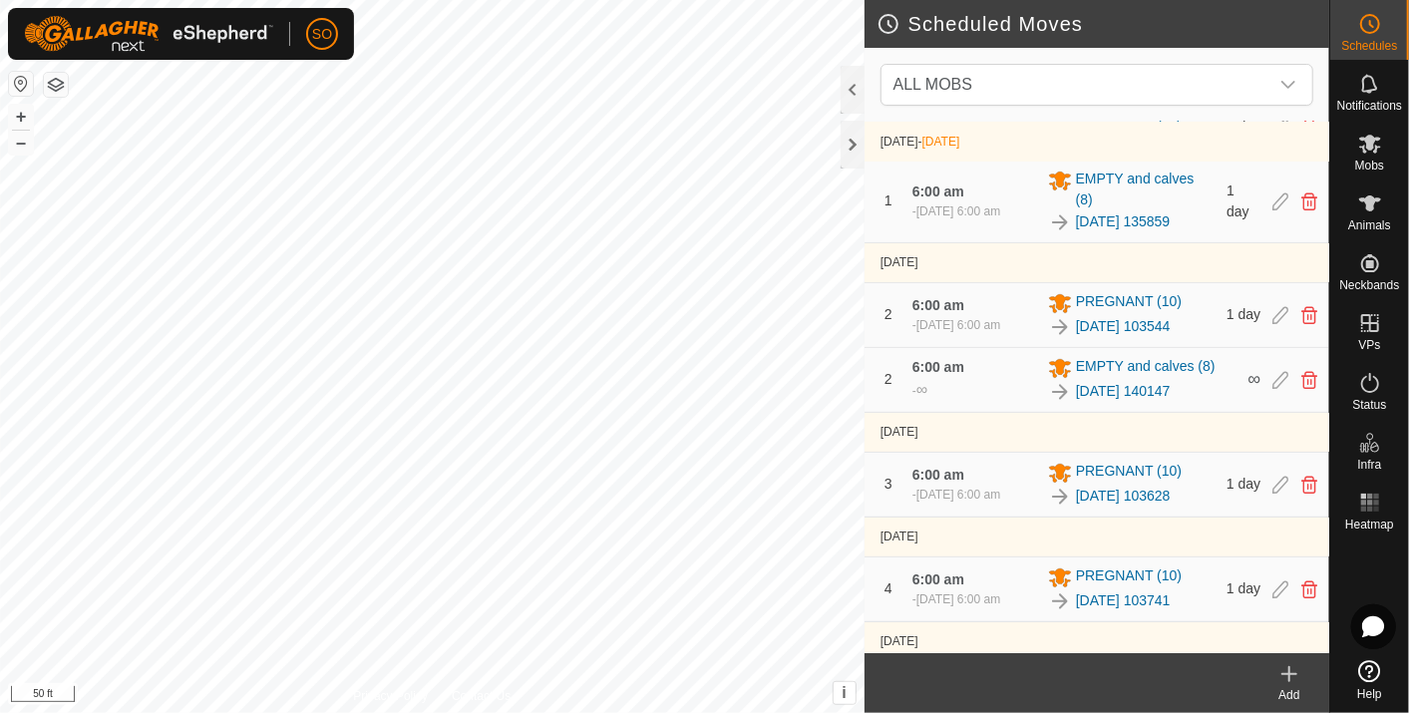
scroll to position [54, 0]
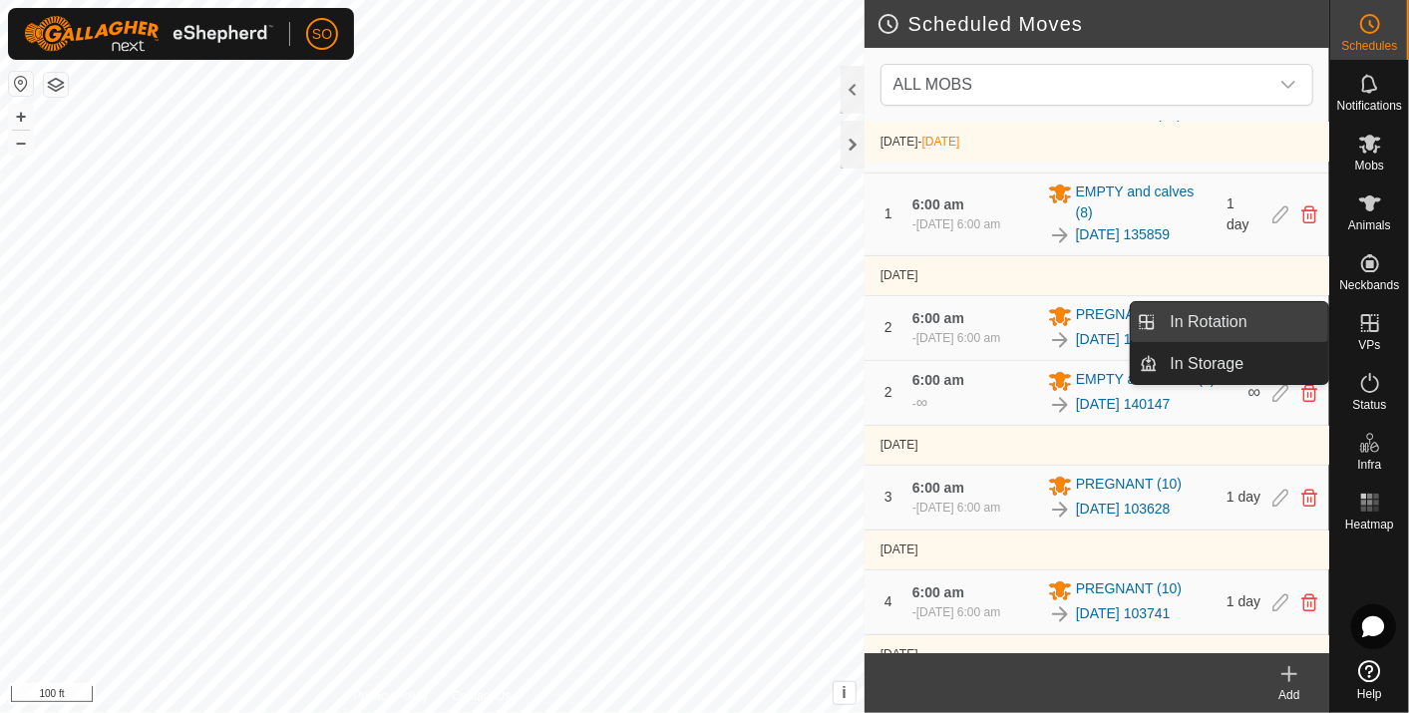
click at [1264, 310] on link "In Rotation" at bounding box center [1243, 322] width 170 height 40
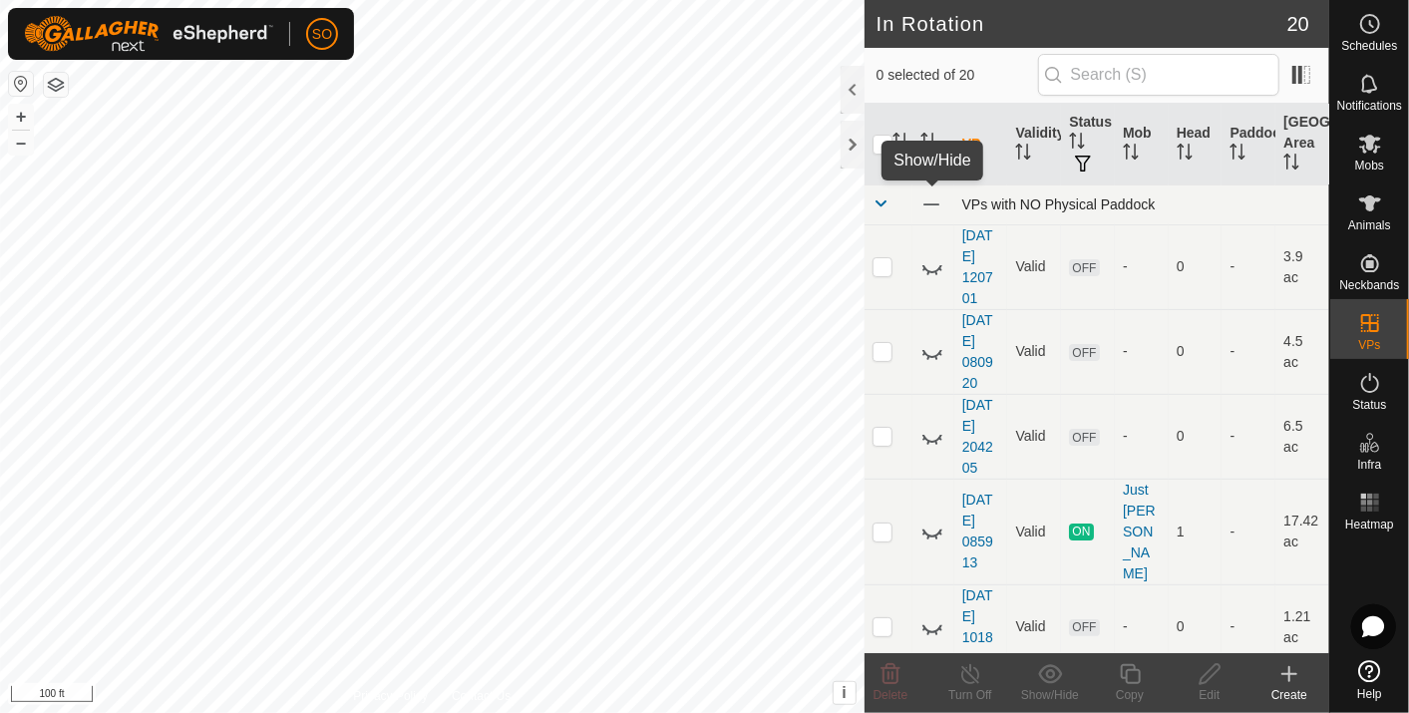
click at [925, 196] on span at bounding box center [931, 204] width 22 height 22
click at [925, 196] on icon at bounding box center [932, 204] width 24 height 24
click at [1293, 664] on icon at bounding box center [1289, 674] width 24 height 24
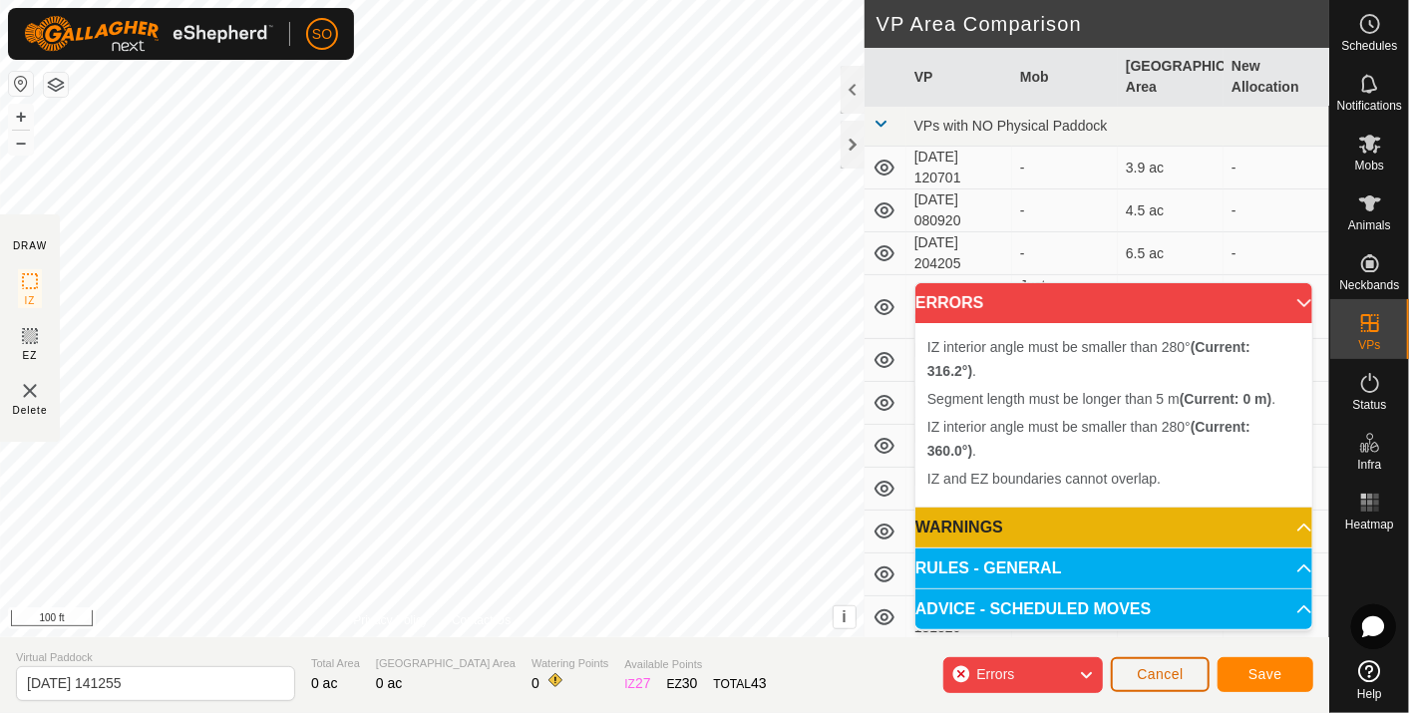
click at [1167, 666] on span "Cancel" at bounding box center [1159, 674] width 47 height 16
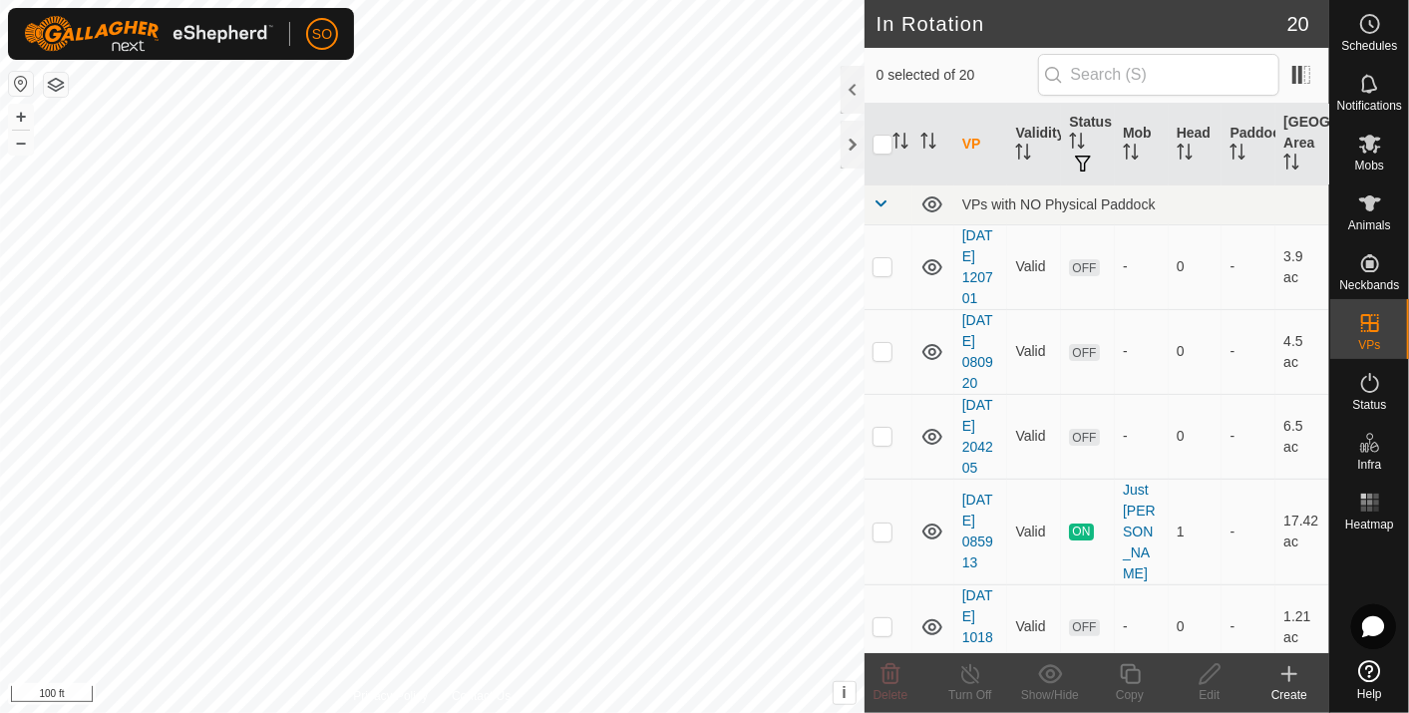
click at [1287, 670] on icon at bounding box center [1289, 674] width 24 height 24
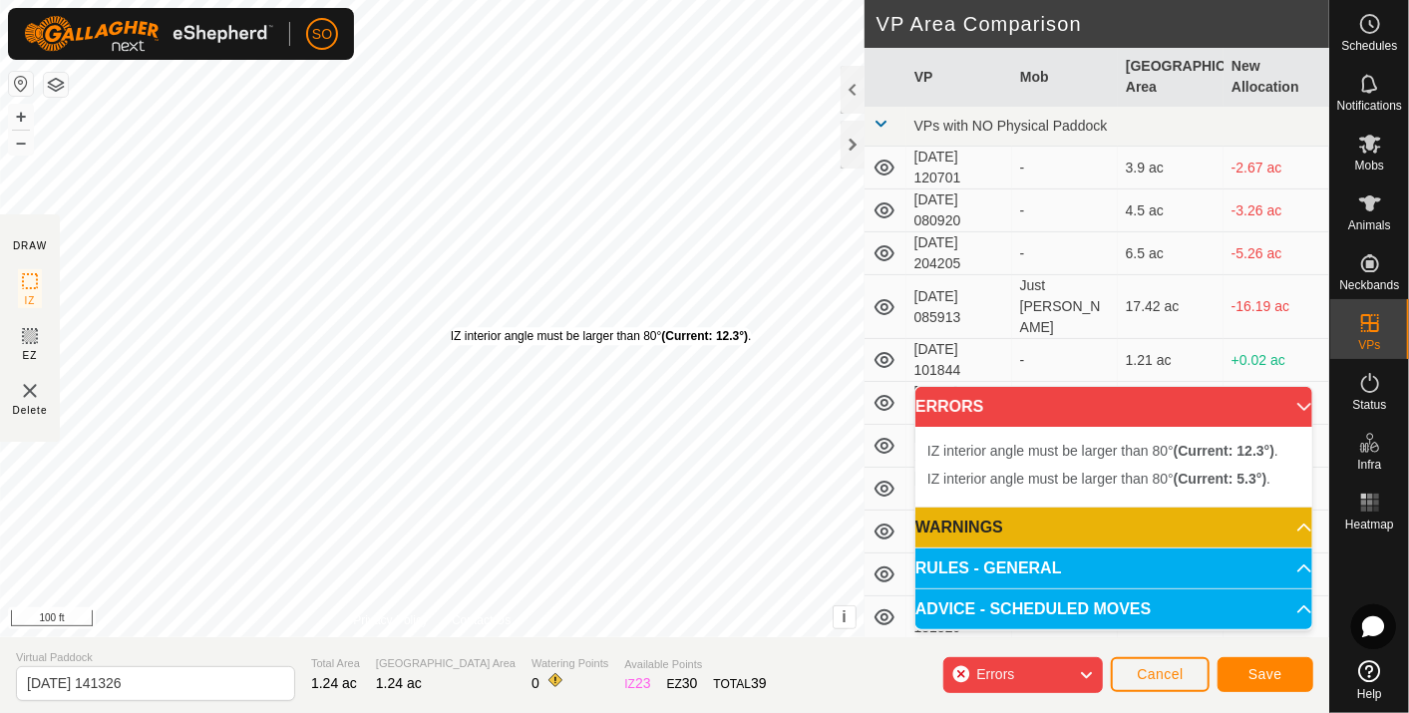
click at [451, 327] on div "IZ interior angle must be larger than 80° (Current: 12.3°) ." at bounding box center [601, 336] width 301 height 18
click at [1175, 677] on span "Cancel" at bounding box center [1159, 674] width 47 height 16
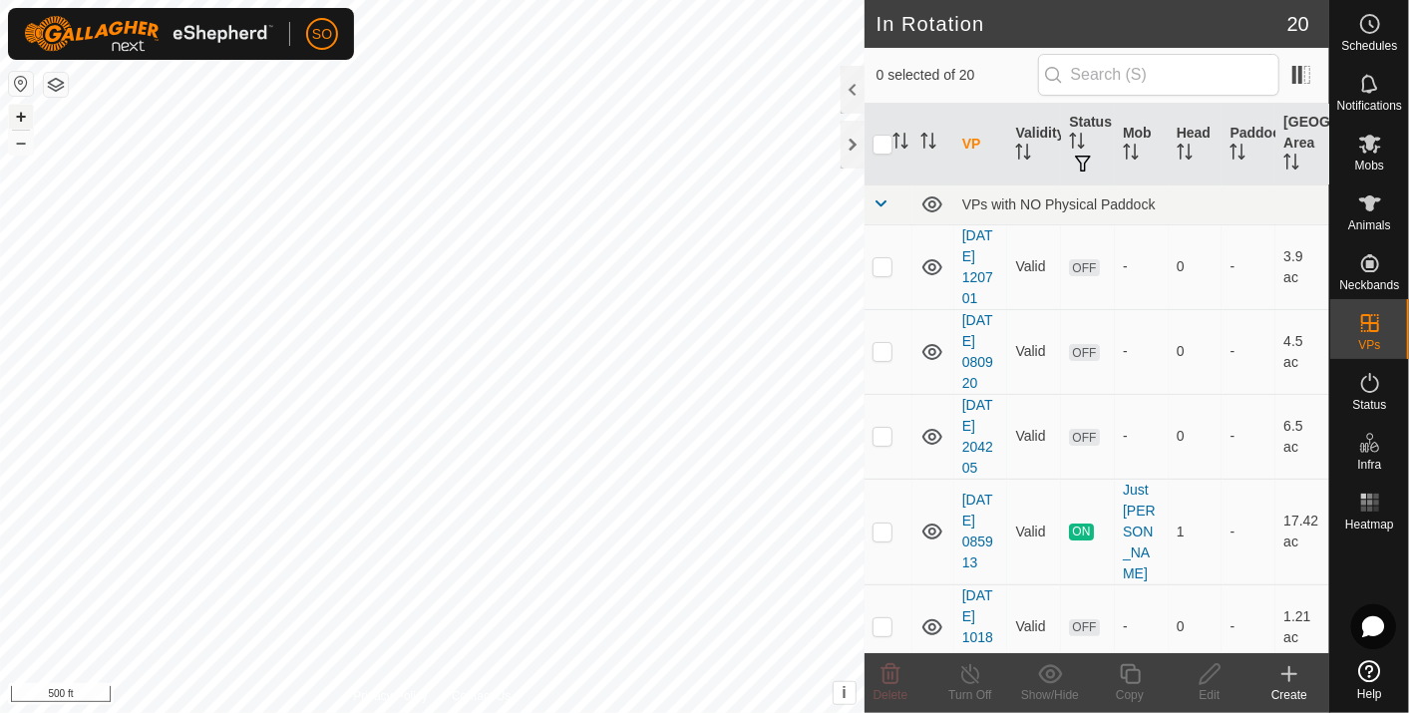
click at [27, 111] on button "+" at bounding box center [21, 117] width 24 height 24
click at [0, 271] on html "SO Schedules Notifications Mobs Animals Neckbands VPs Status Infra Heatmap Help…" at bounding box center [704, 356] width 1409 height 713
click at [125, 0] on html "SO Schedules Notifications Mobs Animals Neckbands VPs Status Infra Heatmap Help…" at bounding box center [704, 356] width 1409 height 713
click at [1292, 669] on icon at bounding box center [1289, 674] width 24 height 24
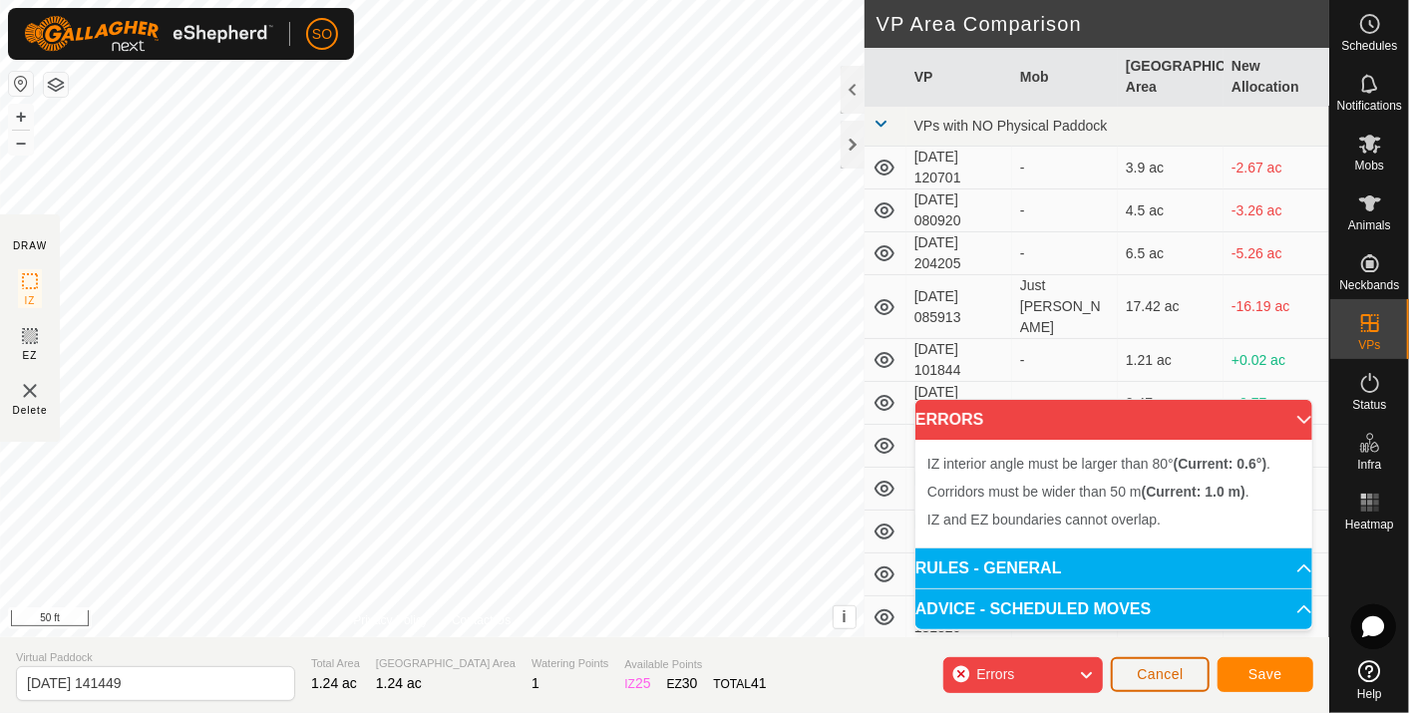
click at [1164, 669] on span "Cancel" at bounding box center [1159, 674] width 47 height 16
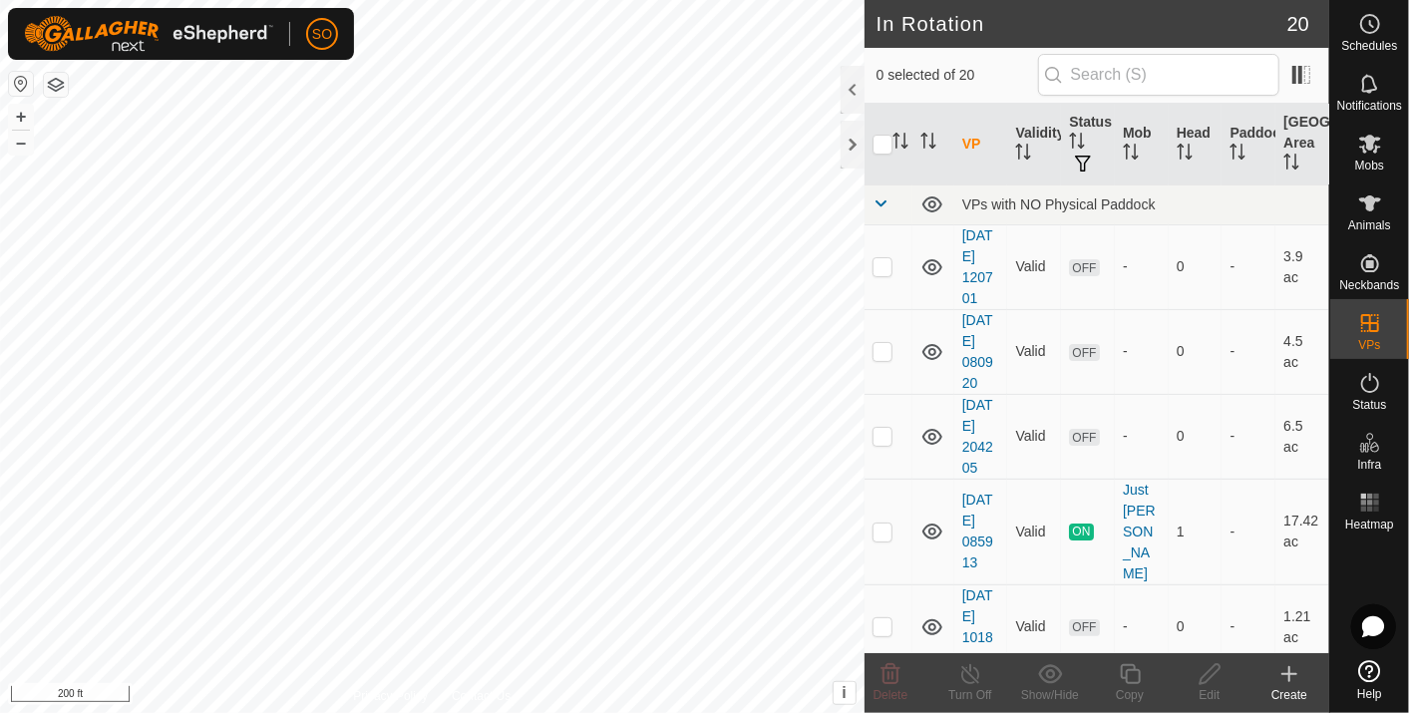
click at [1292, 672] on icon at bounding box center [1289, 674] width 24 height 24
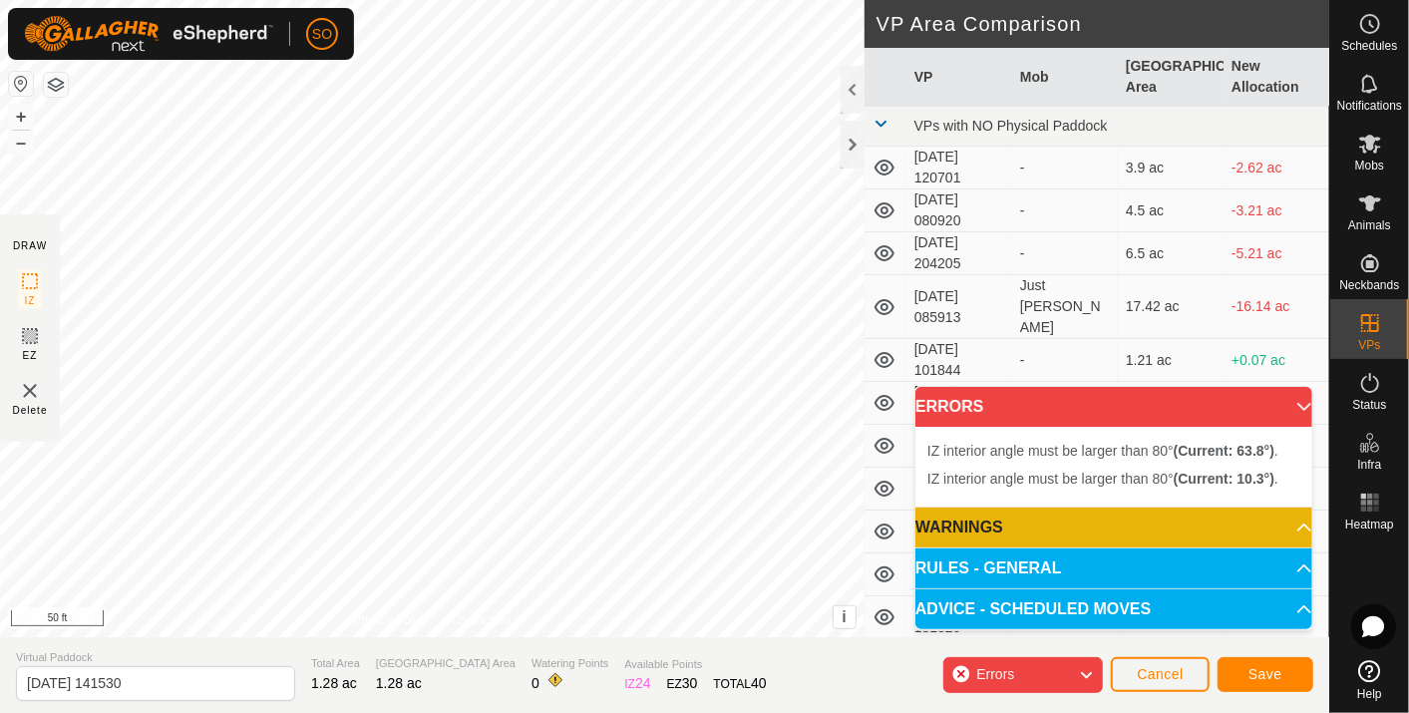
click at [495, 0] on html "SO Schedules Notifications Mobs Animals Neckbands VPs Status Infra Heatmap Help…" at bounding box center [704, 356] width 1409 height 713
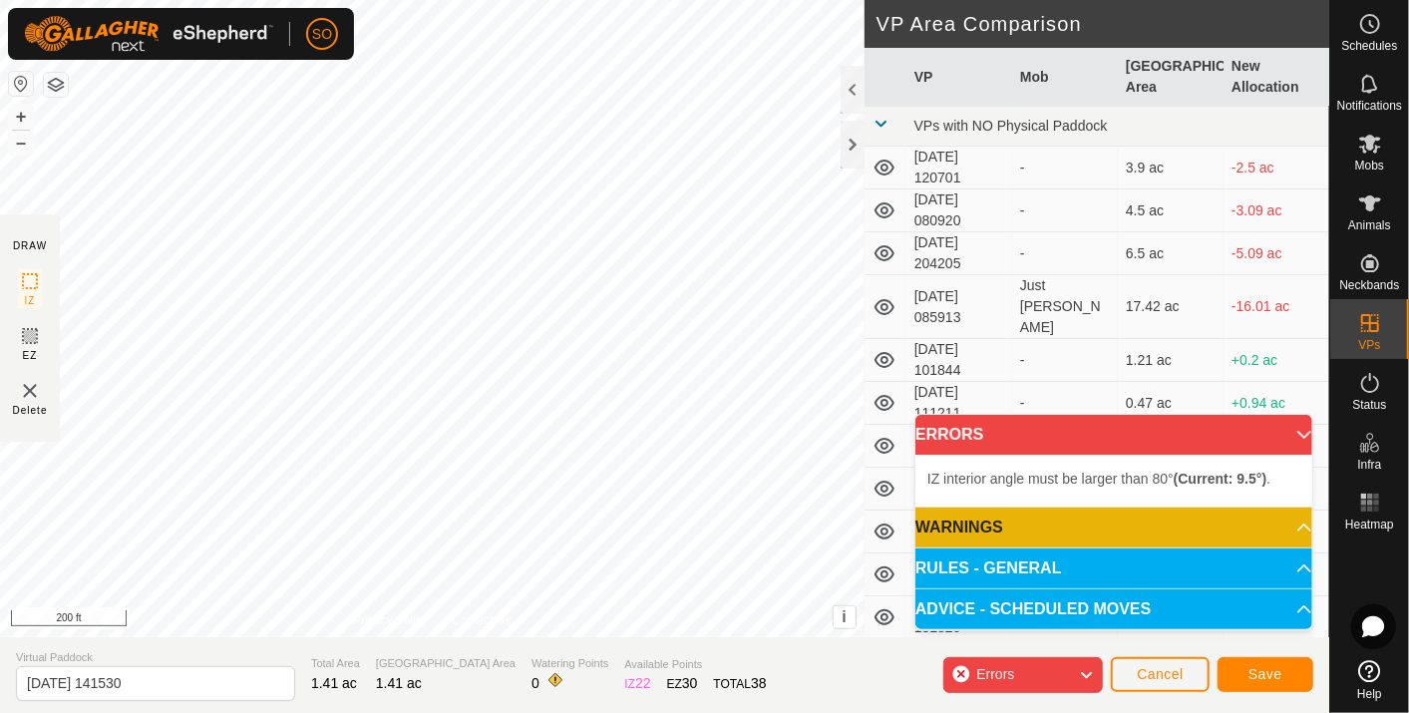
click at [777, 558] on div "IZ interior angle must be larger than 80° (Current: 9.5°) . + – ⇧ i This applic…" at bounding box center [432, 318] width 864 height 637
click at [745, 585] on div "IZ interior angle must be larger than 80° (Current: 10.6°) . + – ⇧ i This appli…" at bounding box center [432, 318] width 864 height 637
click at [1162, 666] on span "Cancel" at bounding box center [1159, 674] width 47 height 16
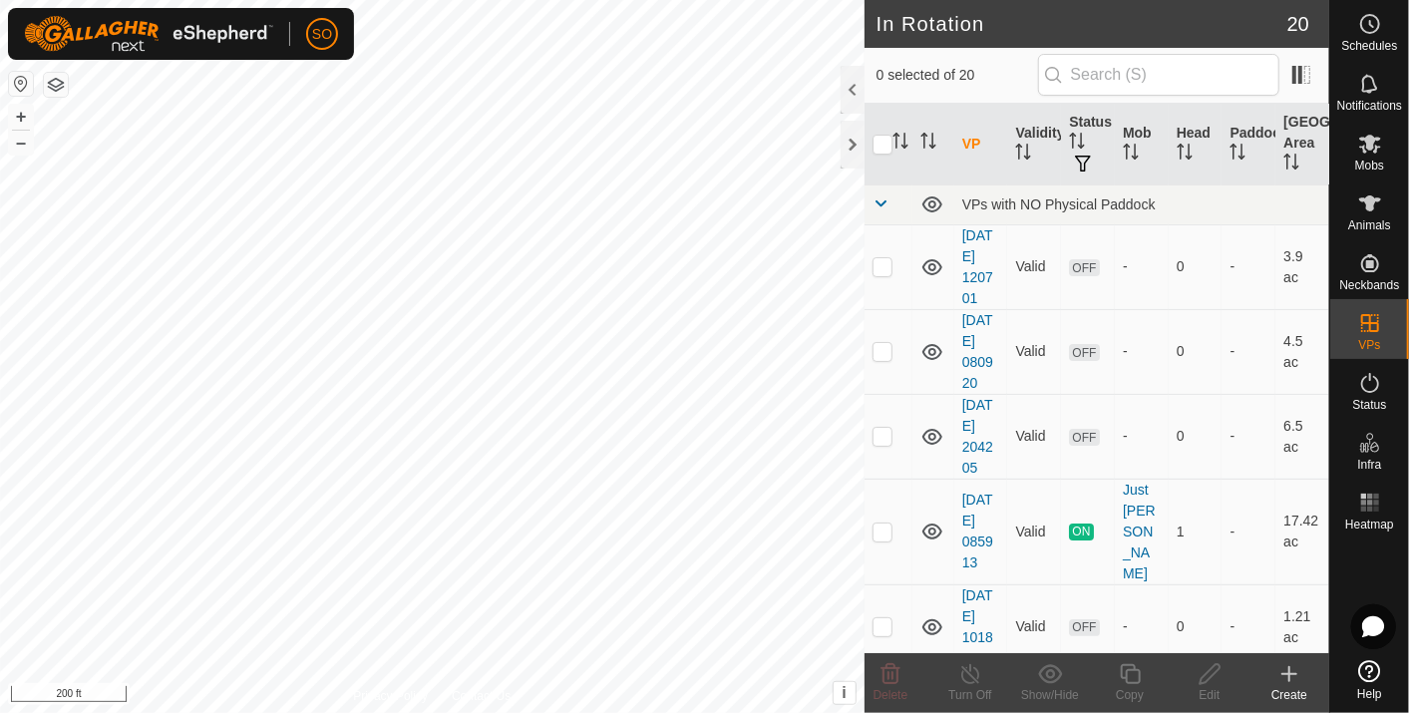
click at [1287, 674] on icon at bounding box center [1289, 674] width 14 height 0
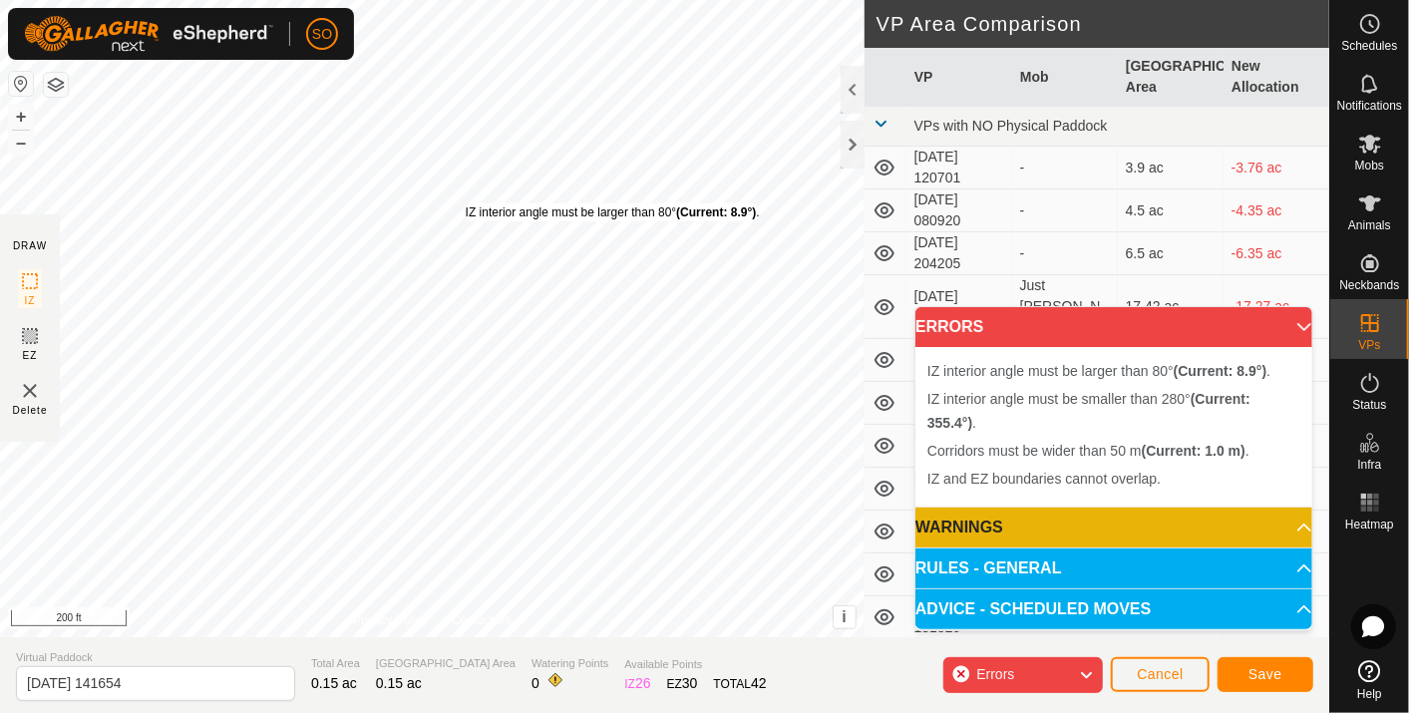
click at [466, 203] on div "IZ interior angle must be larger than 80° (Current: 8.9°) ." at bounding box center [613, 212] width 294 height 18
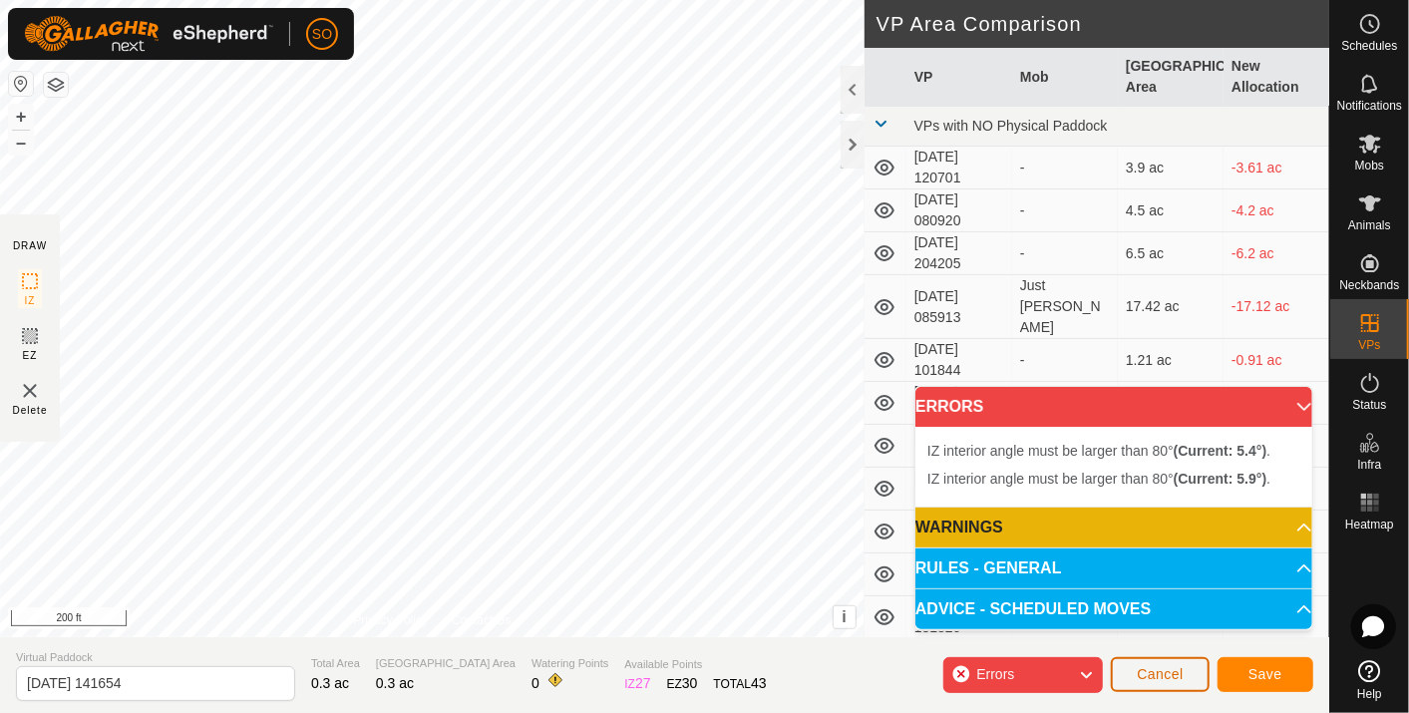
click at [1150, 678] on span "Cancel" at bounding box center [1159, 674] width 47 height 16
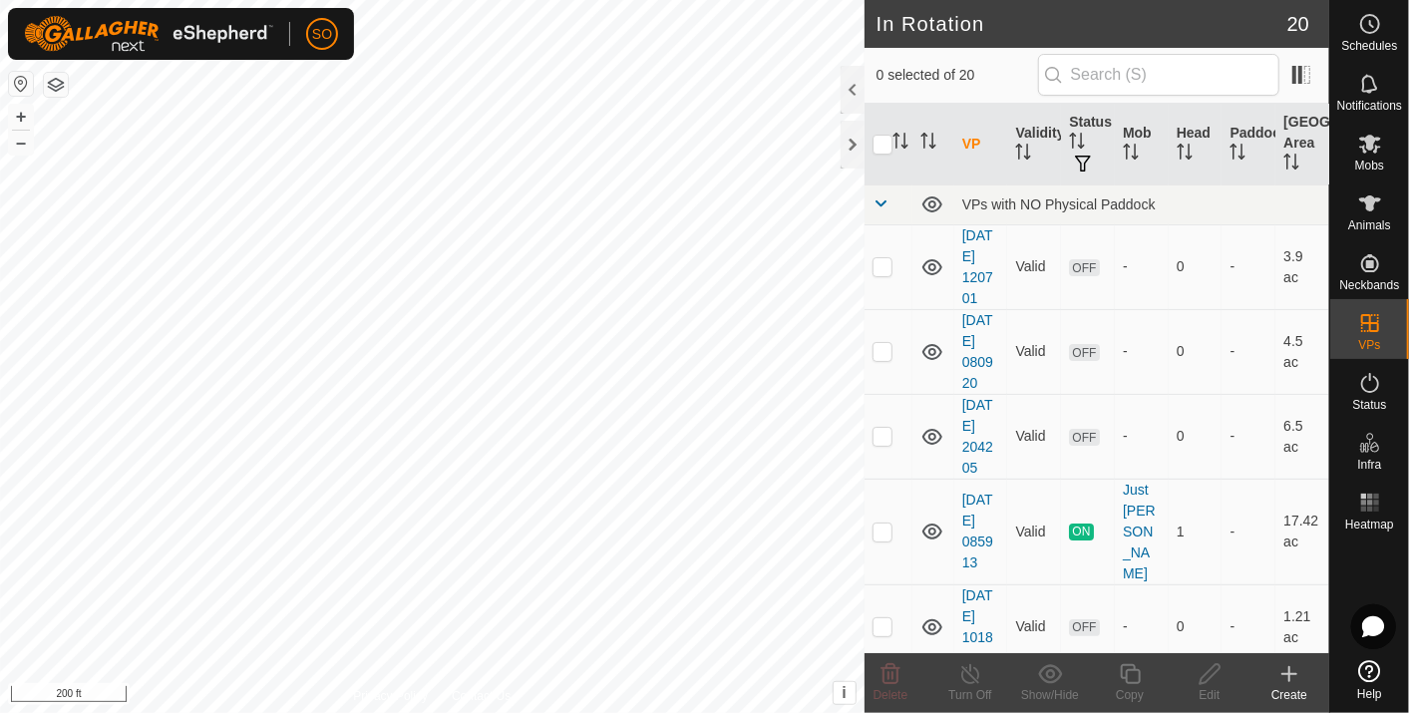
checkbox input "true"
click at [1289, 671] on icon at bounding box center [1289, 674] width 0 height 14
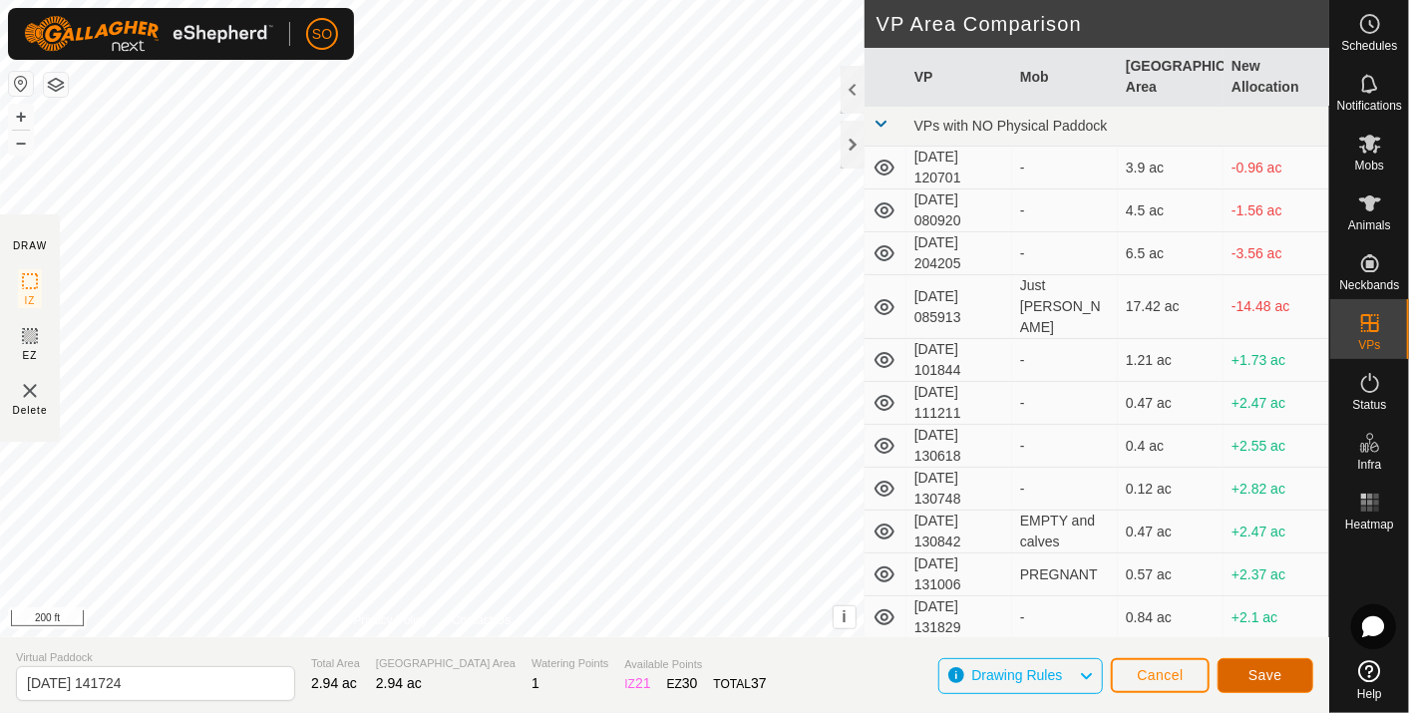
click at [1273, 676] on span "Save" at bounding box center [1265, 675] width 34 height 16
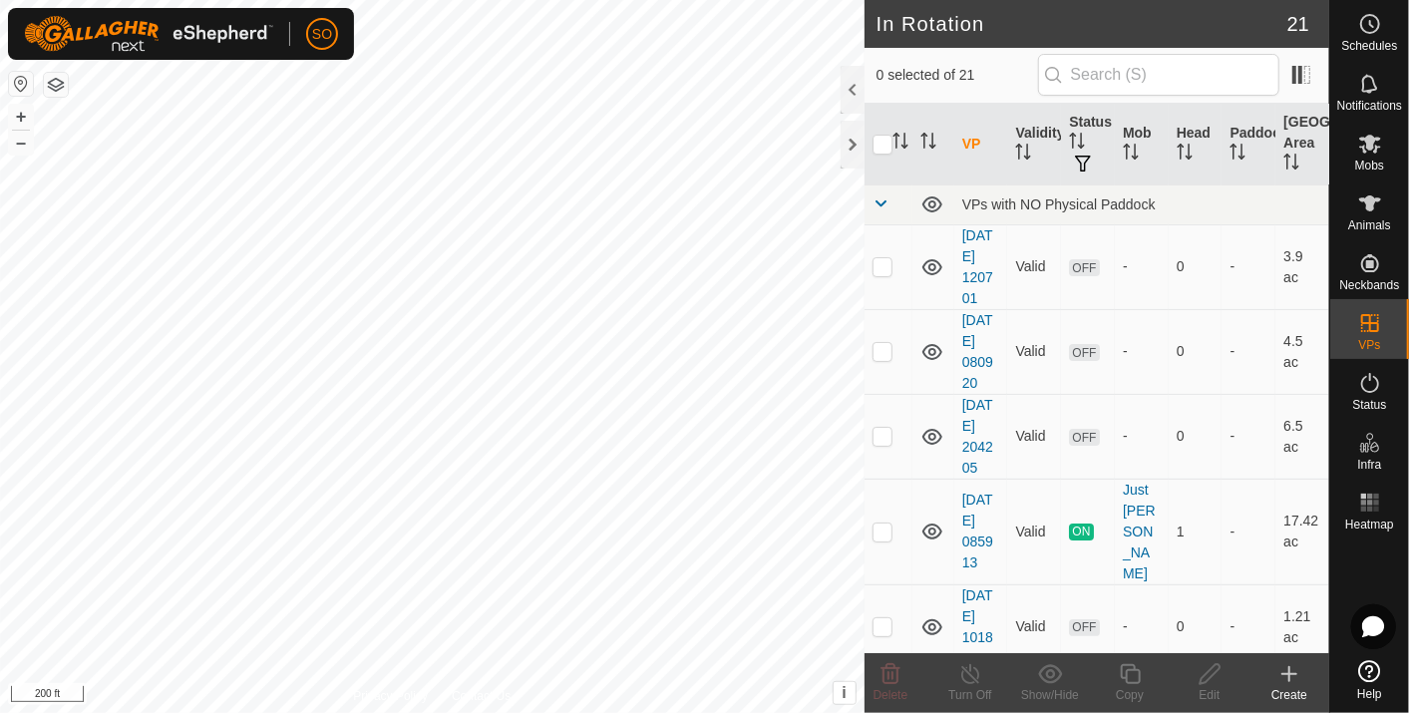
click at [1291, 667] on icon at bounding box center [1289, 674] width 24 height 24
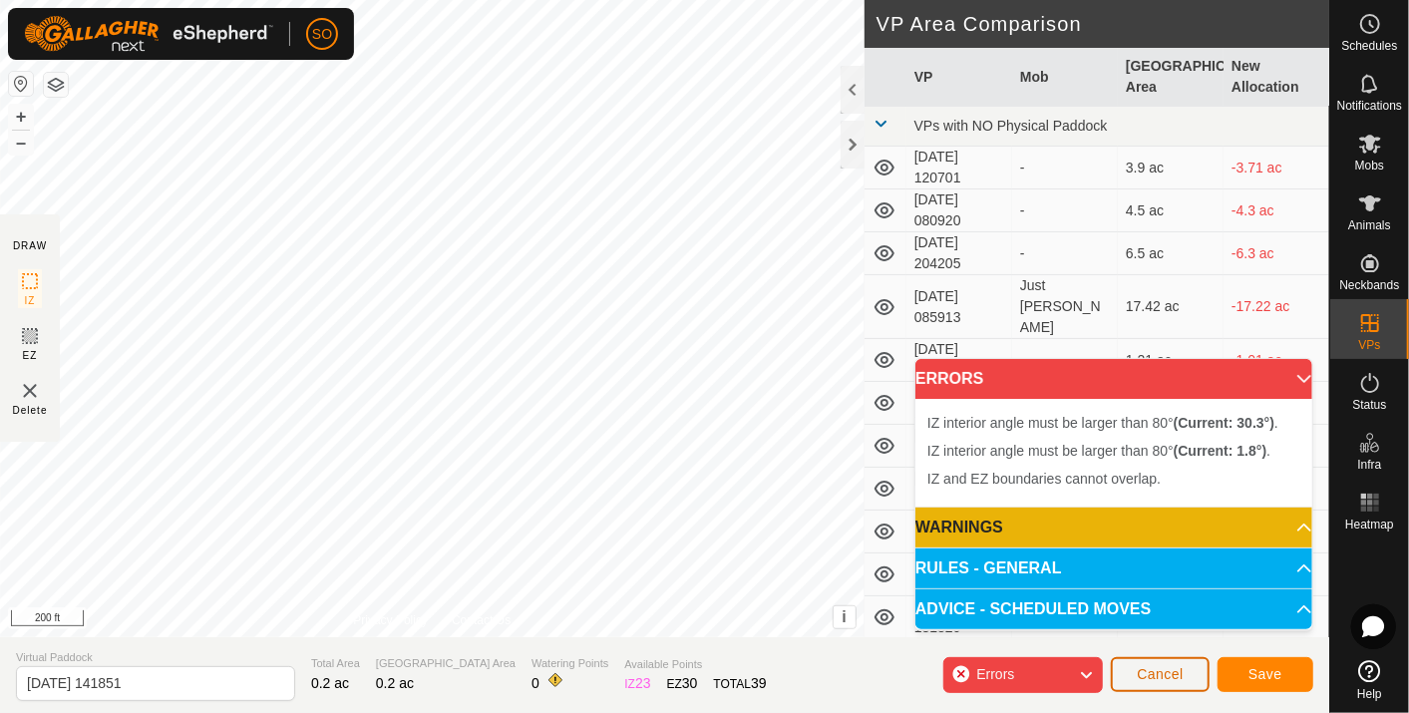
click at [1166, 670] on span "Cancel" at bounding box center [1159, 674] width 47 height 16
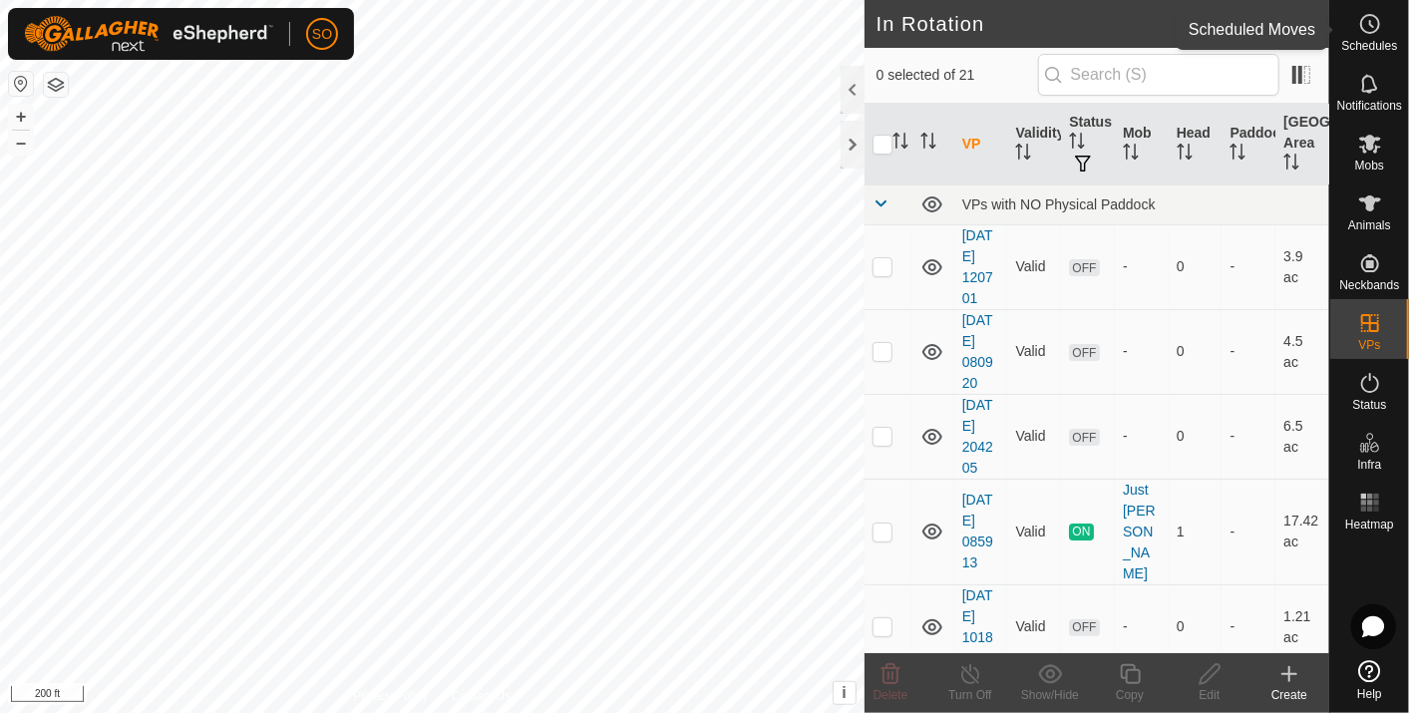
click at [1370, 18] on icon at bounding box center [1370, 24] width 24 height 24
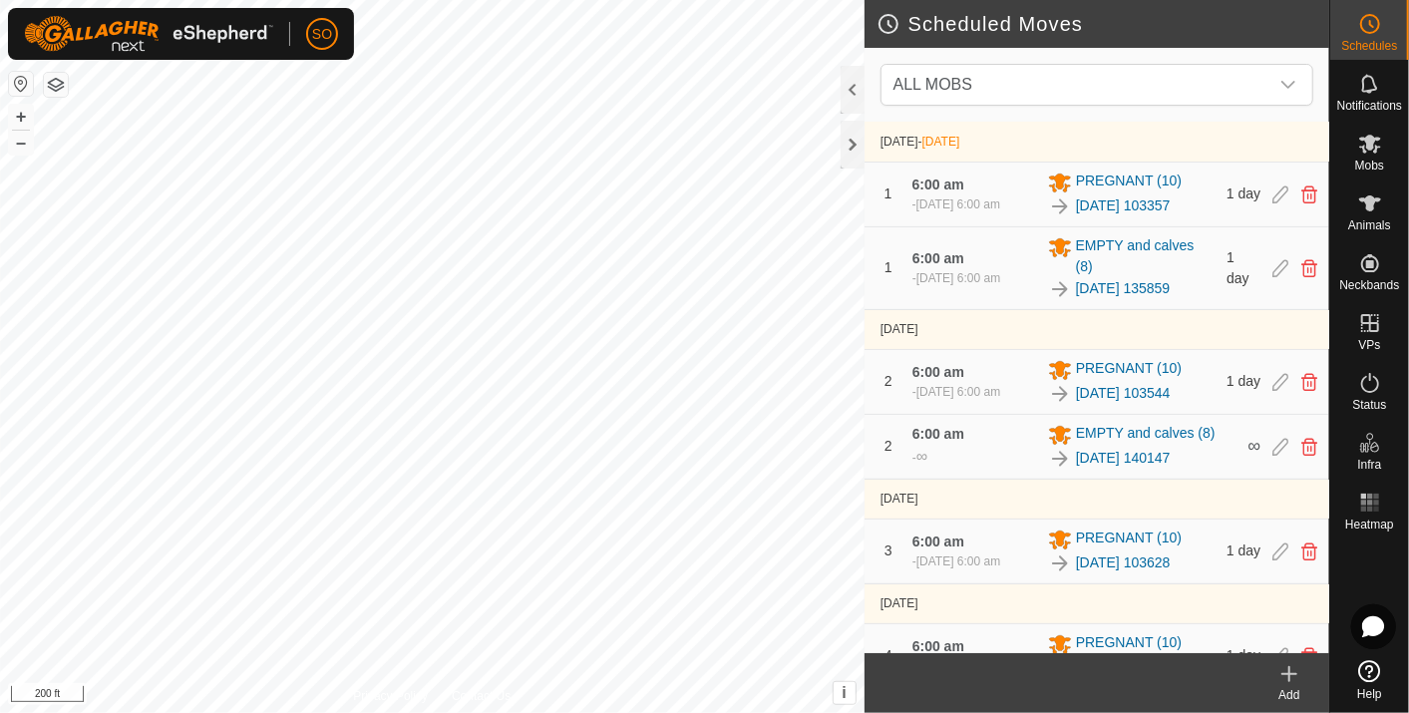
click at [1292, 668] on icon at bounding box center [1289, 674] width 24 height 24
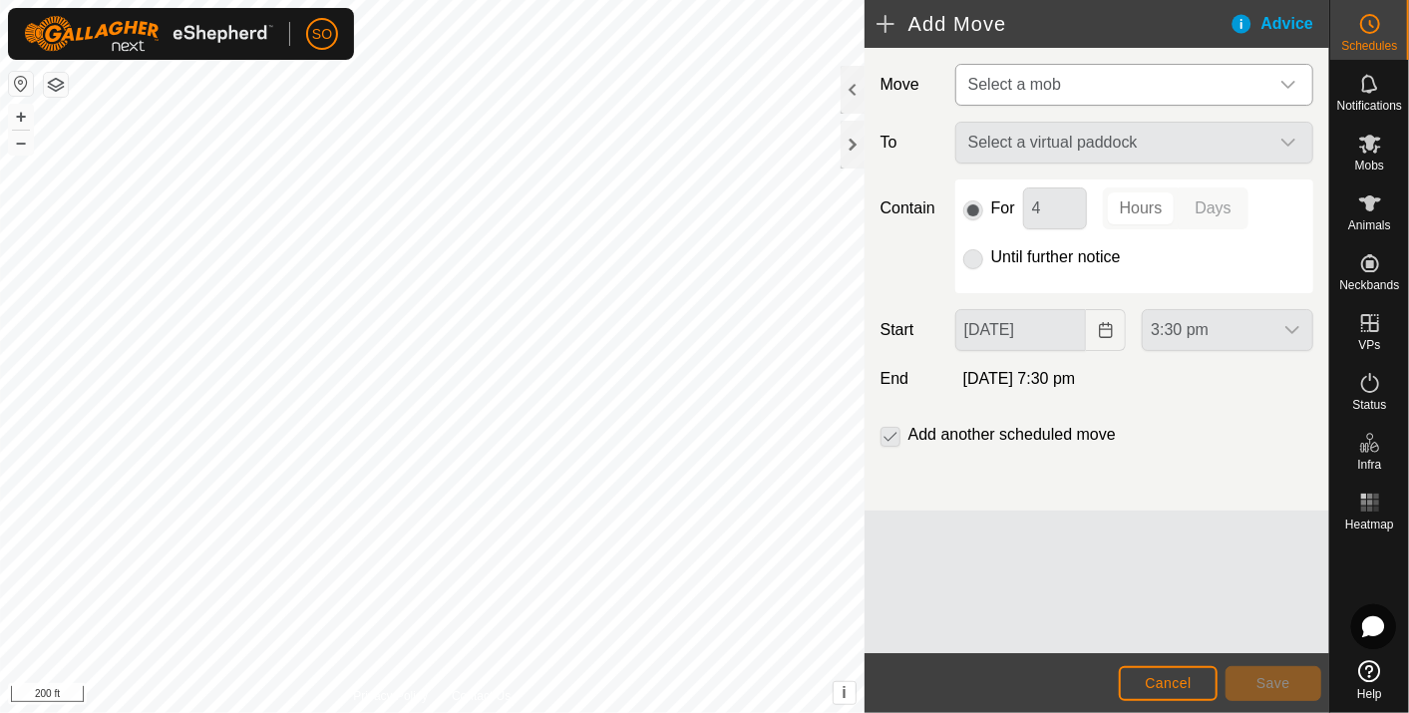
click at [1278, 79] on div "dropdown trigger" at bounding box center [1288, 85] width 40 height 40
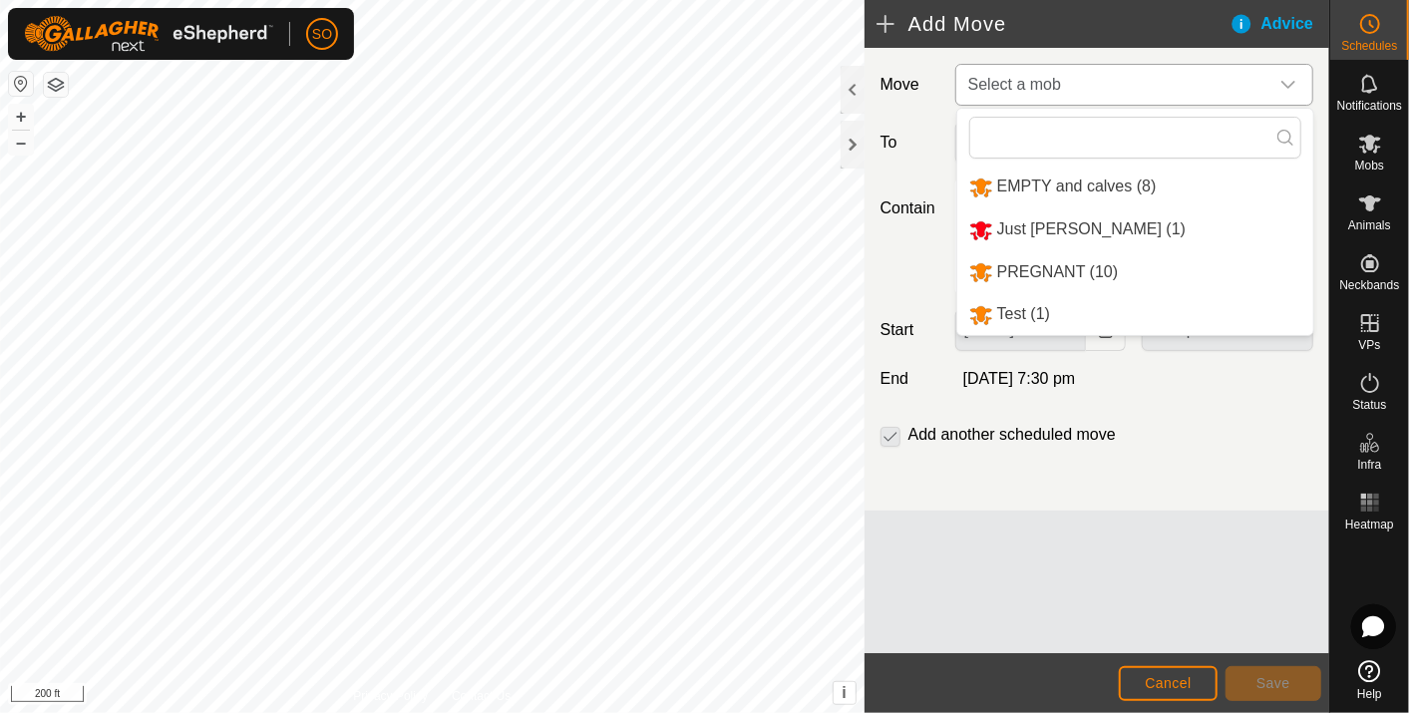
click at [1050, 179] on li "EMPTY and calves (8)" at bounding box center [1135, 186] width 356 height 41
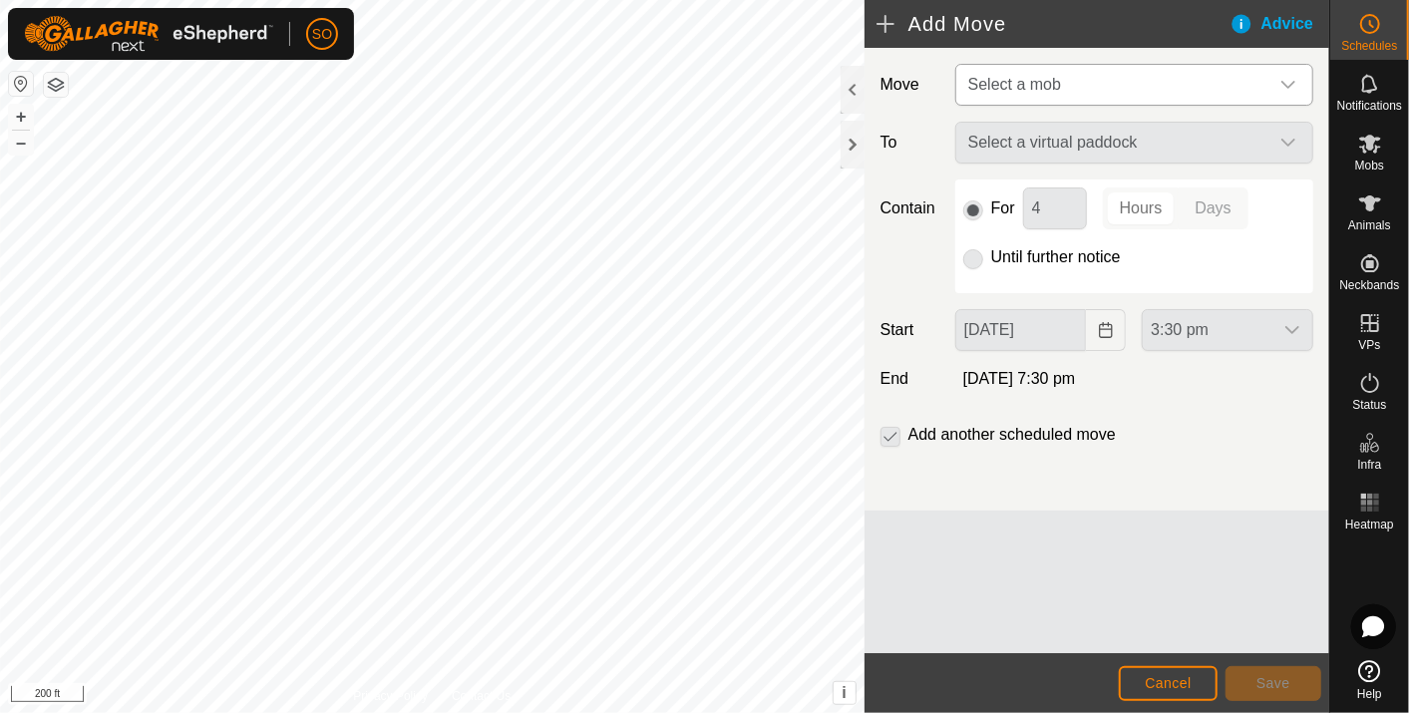
type input "[DATE]"
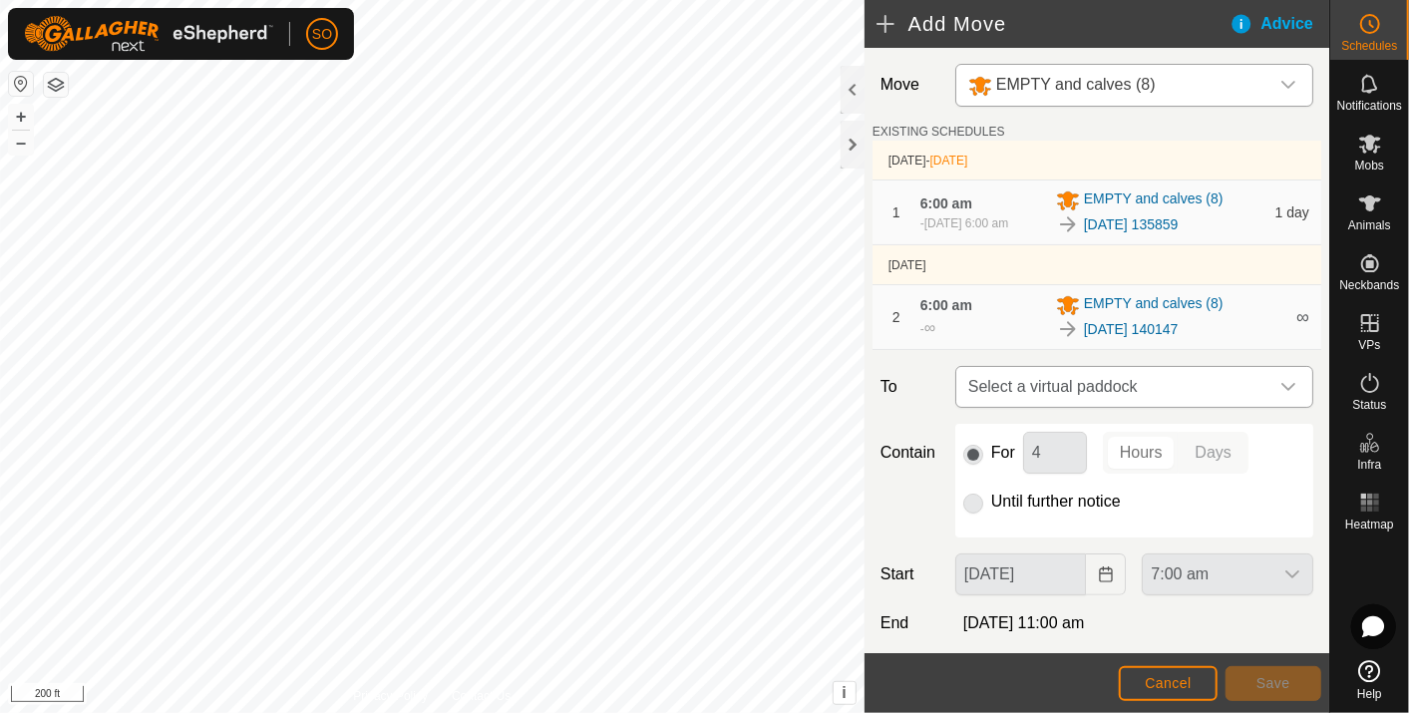
click at [1280, 383] on icon "dropdown trigger" at bounding box center [1288, 387] width 16 height 16
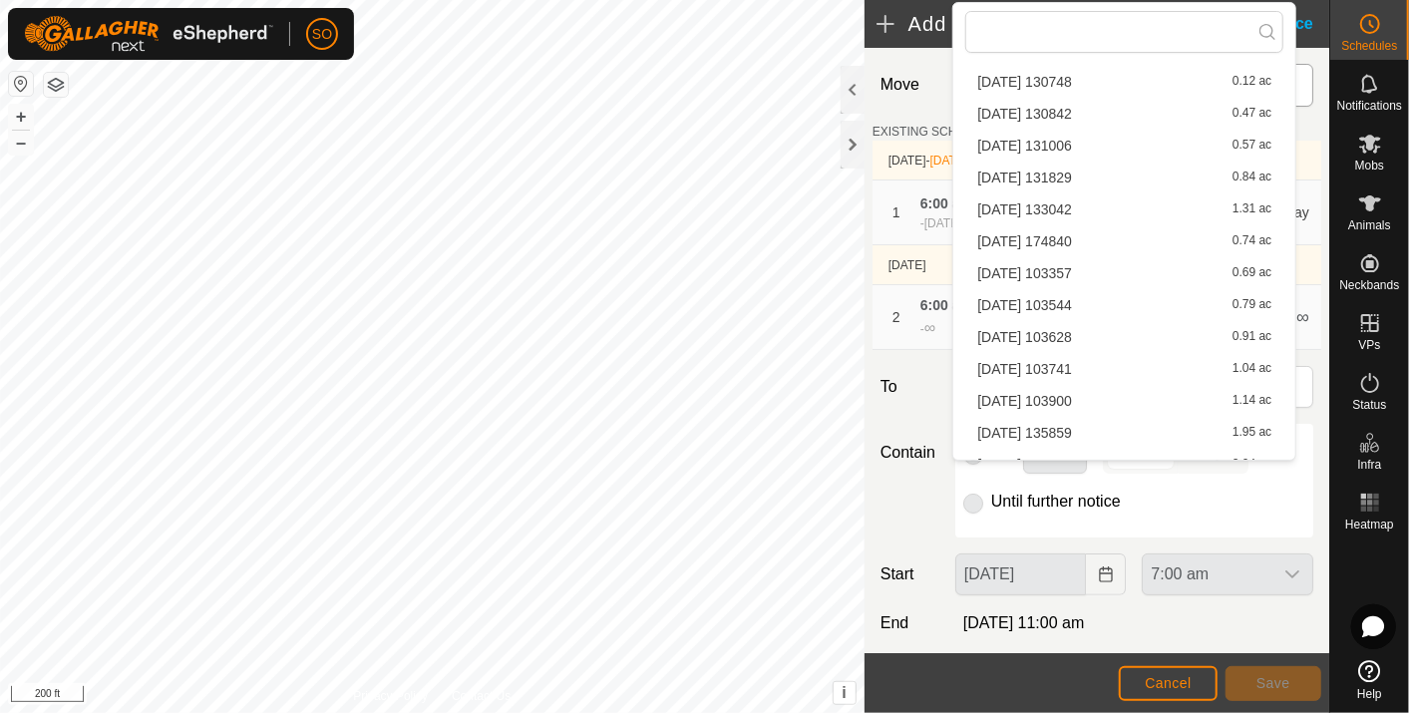
scroll to position [282, 0]
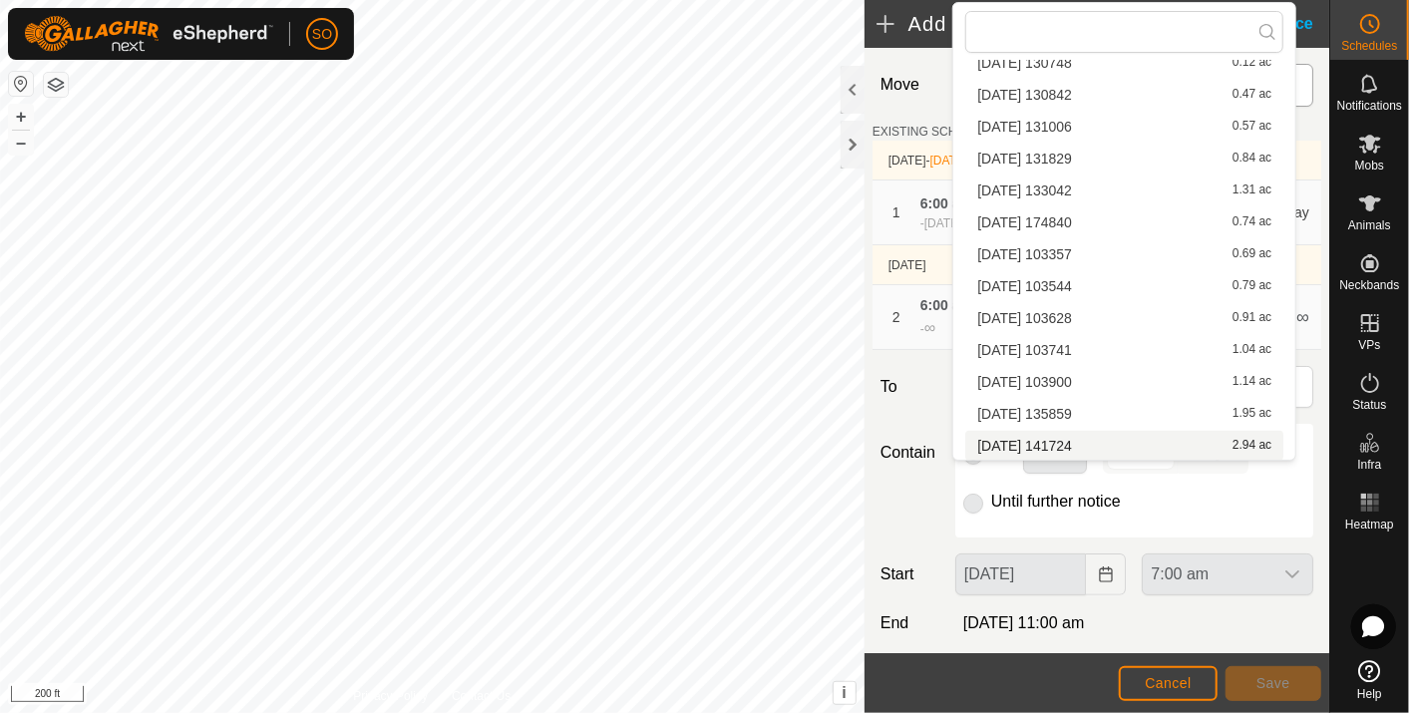
click at [1077, 437] on li "[DATE] 141724 2.94 ac" at bounding box center [1124, 446] width 318 height 30
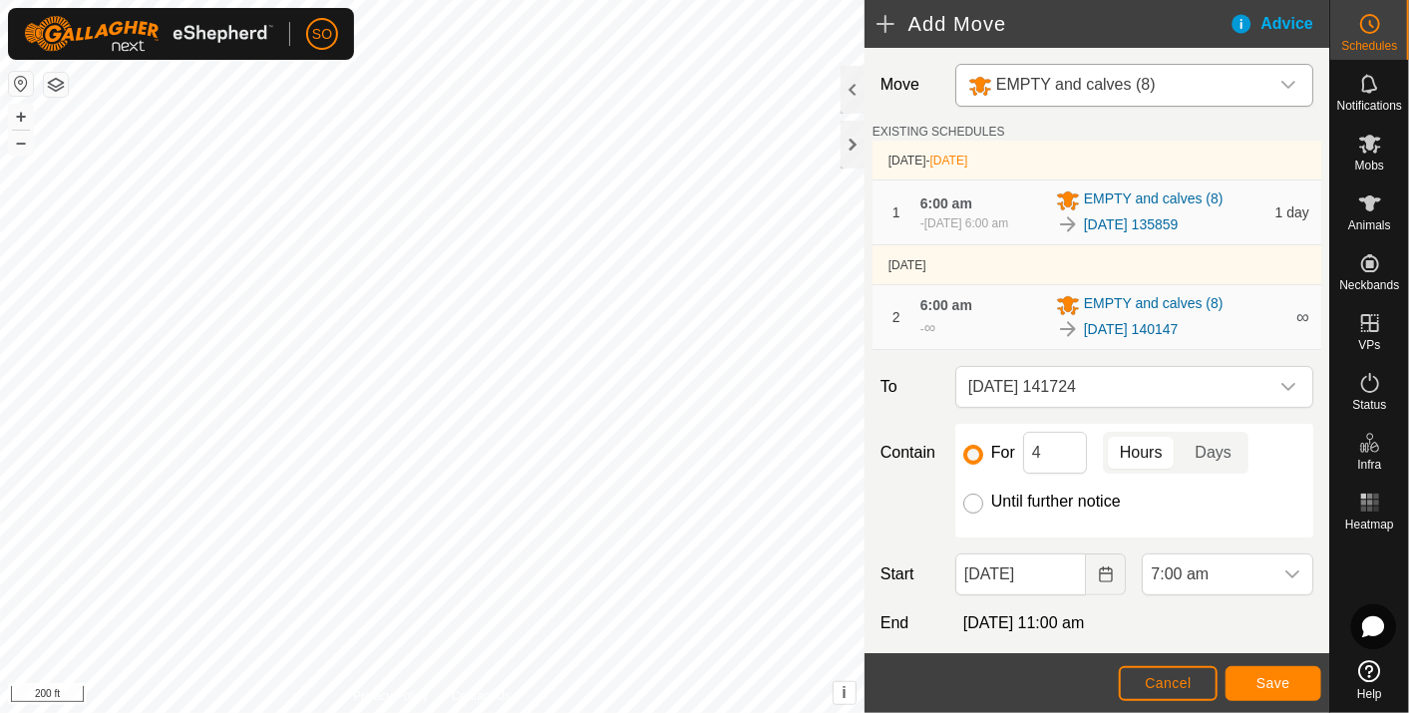
click at [969, 501] on input "Until further notice" at bounding box center [973, 503] width 20 height 20
radio input "true"
checkbox input "false"
click at [1099, 567] on icon "Choose Date" at bounding box center [1105, 574] width 13 height 16
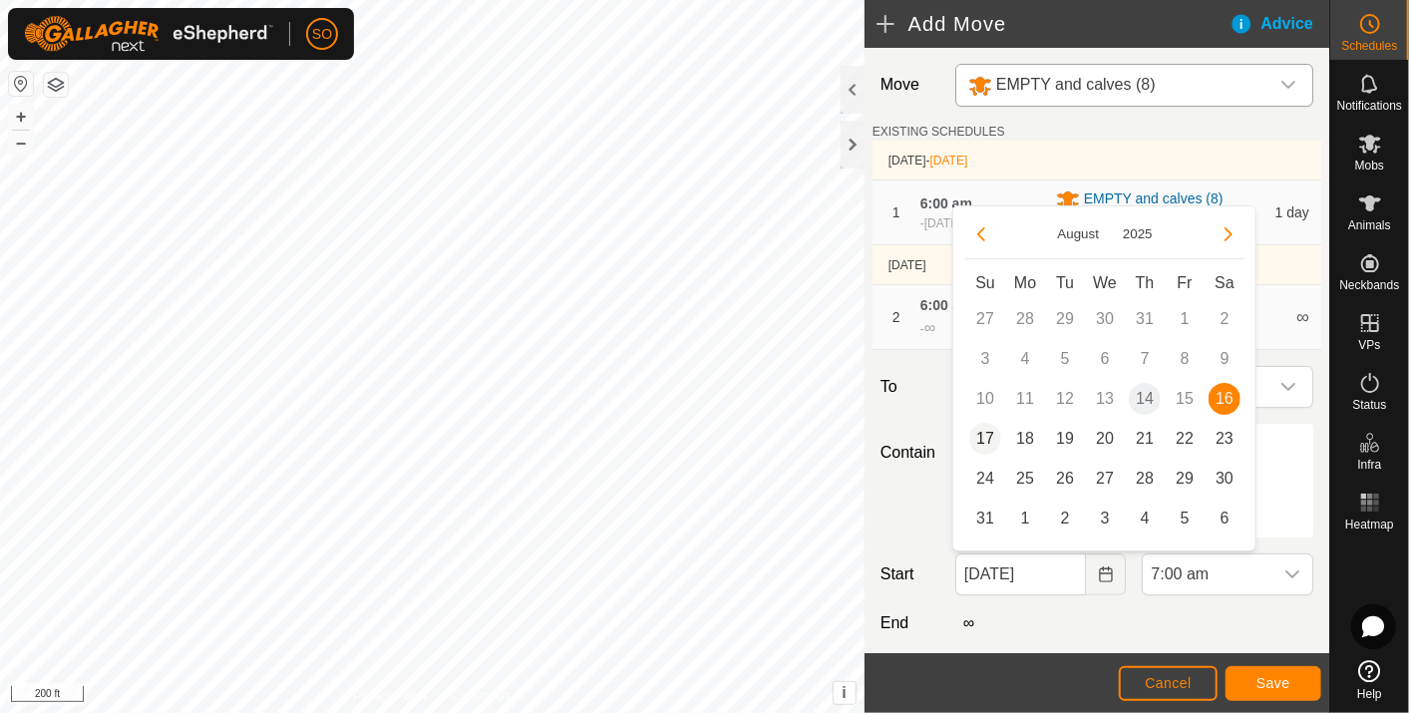
click at [982, 430] on span "17" at bounding box center [985, 439] width 32 height 32
type input "[DATE]"
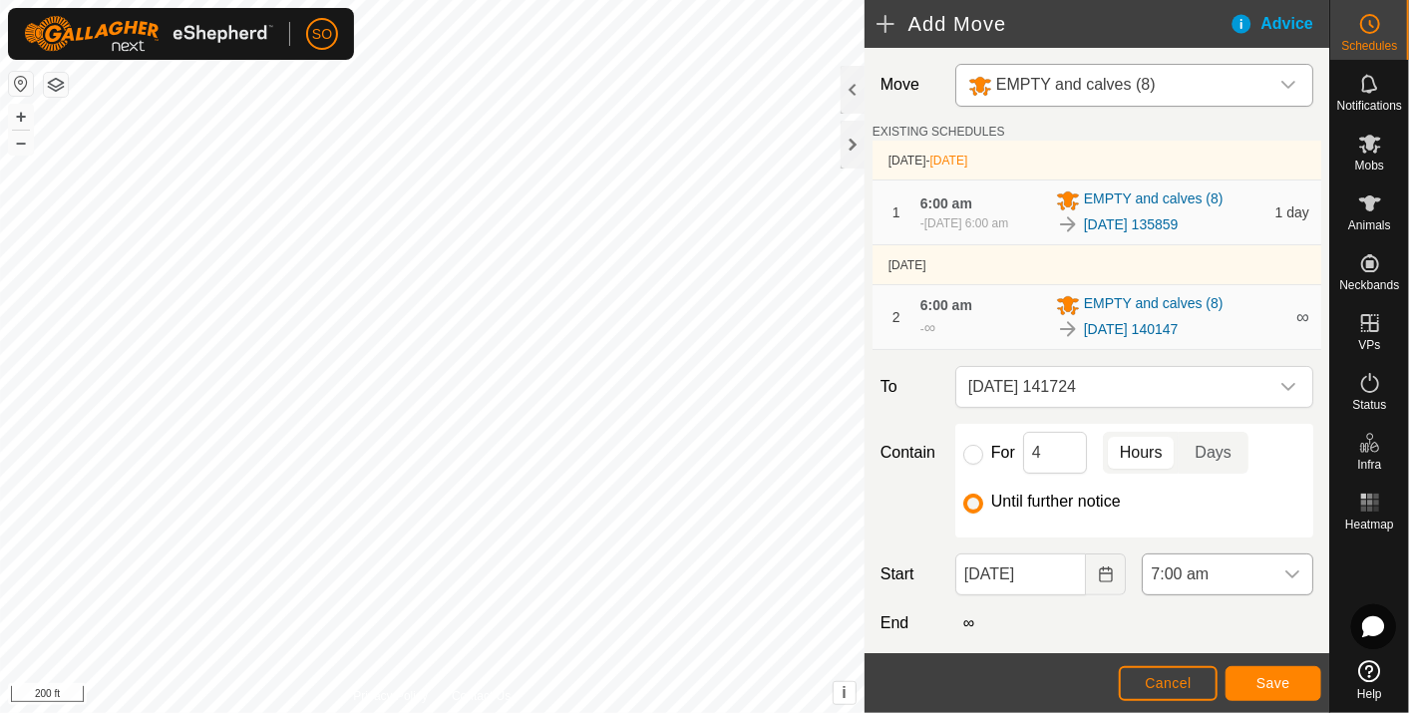
click at [1284, 567] on icon "dropdown trigger" at bounding box center [1292, 574] width 16 height 16
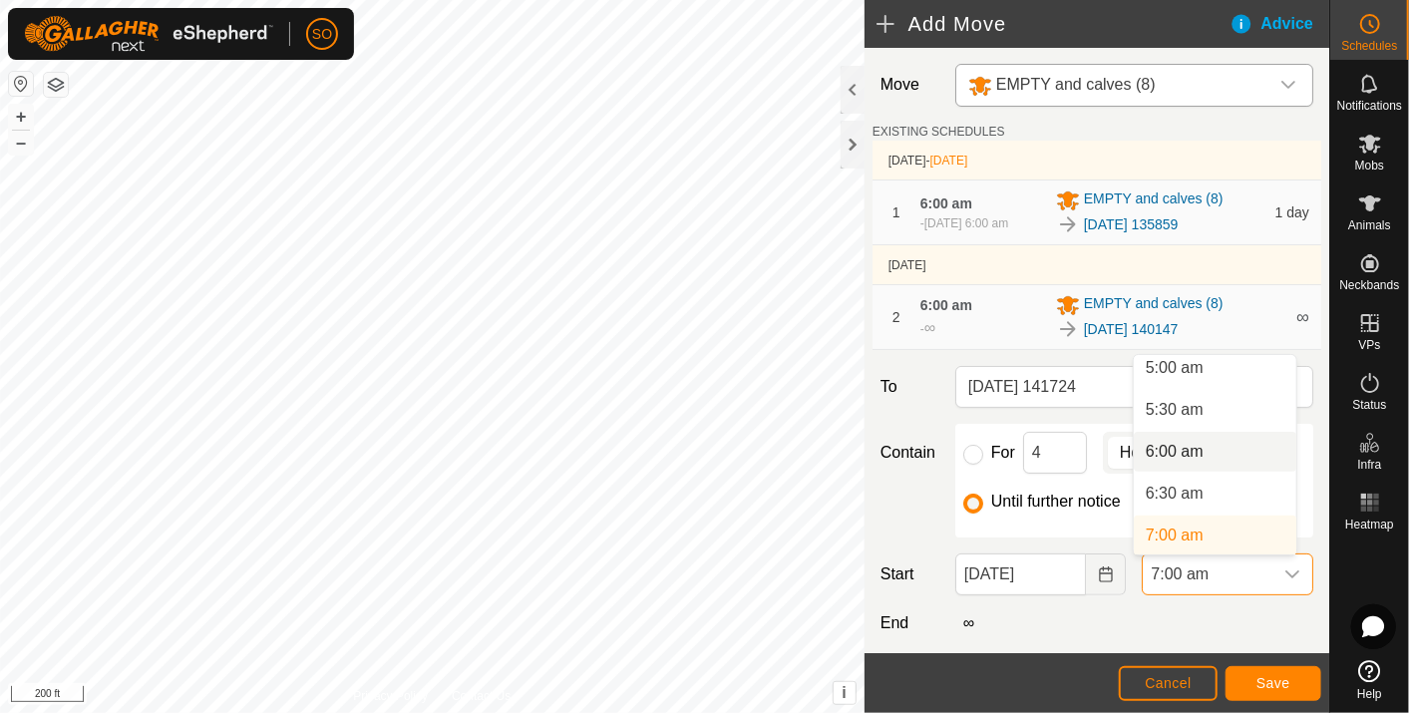
click at [1196, 445] on li "6:00 am" at bounding box center [1214, 452] width 162 height 40
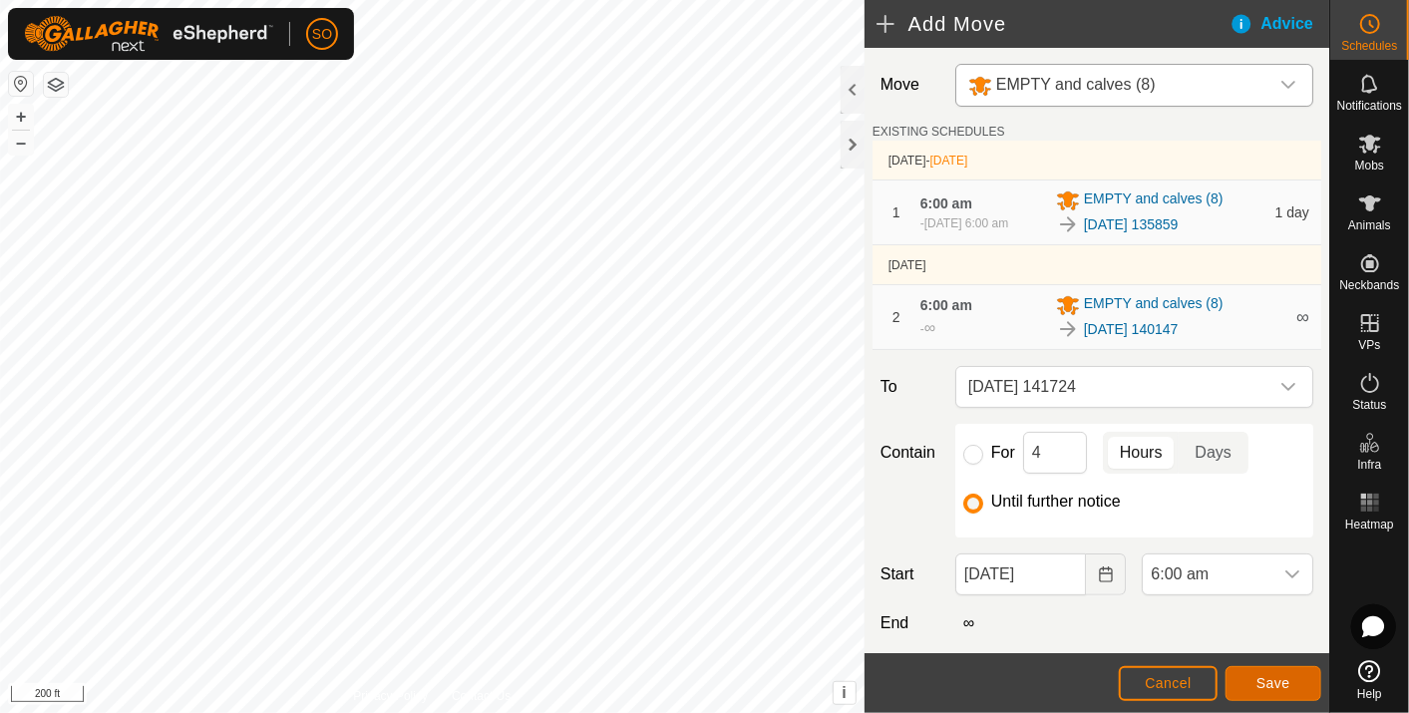
click at [1277, 680] on span "Save" at bounding box center [1273, 683] width 34 height 16
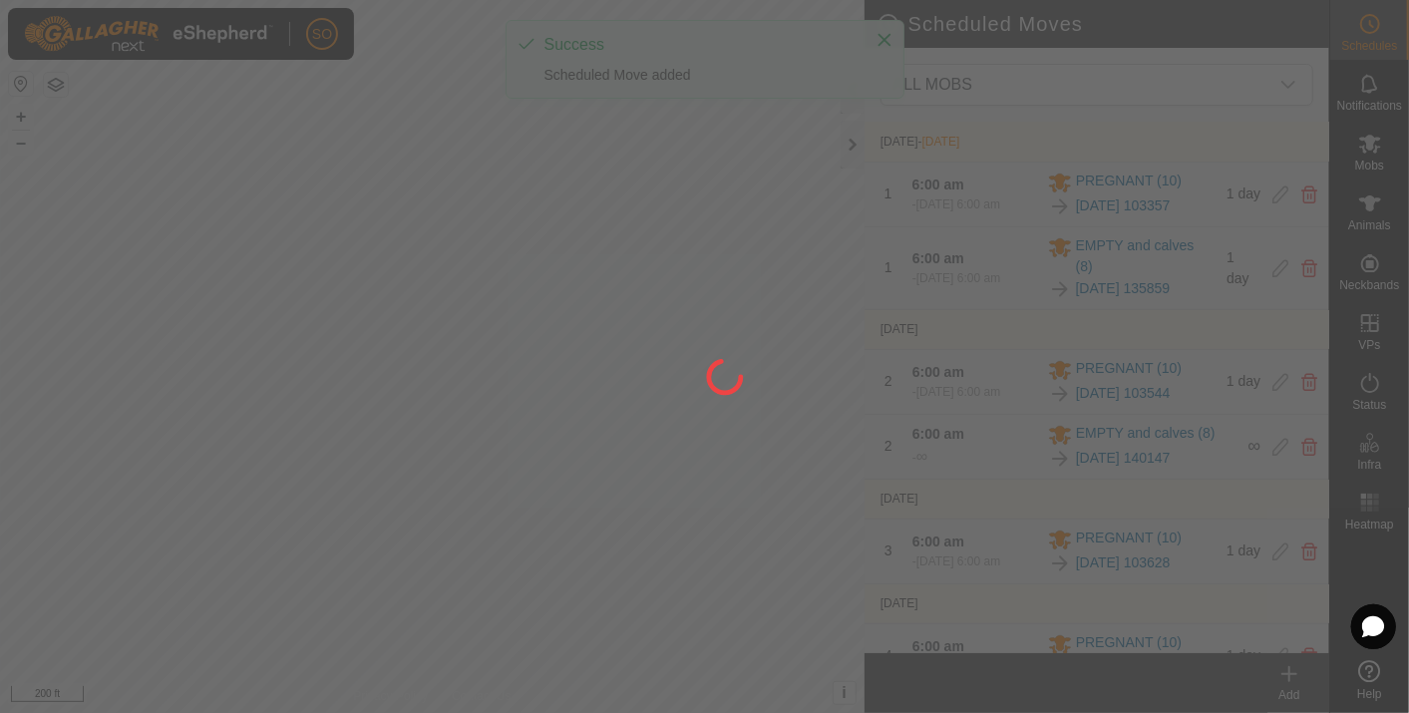
click at [1277, 680] on div at bounding box center [704, 356] width 1409 height 713
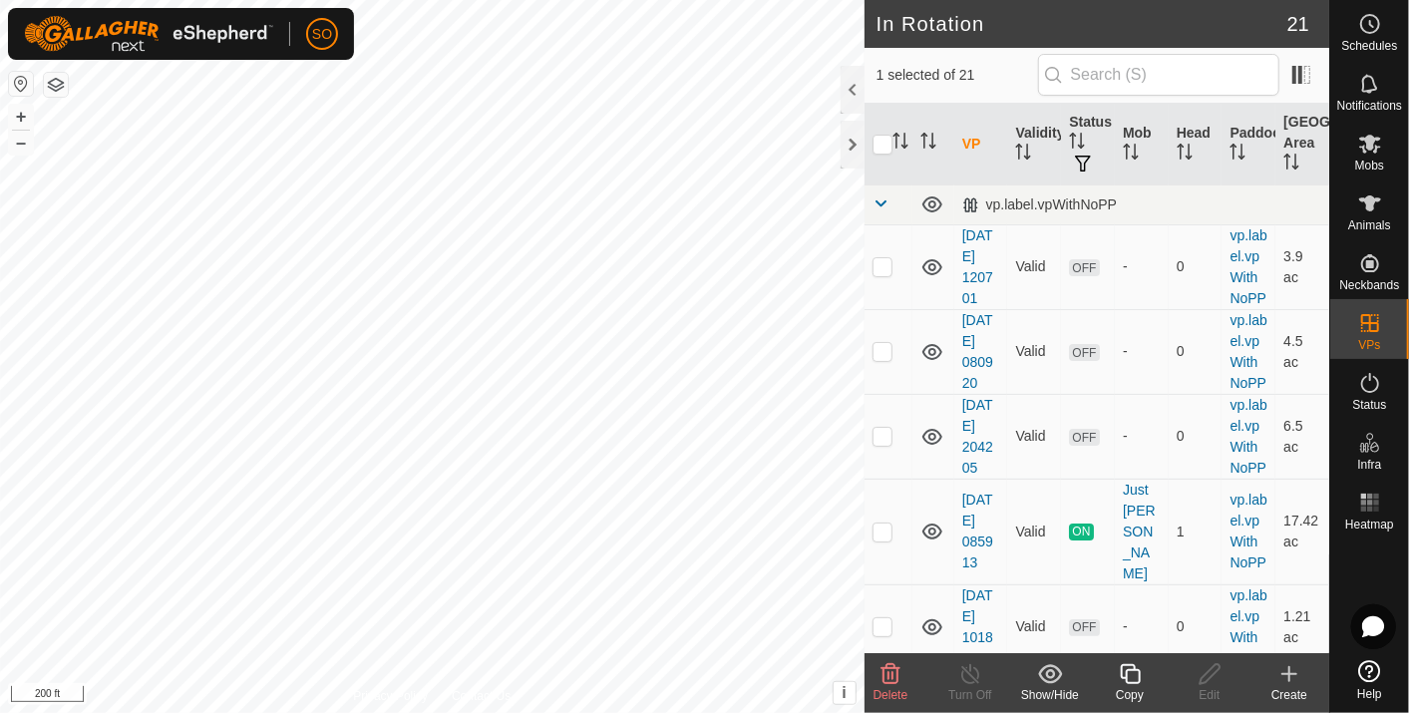
checkbox input "false"
click at [1364, 19] on icon at bounding box center [1370, 24] width 24 height 24
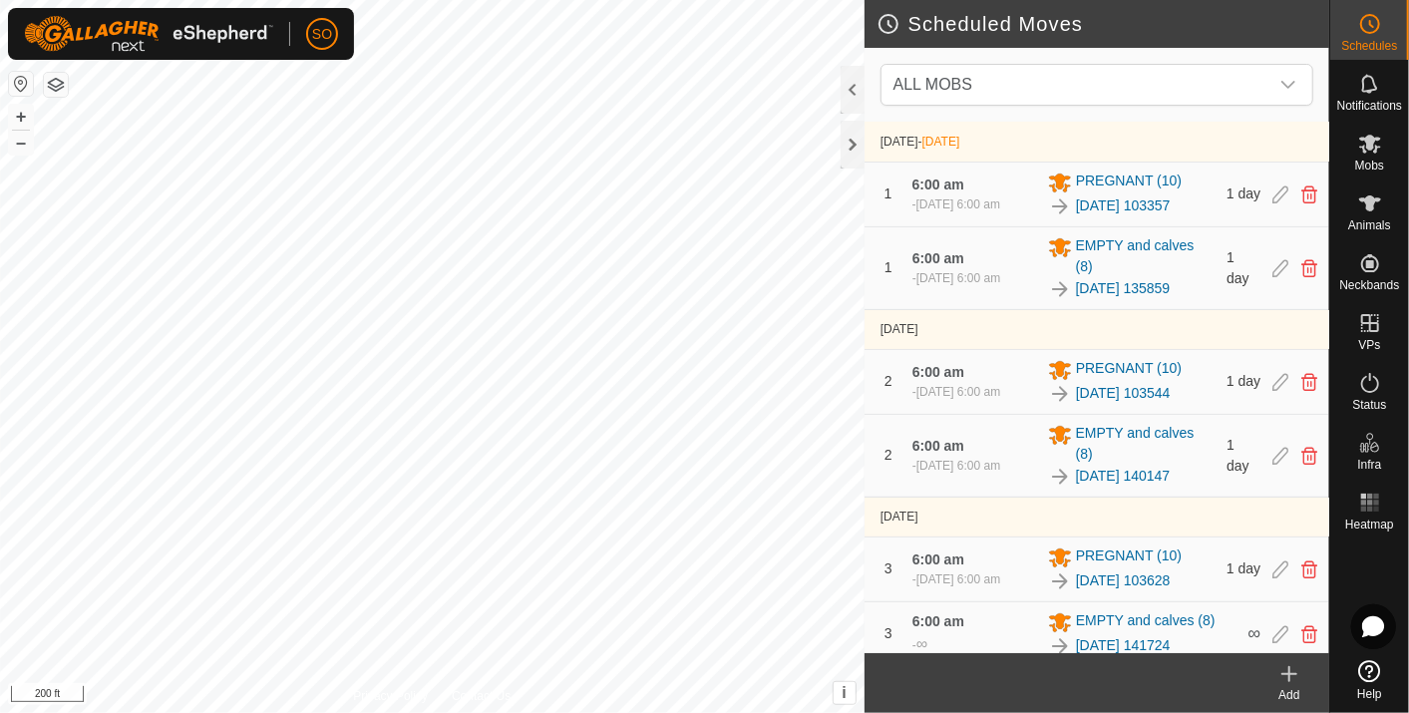
click at [1364, 19] on icon at bounding box center [1370, 24] width 24 height 24
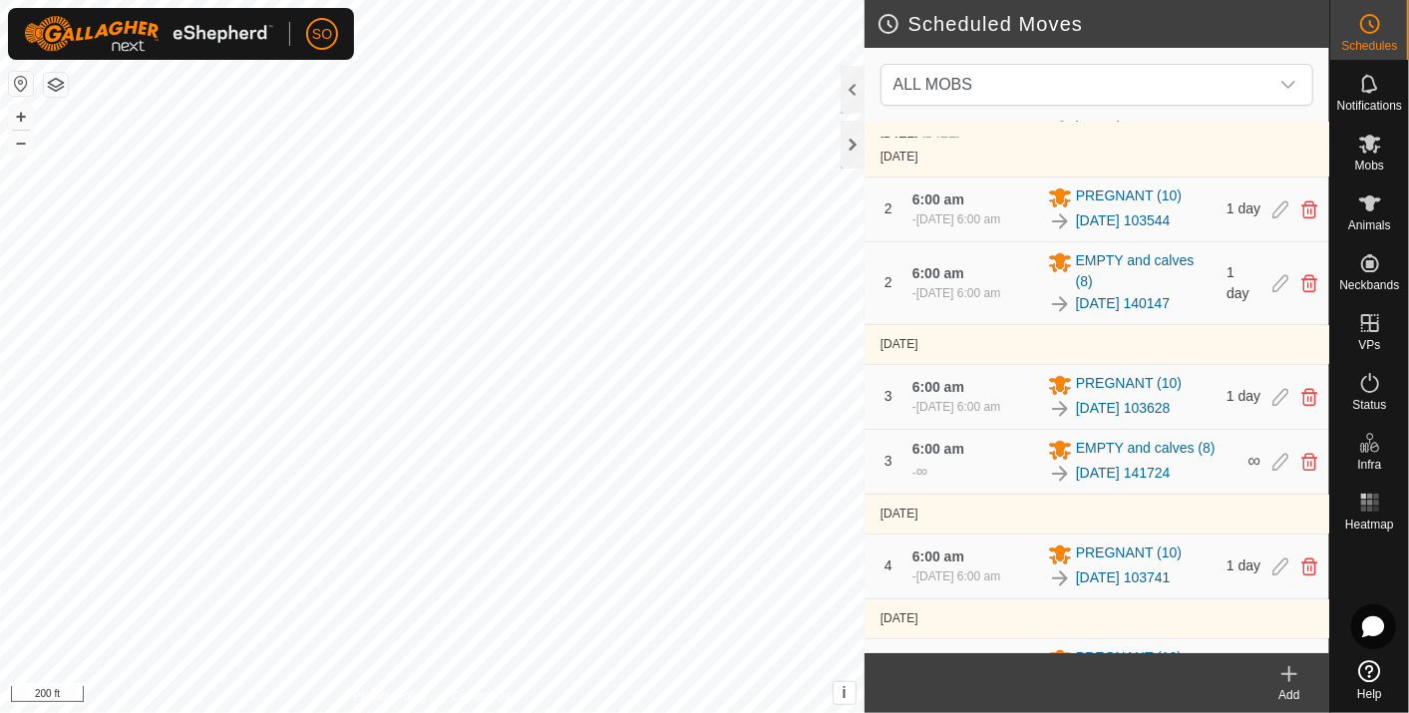
scroll to position [219, 0]
